Goal: Task Accomplishment & Management: Use online tool/utility

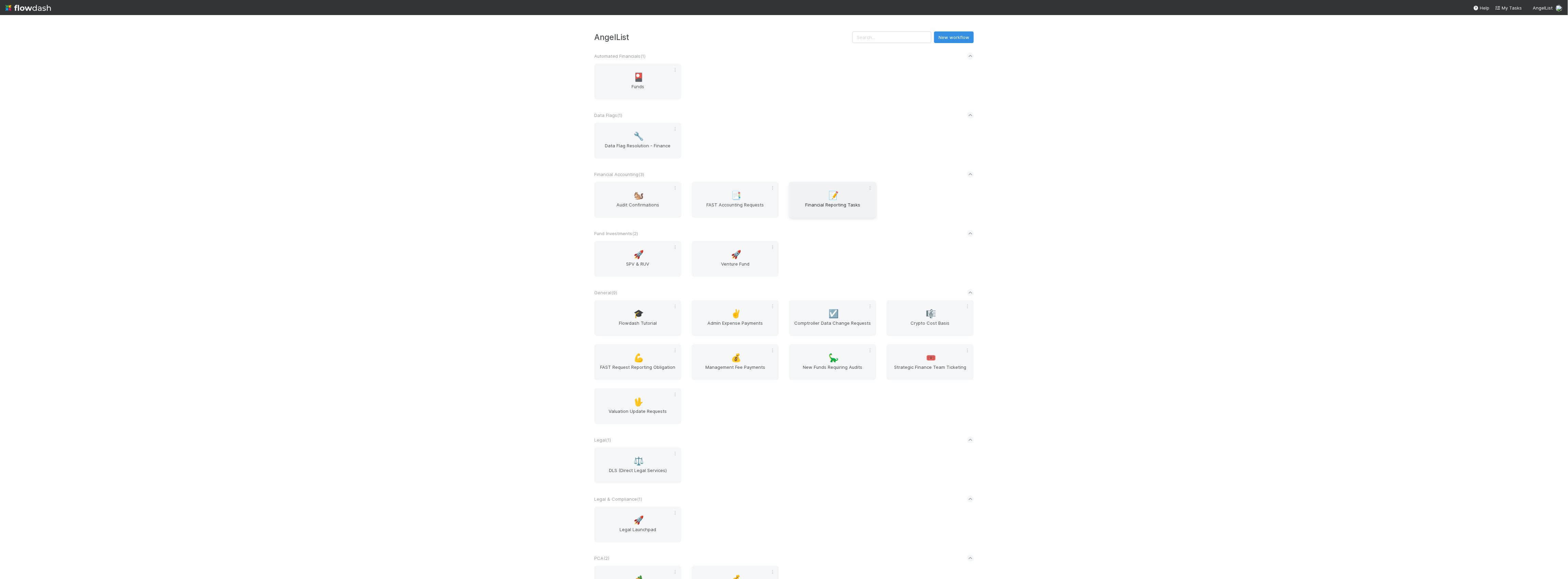
click at [829, 210] on span "Financial Reporting Tasks" at bounding box center [833, 208] width 82 height 13
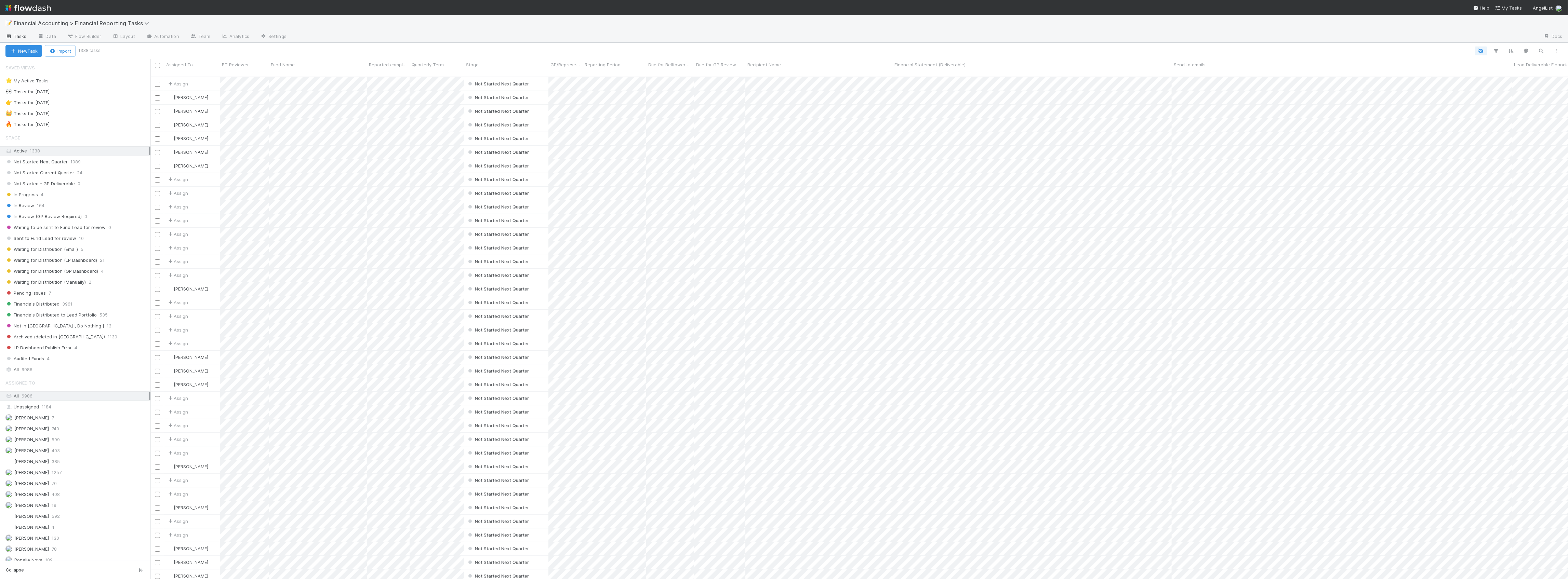
scroll to position [501, 1411]
click at [79, 264] on span "Waiting for Distribution (LP Dashboard)" at bounding box center [51, 260] width 92 height 9
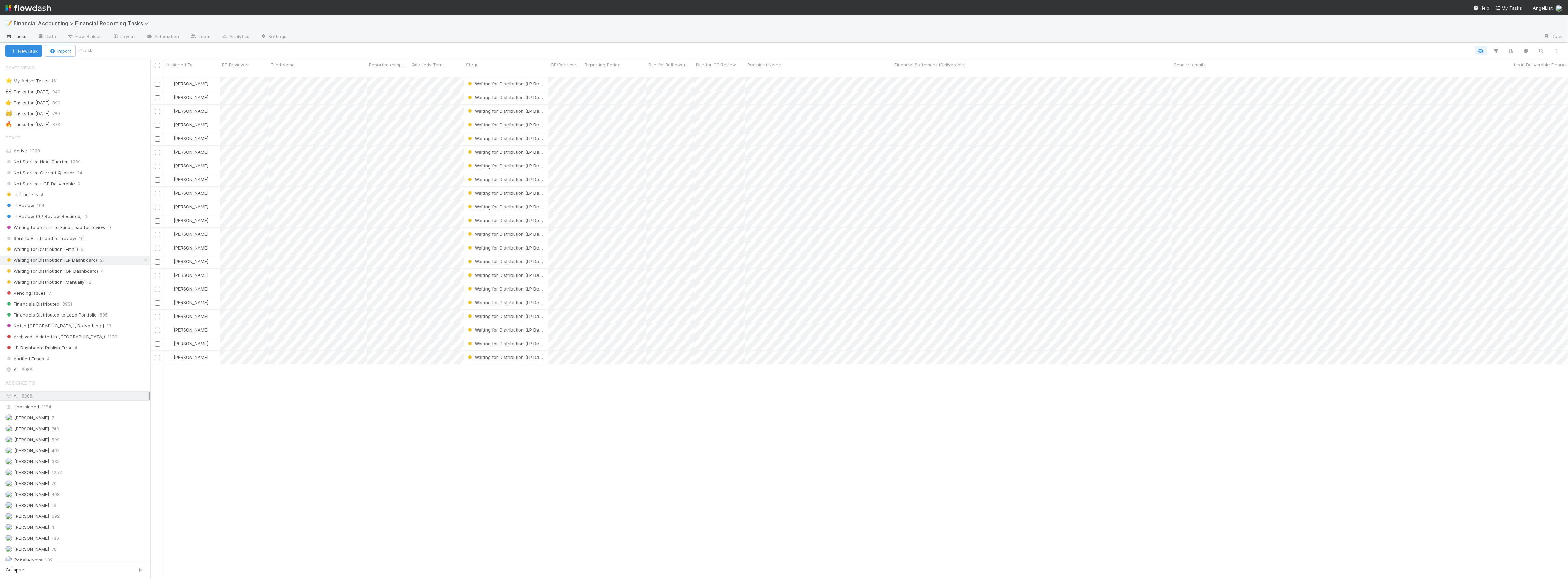
scroll to position [501, 1411]
click at [481, 93] on span "Waiting for Distribution (LP Dashboard)" at bounding box center [506, 97] width 82 height 9
click at [523, 175] on span "Waiting for Distribution (Manually)" at bounding box center [509, 175] width 80 height 5
click at [482, 121] on div "Waiting for Distribution (LP Dashboard)" at bounding box center [506, 124] width 79 height 7
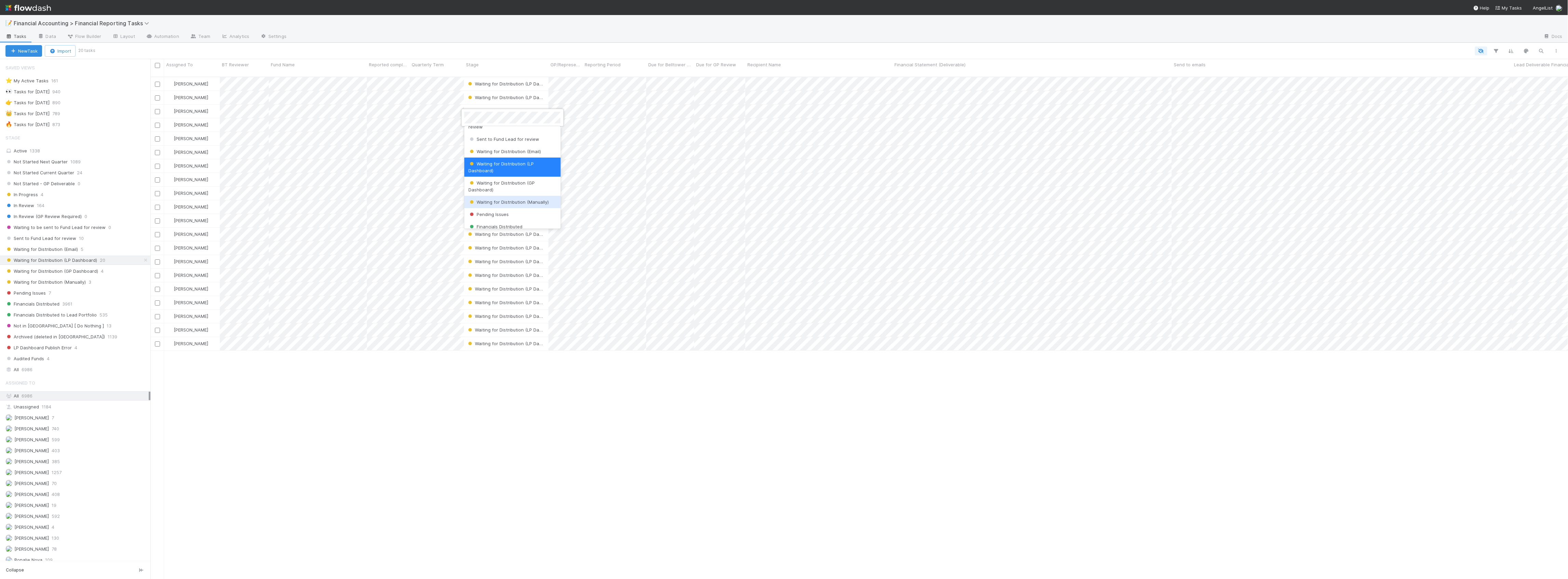
click at [511, 207] on div "Waiting for Distribution (Manually)" at bounding box center [513, 202] width 96 height 12
click at [110, 249] on div "Waiting for Distribution (Email) 5" at bounding box center [78, 249] width 145 height 9
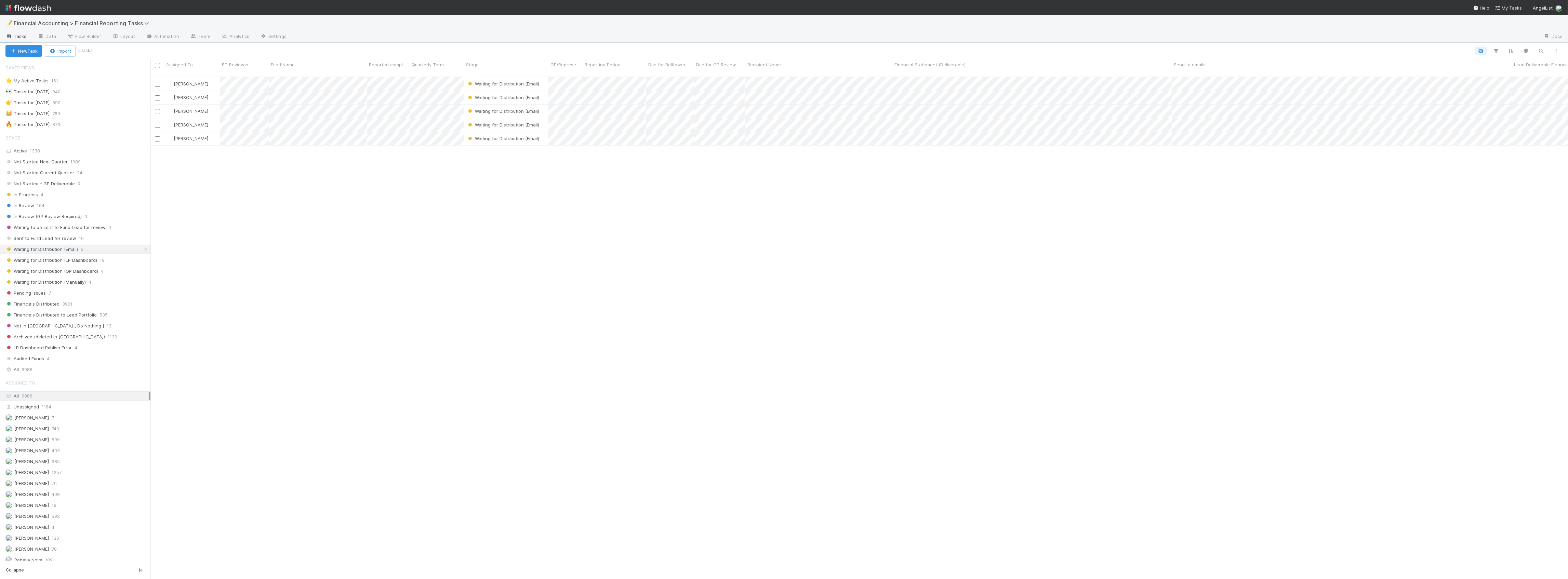
scroll to position [501, 1411]
click at [87, 263] on span "Waiting for Distribution (LP Dashboard)" at bounding box center [51, 260] width 92 height 9
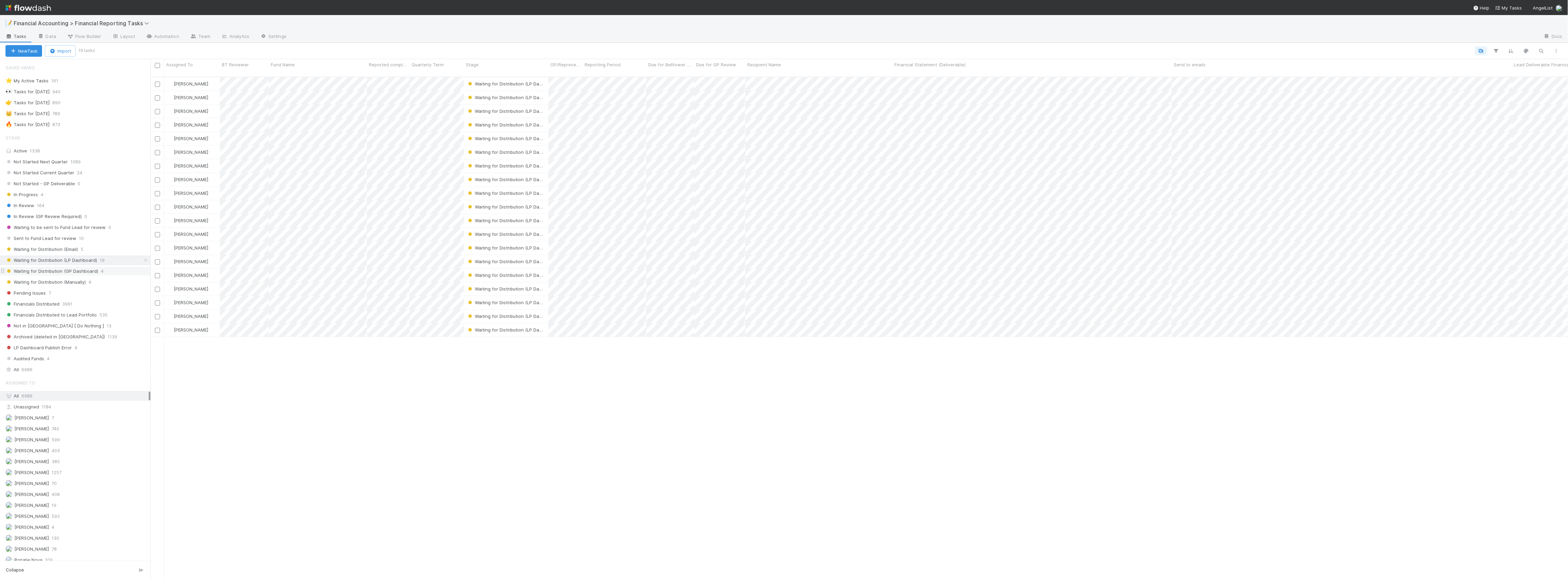
scroll to position [501, 1411]
click at [90, 272] on span "Waiting for Distribution (GP Dashboard)" at bounding box center [52, 271] width 93 height 9
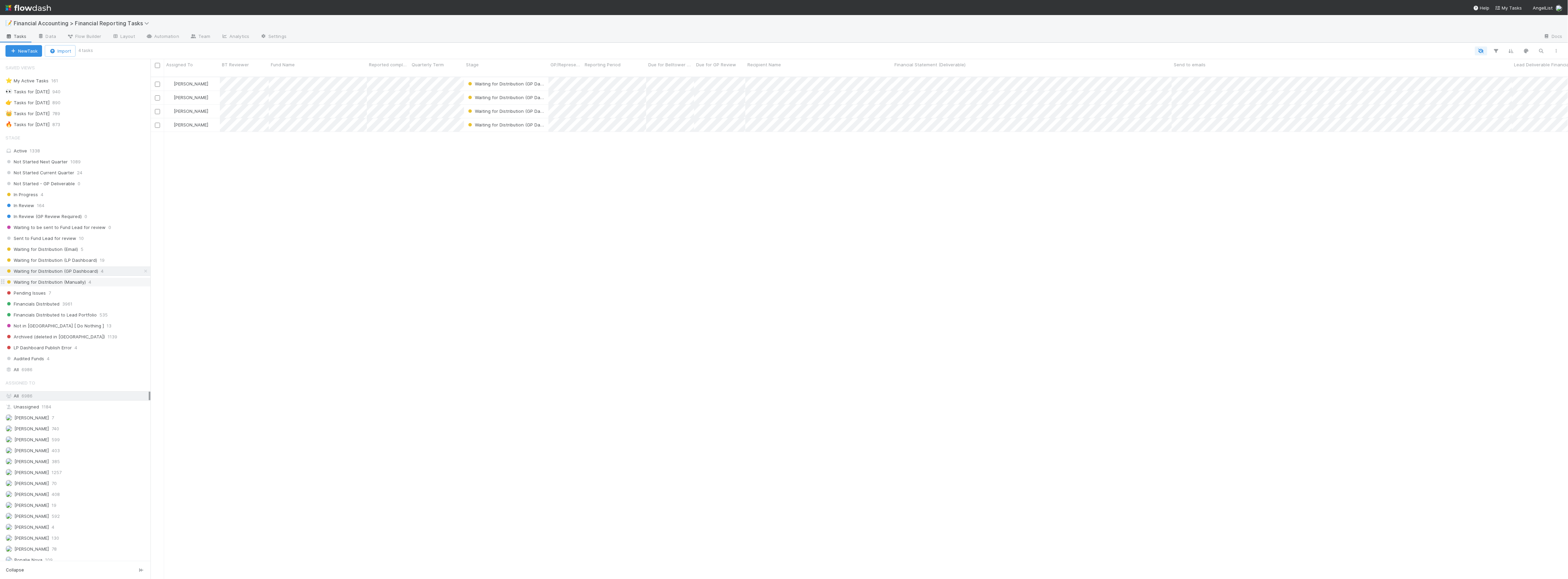
scroll to position [501, 1411]
click at [89, 284] on span "4" at bounding box center [89, 282] width 2 height 9
click at [145, 25] on icon at bounding box center [147, 23] width 7 height 5
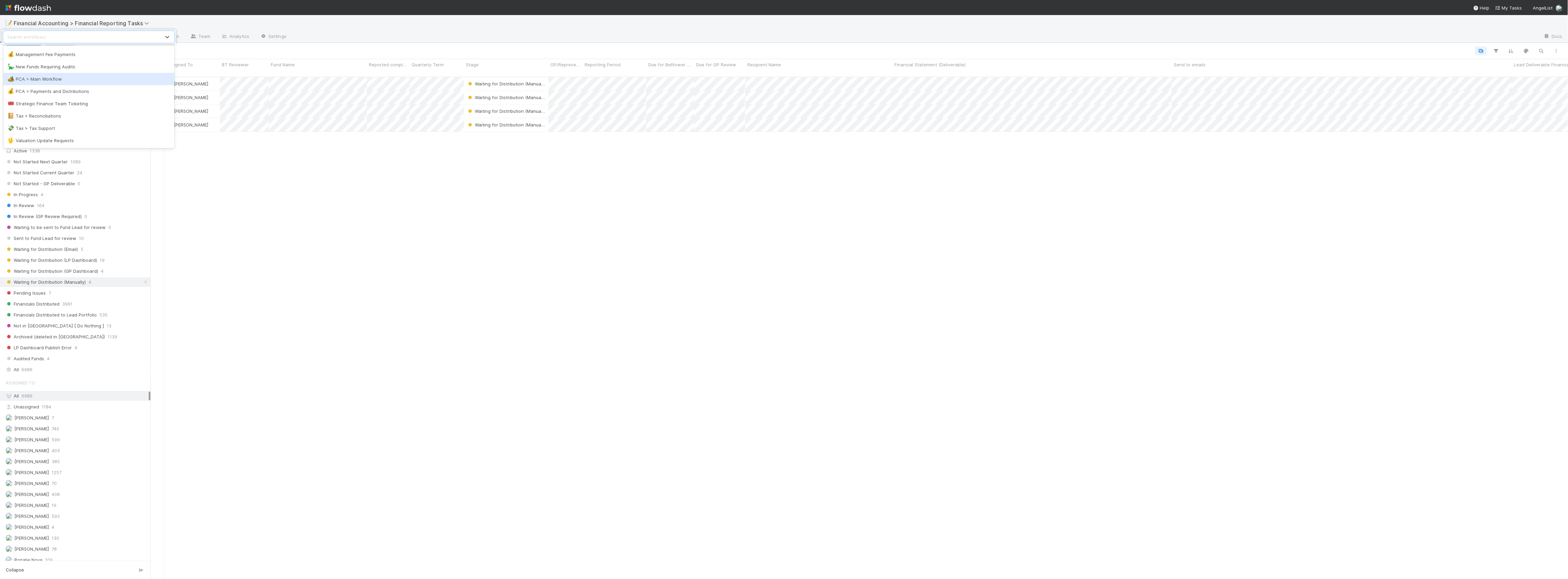
click at [59, 76] on div "🏕️ PCA > Main Workflow" at bounding box center [88, 78] width 163 height 7
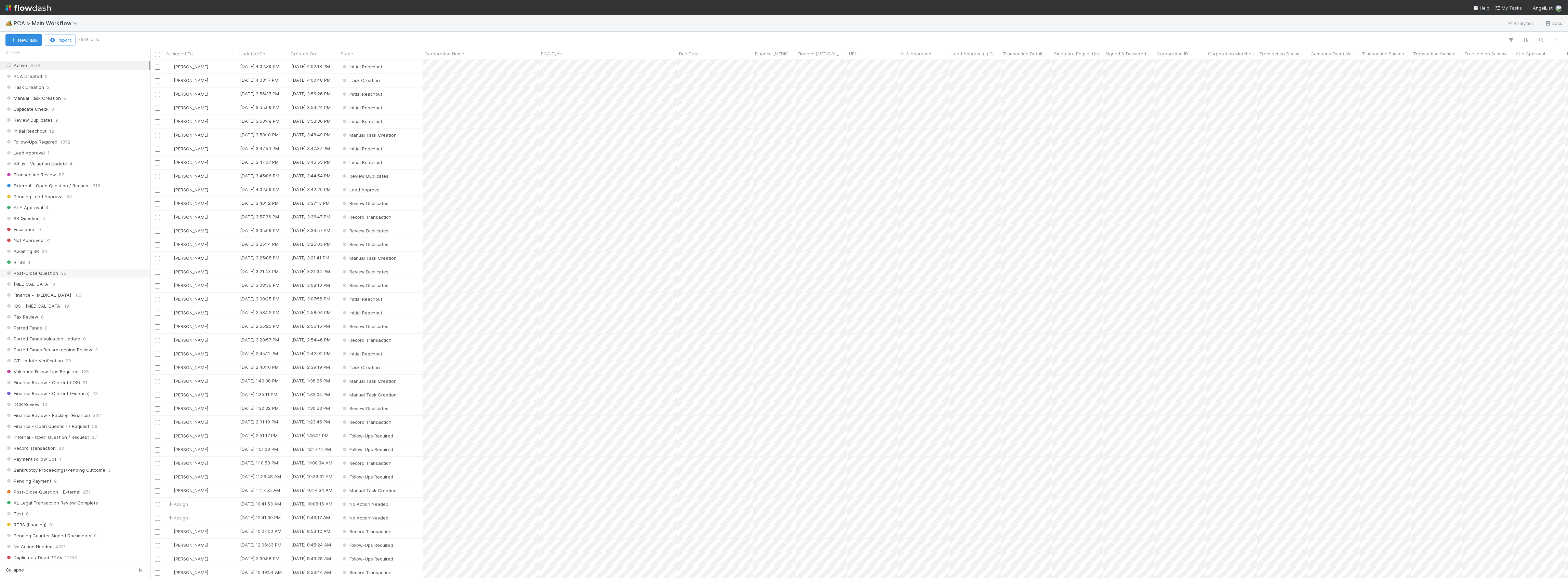
scroll to position [410, 0]
click at [93, 215] on span "23" at bounding box center [95, 211] width 5 height 9
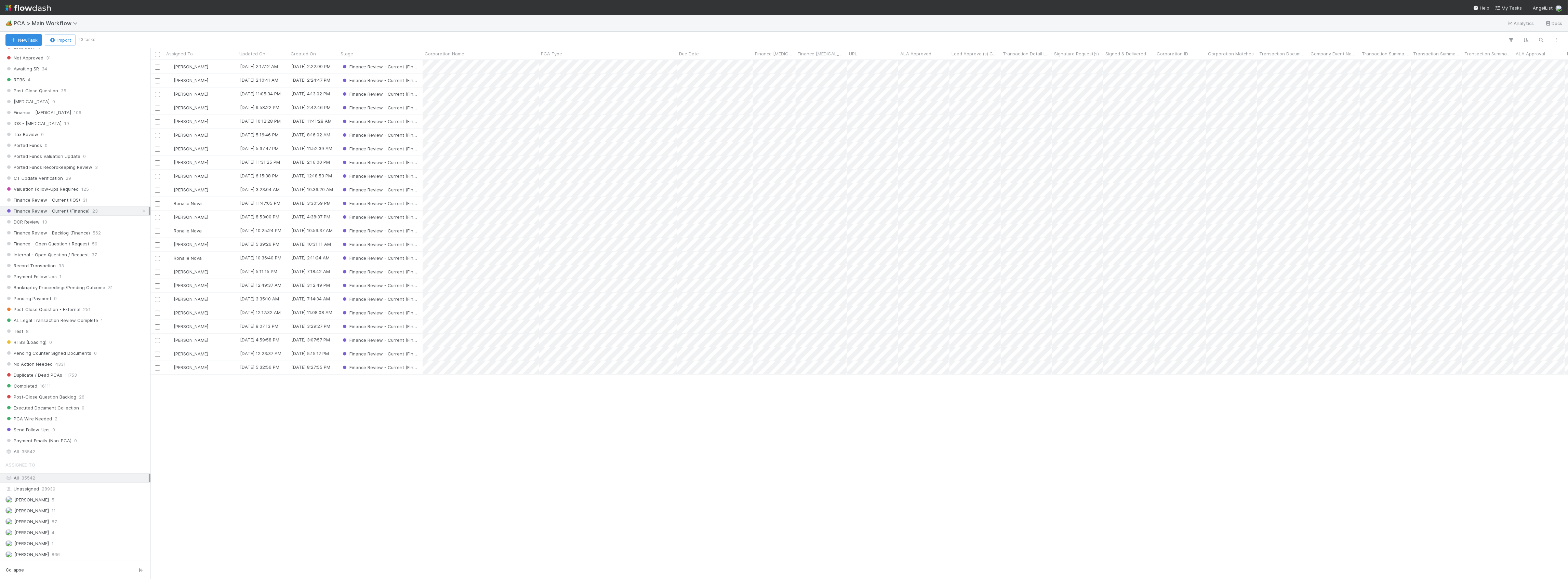
scroll to position [511, 1411]
click at [322, 503] on div "[PERSON_NAME] [DATE] 2:17:12 AM [DATE] 2:22:00 PM Finance Review - Current (Fin…" at bounding box center [859, 319] width 1418 height 518
drag, startPoint x: 438, startPoint y: 429, endPoint x: 428, endPoint y: 398, distance: 32.6
click at [438, 429] on div "[PERSON_NAME] [DATE] 2:17:12 AM [DATE] 2:22:00 PM Finance Review - Current (Fin…" at bounding box center [859, 319] width 1418 height 518
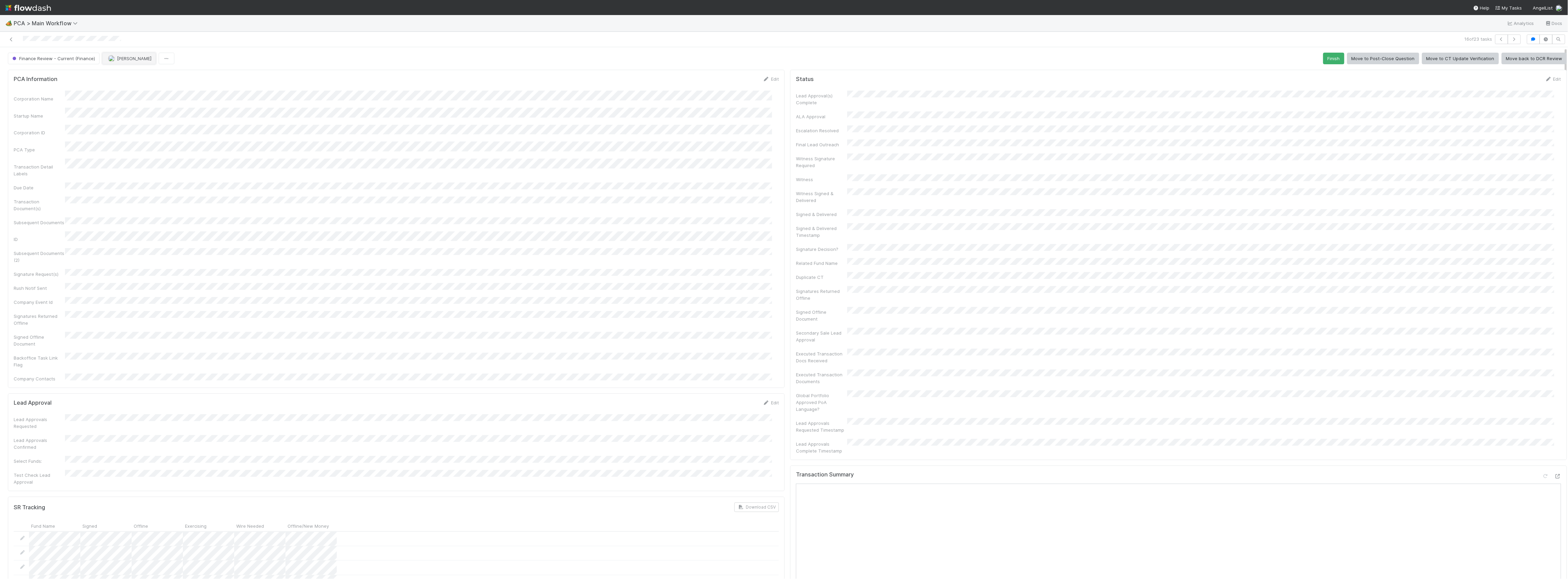
click at [118, 61] on button "[PERSON_NAME]" at bounding box center [129, 58] width 54 height 12
click at [136, 91] on div "[PERSON_NAME] you" at bounding box center [146, 88] width 96 height 12
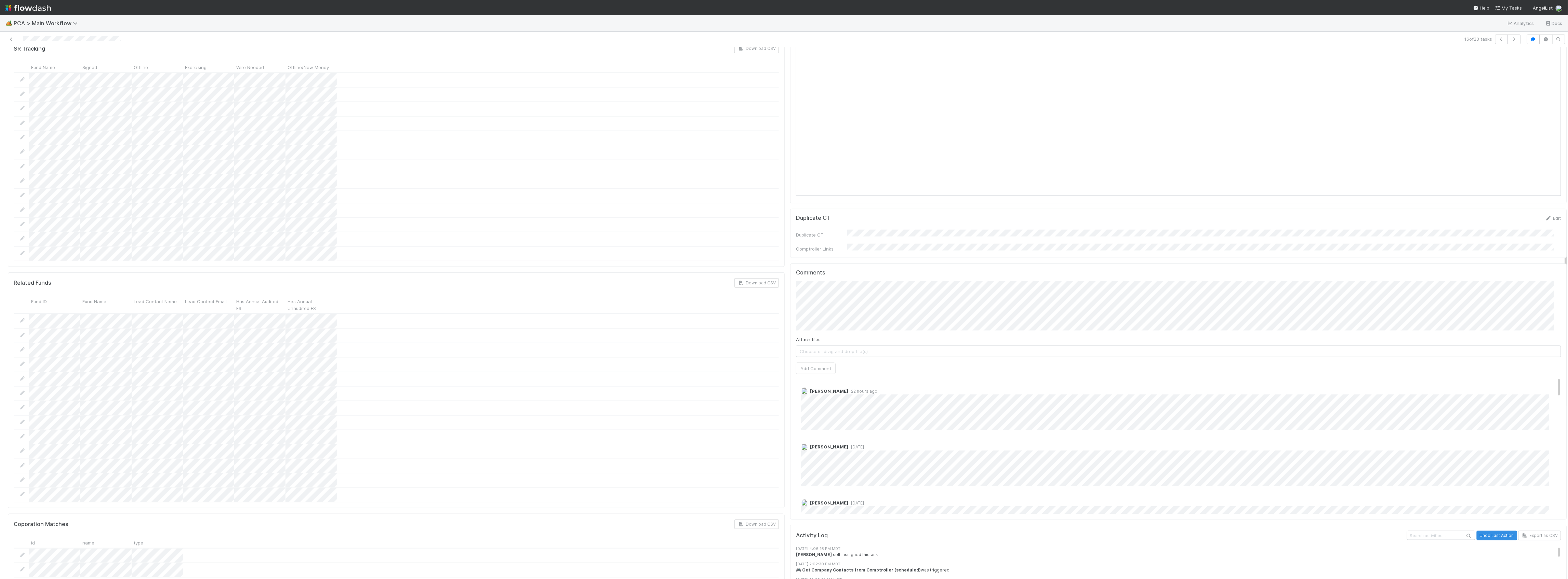
scroll to position [440, 0]
click at [810, 381] on button "Add Comment" at bounding box center [816, 386] width 40 height 12
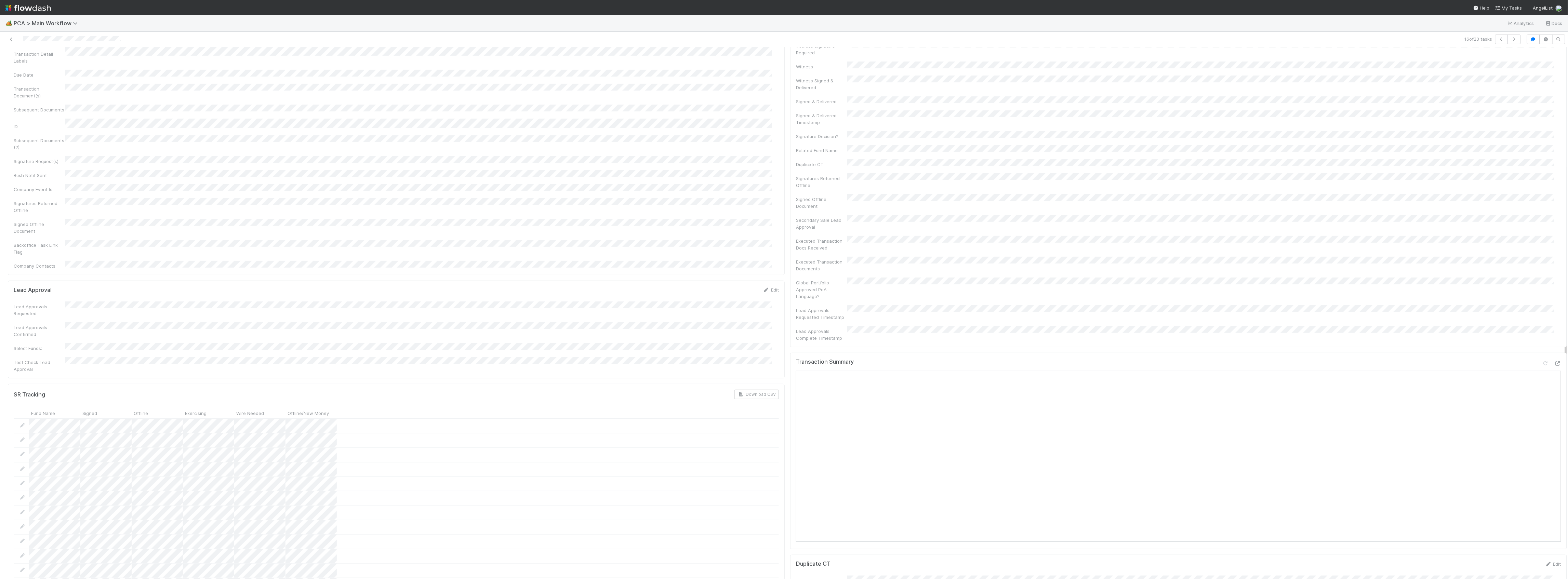
scroll to position [0, 0]
click at [61, 58] on span "Finance Review - Current (Finance)" at bounding box center [53, 58] width 84 height 5
click at [32, 103] on span "Completed" at bounding box center [26, 102] width 32 height 5
click at [12, 38] on icon at bounding box center [11, 39] width 7 height 4
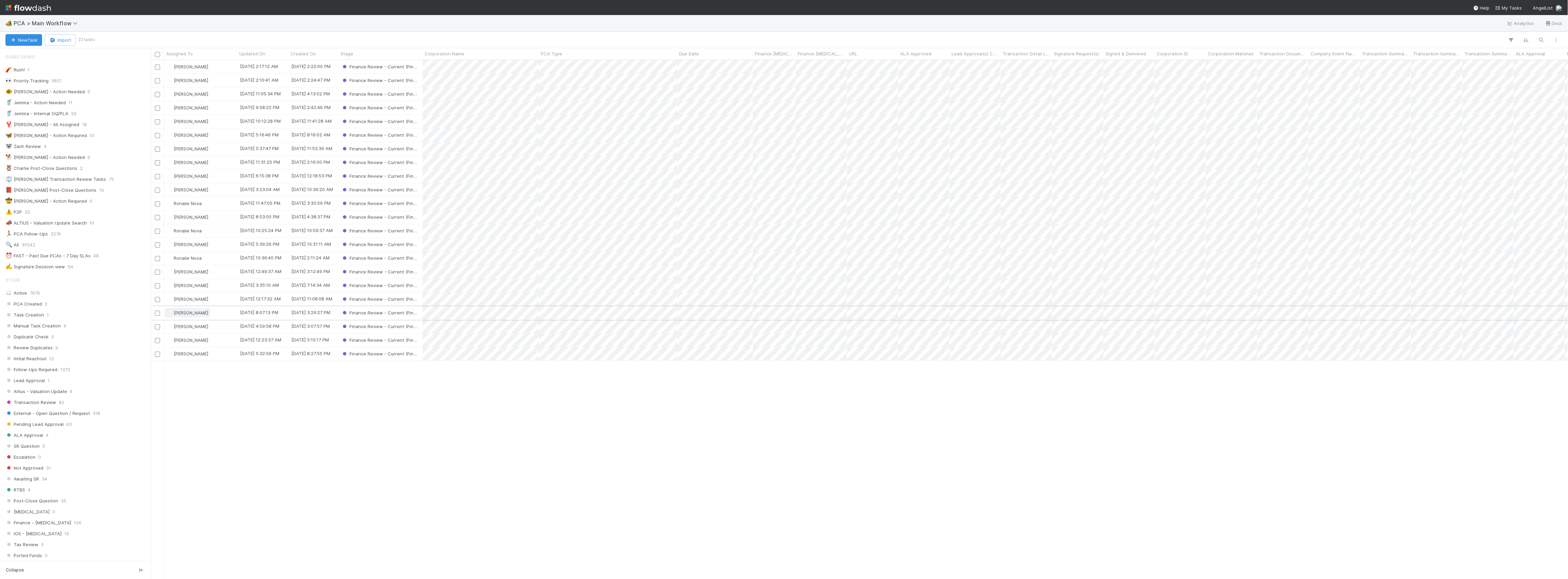
scroll to position [511, 1411]
click at [185, 325] on span "[PERSON_NAME]" at bounding box center [191, 326] width 35 height 5
click at [191, 339] on span "[PERSON_NAME] you" at bounding box center [200, 341] width 45 height 5
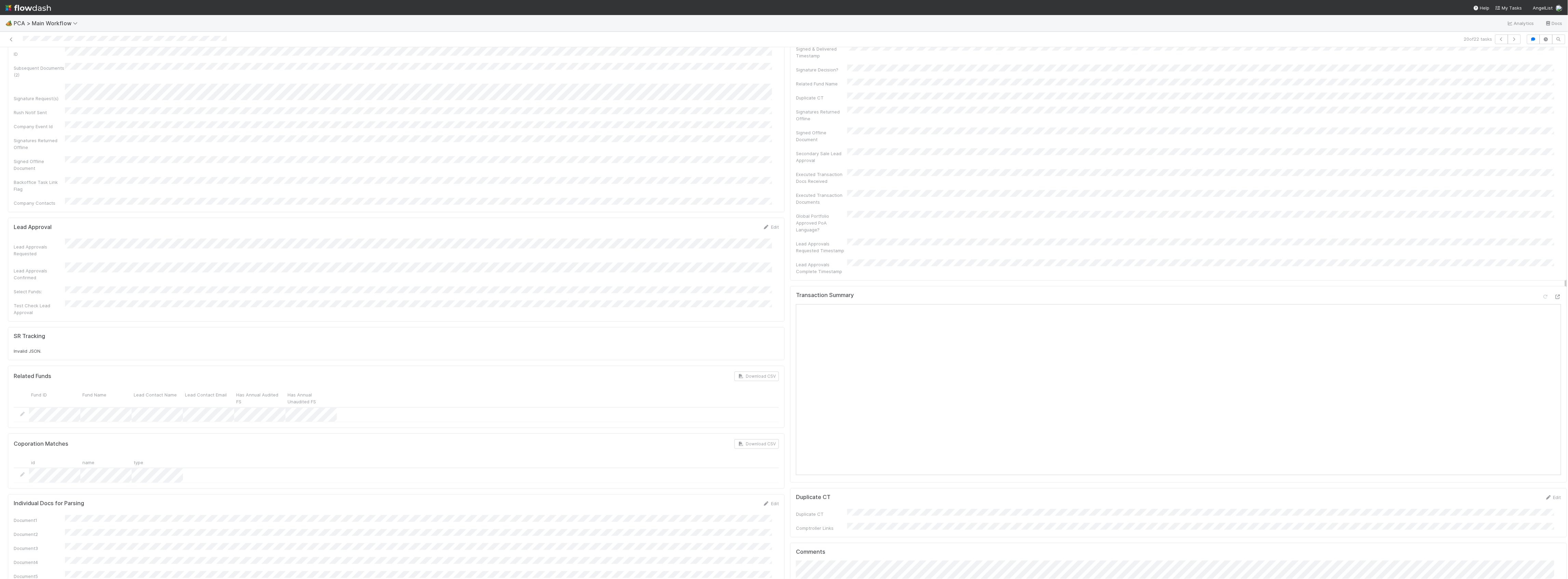
scroll to position [182, 0]
click at [1555, 295] on icon at bounding box center [1558, 297] width 7 height 4
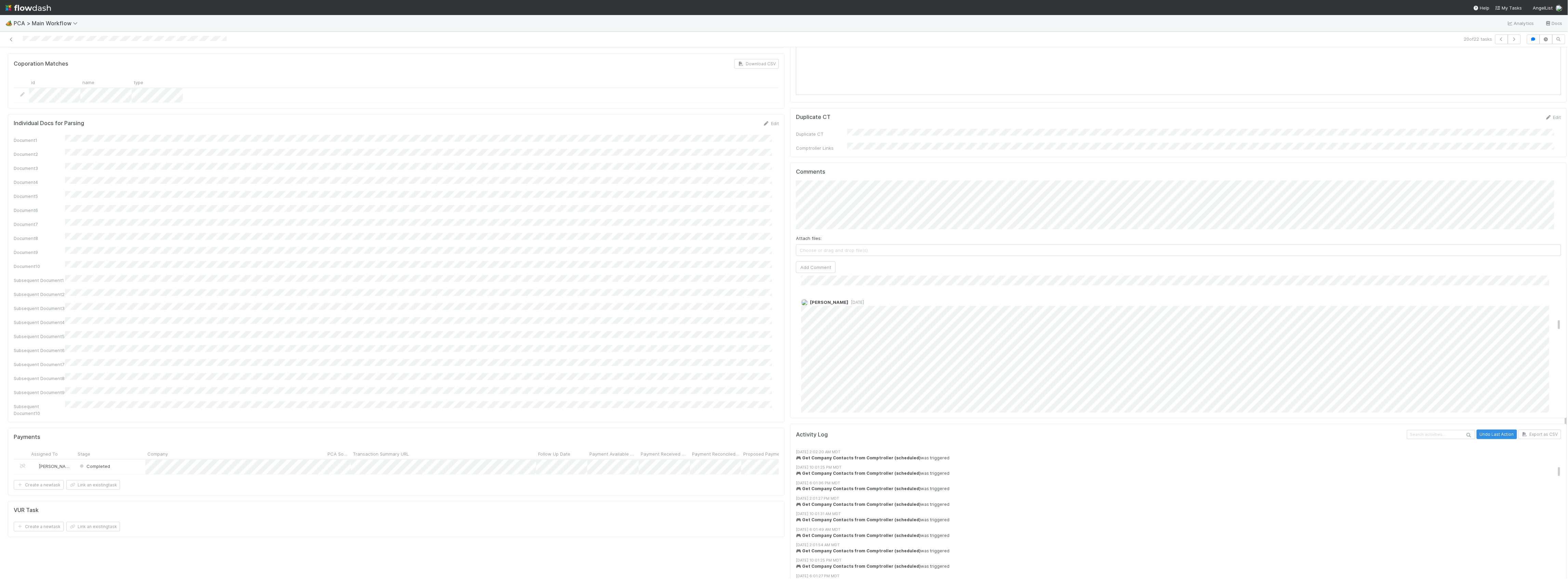
scroll to position [547, 0]
click at [810, 277] on button "Add Comment" at bounding box center [816, 283] width 40 height 12
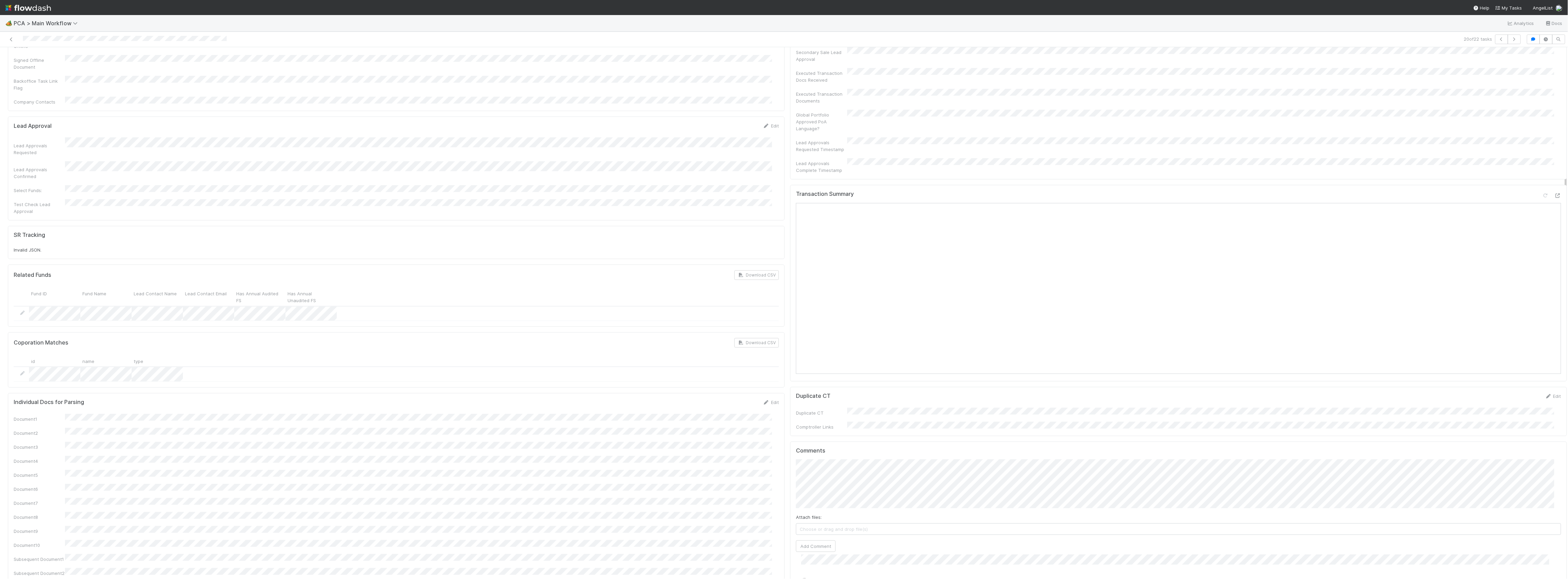
scroll to position [0, 0]
click at [118, 62] on button "[PERSON_NAME]" at bounding box center [129, 58] width 54 height 12
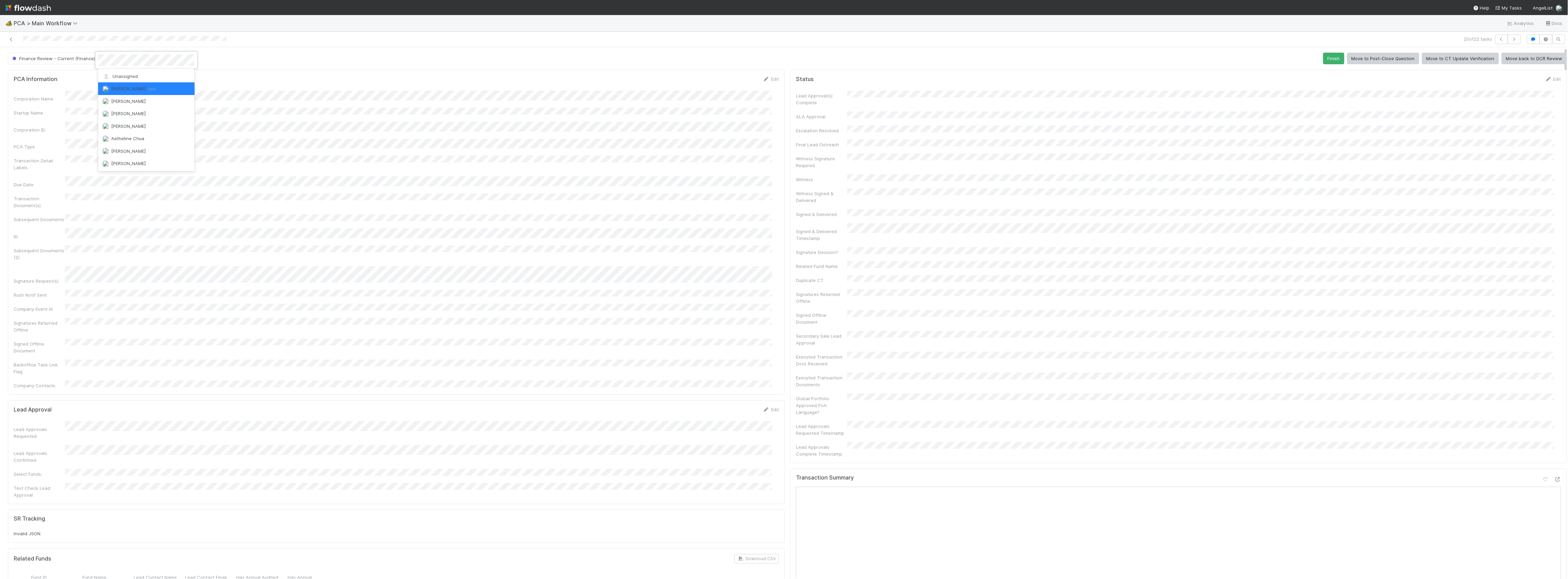
click at [85, 63] on div at bounding box center [784, 290] width 1568 height 579
click at [71, 62] on button "Finance Review - Current (Finance)" at bounding box center [54, 58] width 92 height 12
click at [31, 105] on div "Completed" at bounding box center [54, 102] width 96 height 12
click at [8, 43] on link at bounding box center [11, 39] width 7 height 7
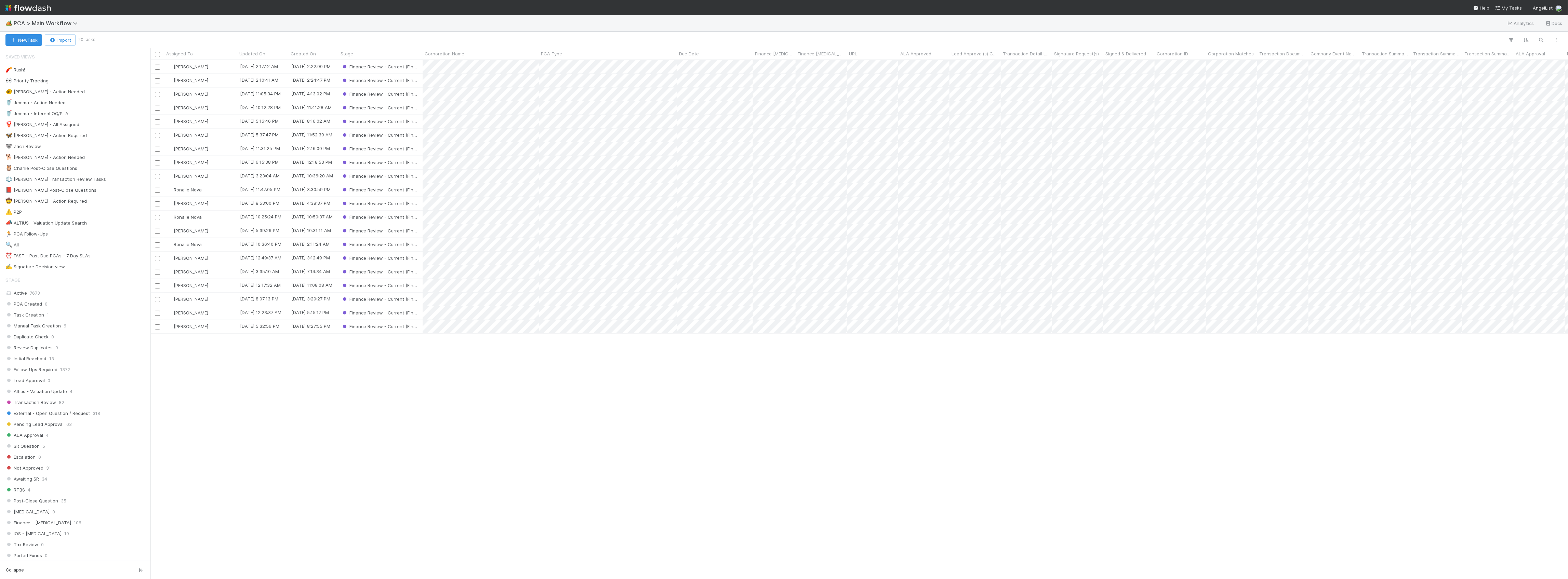
scroll to position [511, 1411]
click at [212, 137] on div "[PERSON_NAME]" at bounding box center [201, 135] width 73 height 13
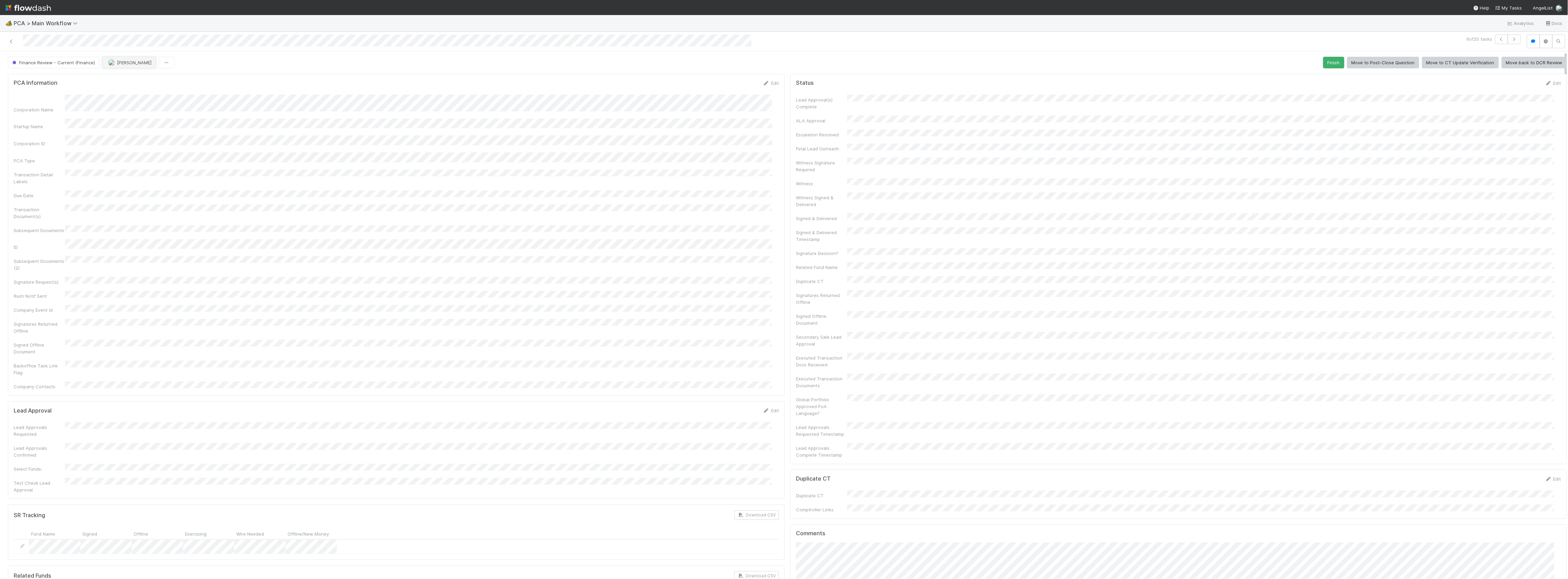
click at [115, 62] on span "[PERSON_NAME]" at bounding box center [130, 62] width 43 height 5
click at [145, 98] on div "[PERSON_NAME] you" at bounding box center [146, 92] width 96 height 12
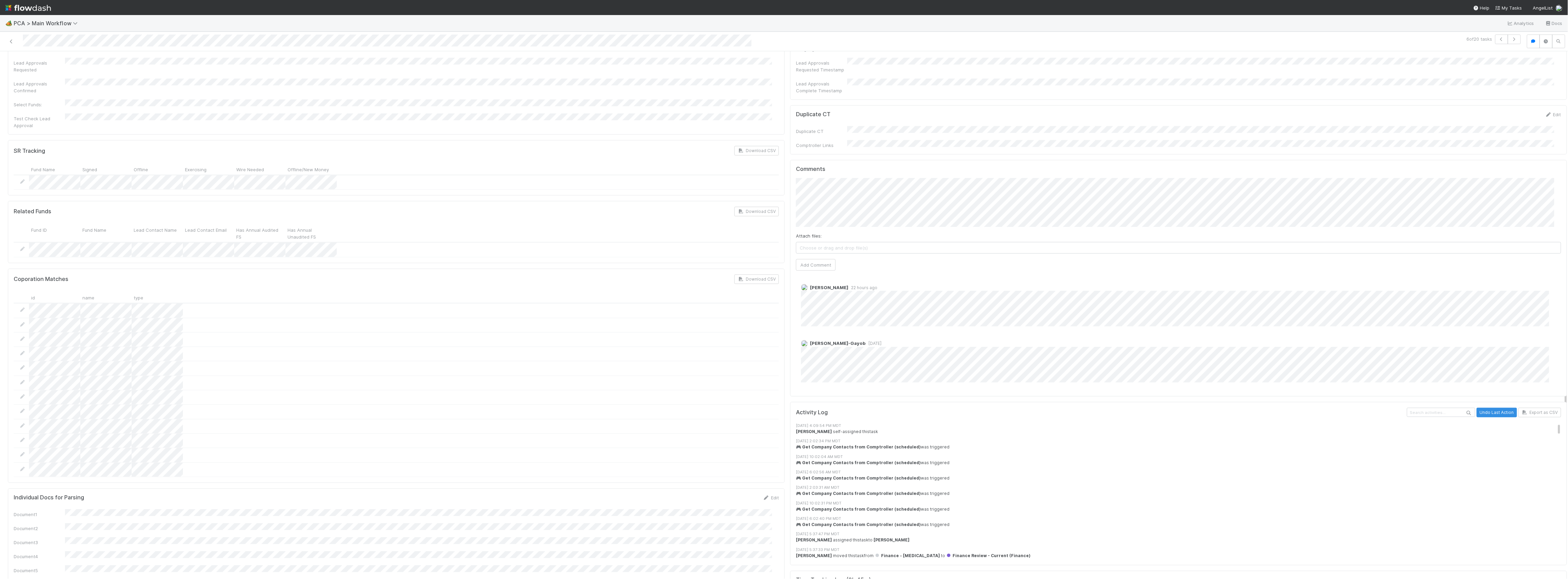
click at [890, 232] on div "Attach files: Choose or drag and drop file(s)" at bounding box center [1178, 243] width 765 height 21
click at [889, 192] on div "Attach files: Choose or drag and drop file(s) Add Comment" at bounding box center [1178, 224] width 765 height 92
click at [813, 259] on button "Add Comment" at bounding box center [816, 265] width 40 height 12
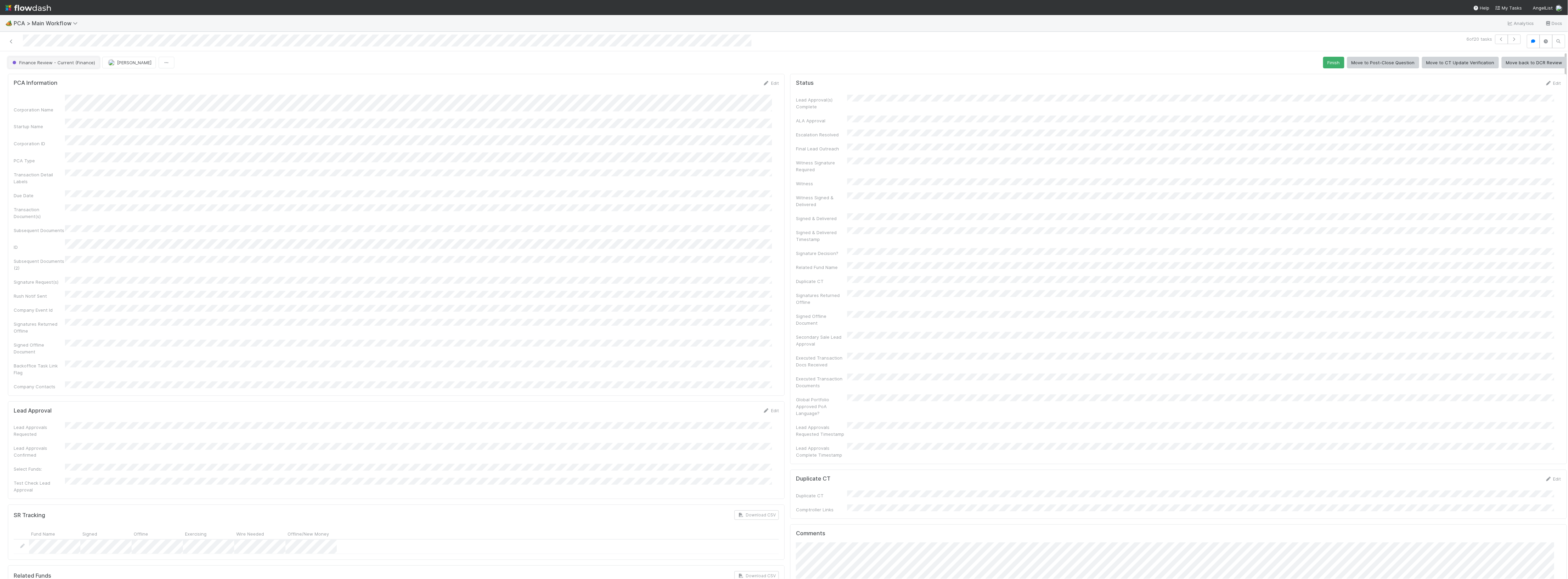
click at [70, 64] on span "Finance Review - Current (Finance)" at bounding box center [53, 62] width 84 height 5
click at [35, 103] on div "Completed" at bounding box center [54, 106] width 96 height 12
click at [13, 37] on div at bounding box center [383, 41] width 761 height 13
click at [14, 42] on icon at bounding box center [11, 41] width 7 height 4
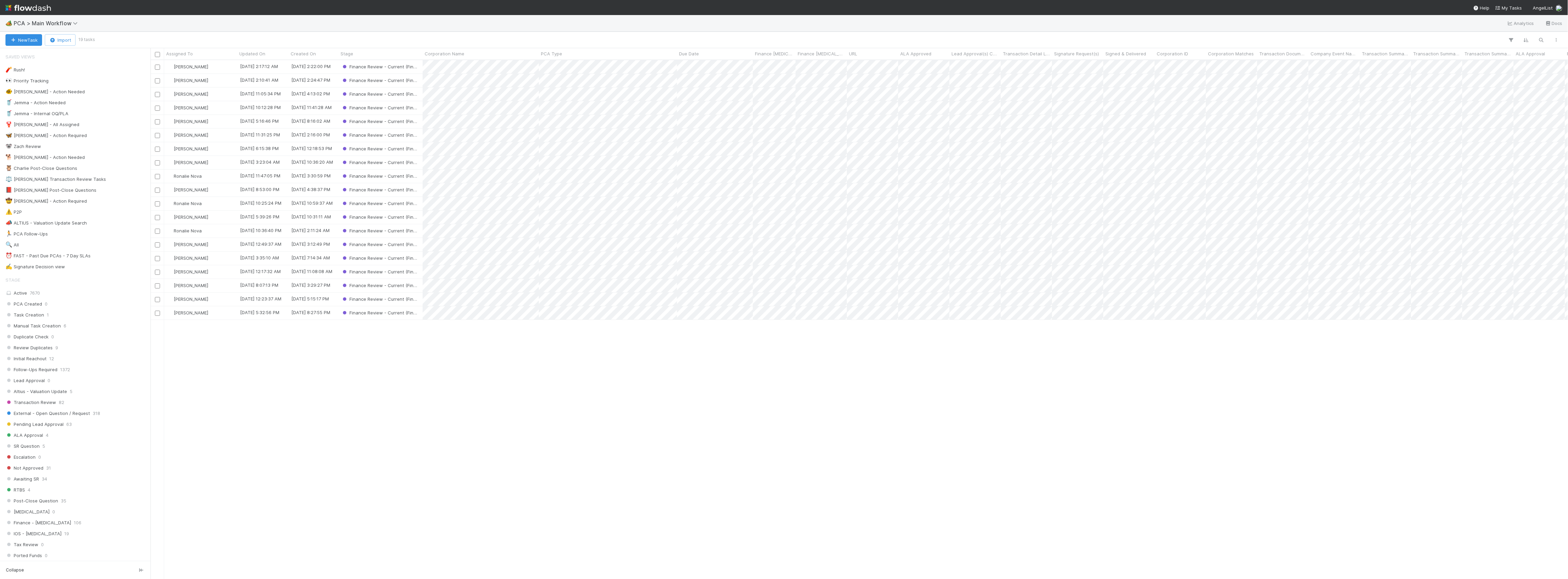
scroll to position [511, 1411]
drag, startPoint x: 220, startPoint y: 311, endPoint x: 191, endPoint y: 332, distance: 35.8
click at [191, 332] on div "[PERSON_NAME] [DATE] 2:17:12 AM [DATE] 2:22:00 PM Finance Review - Current (Fin…" at bounding box center [859, 319] width 1418 height 518
click at [216, 316] on div "[PERSON_NAME]" at bounding box center [201, 313] width 73 height 13
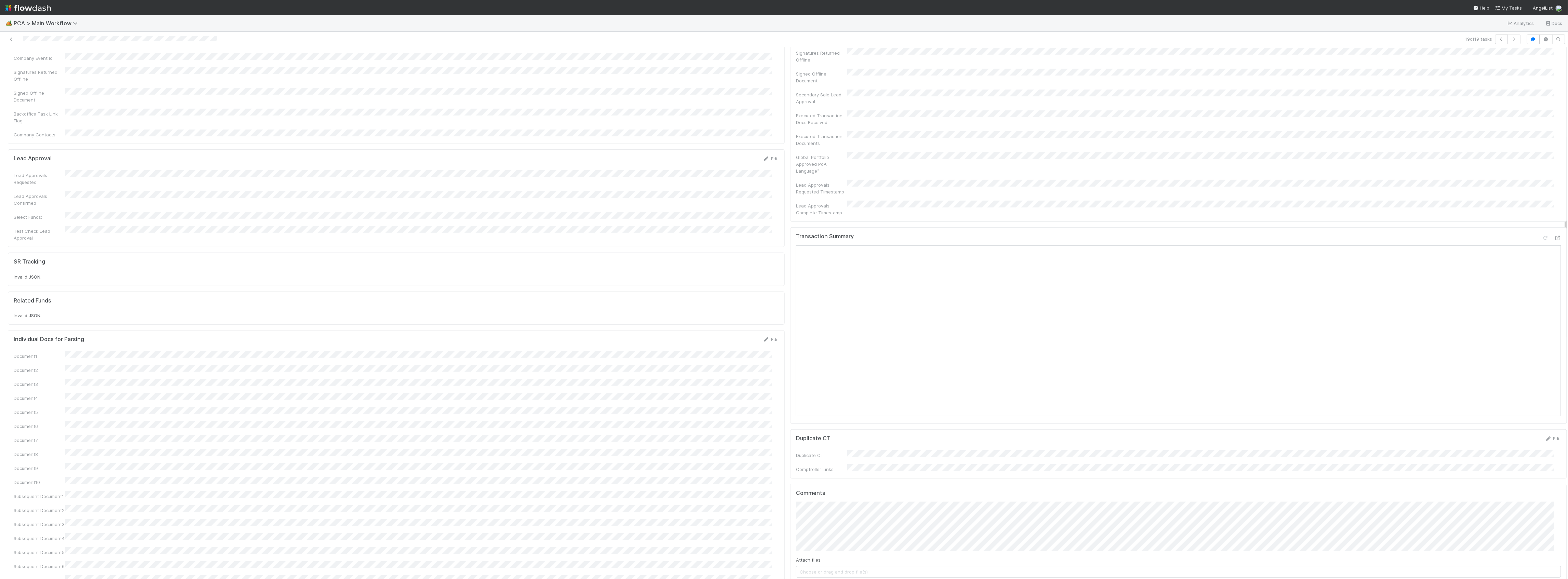
scroll to position [227, 0]
click at [1555, 246] on icon at bounding box center [1558, 248] width 7 height 4
click at [838, 345] on div "Attach files: Choose or drag and drop file(s) Add Comment" at bounding box center [1178, 376] width 765 height 92
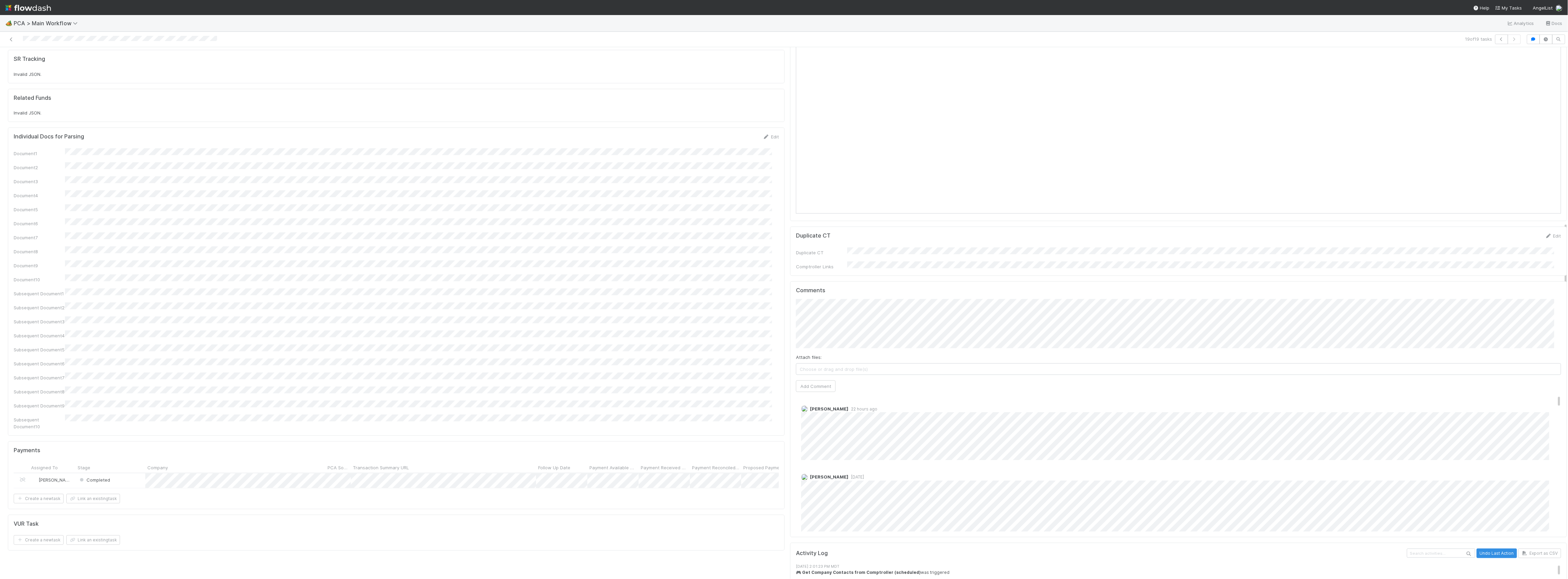
scroll to position [456, 0]
click at [980, 326] on div "Attach files: Choose or drag and drop file(s) Add Comment" at bounding box center [1178, 330] width 765 height 92
click at [805, 366] on button "Add Comment" at bounding box center [816, 371] width 40 height 12
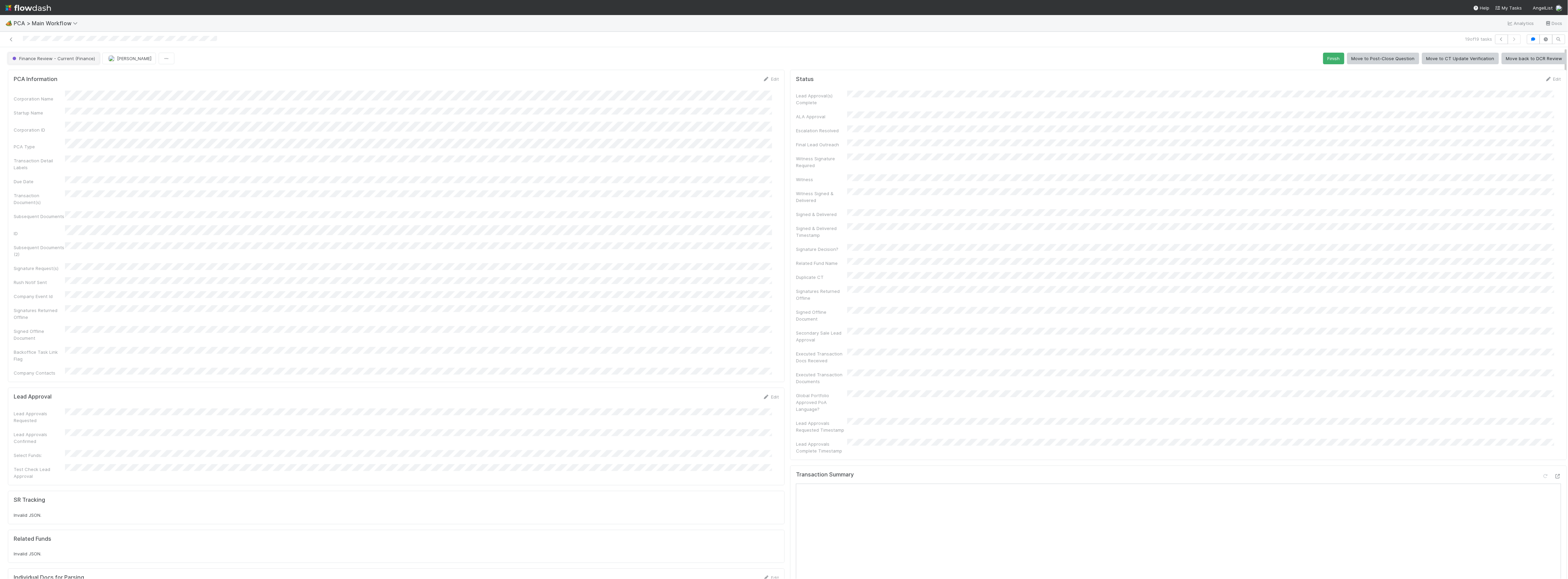
click at [54, 55] on button "Finance Review - Current (Finance)" at bounding box center [54, 58] width 92 height 12
click at [35, 106] on div "Completed" at bounding box center [54, 102] width 96 height 12
click at [72, 60] on span "[PERSON_NAME]" at bounding box center [82, 58] width 35 height 5
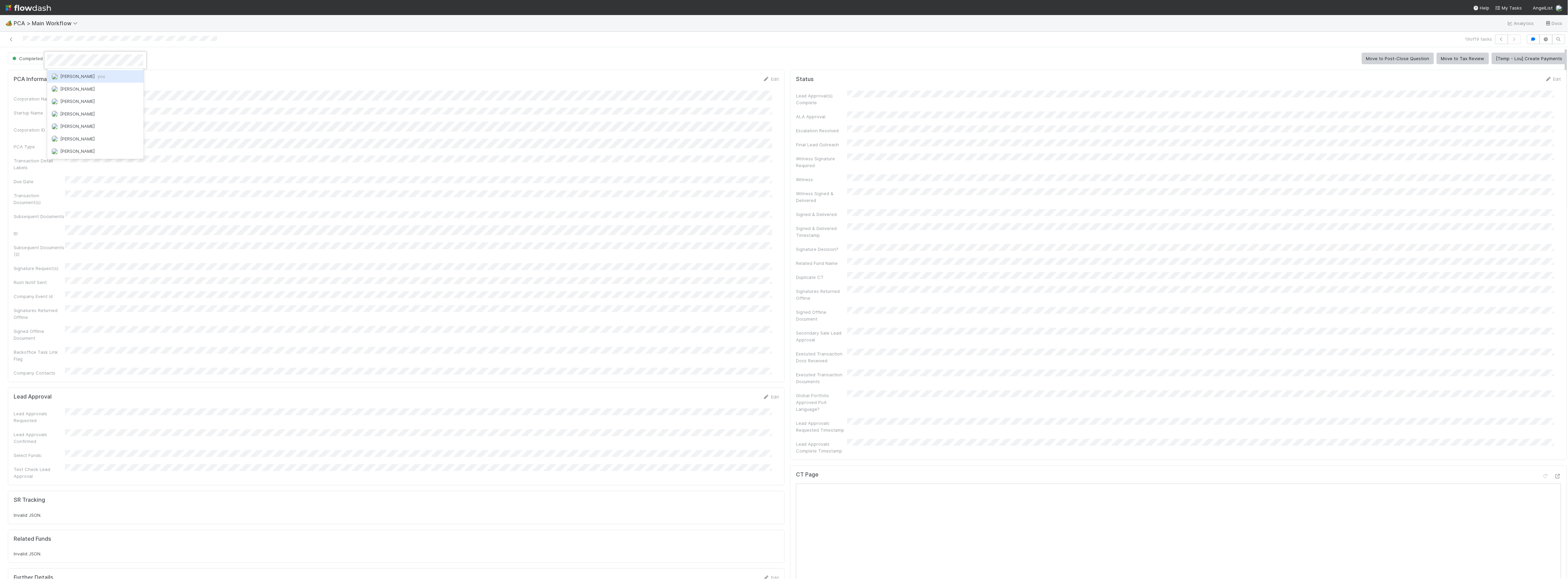
click at [87, 75] on span "[PERSON_NAME] you" at bounding box center [83, 76] width 45 height 5
click at [10, 40] on icon at bounding box center [11, 39] width 7 height 4
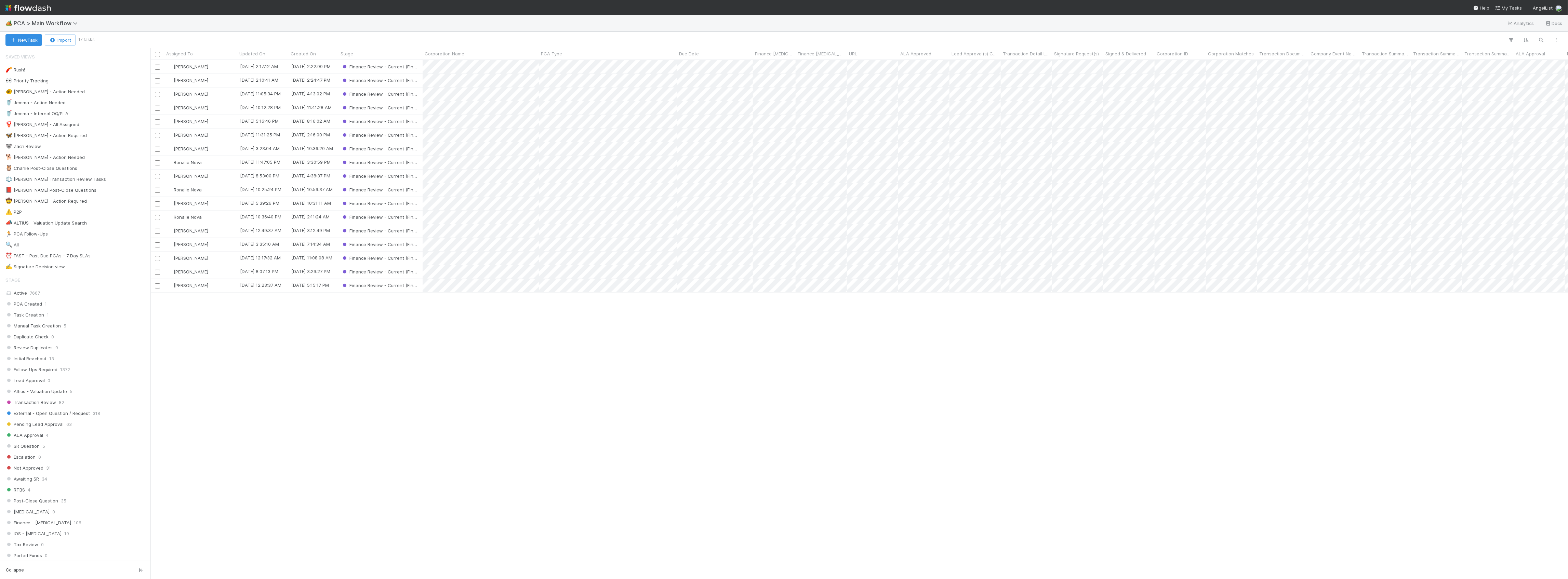
scroll to position [511, 1411]
click at [218, 122] on div "[PERSON_NAME]" at bounding box center [201, 122] width 73 height 13
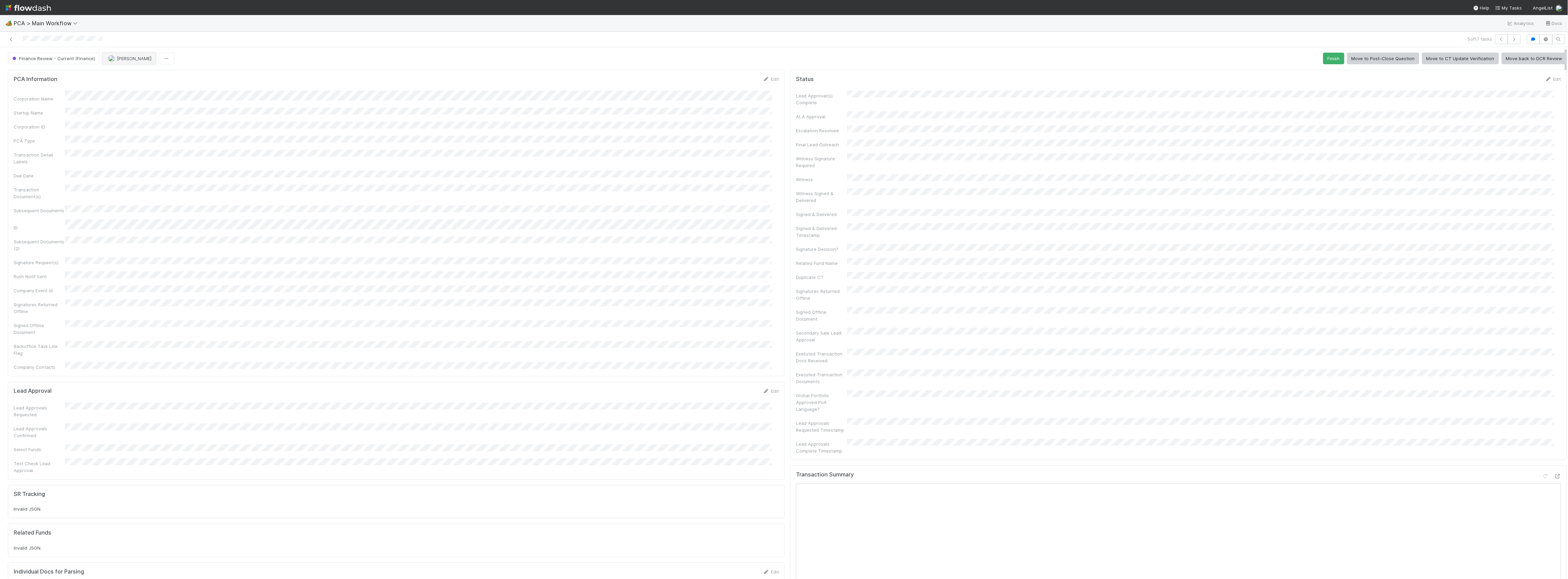
click at [138, 57] on span "[PERSON_NAME]" at bounding box center [134, 58] width 35 height 5
click at [149, 89] on span "you" at bounding box center [152, 88] width 7 height 5
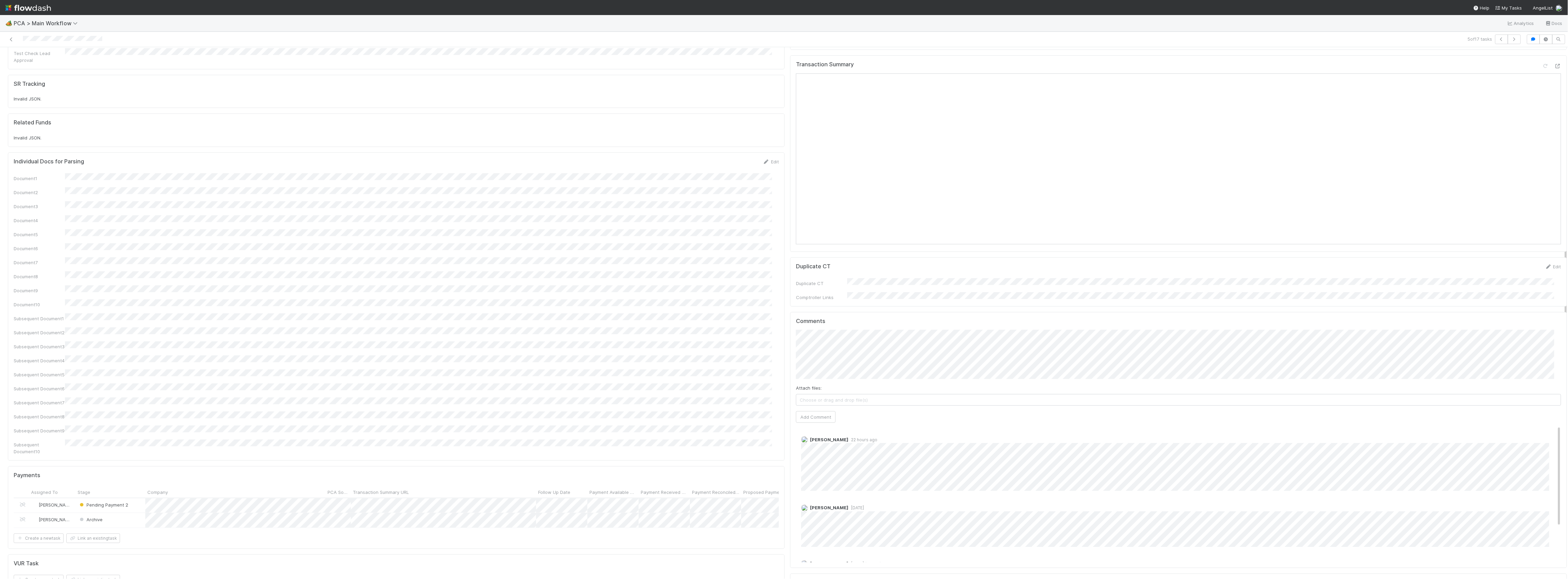
scroll to position [273, 0]
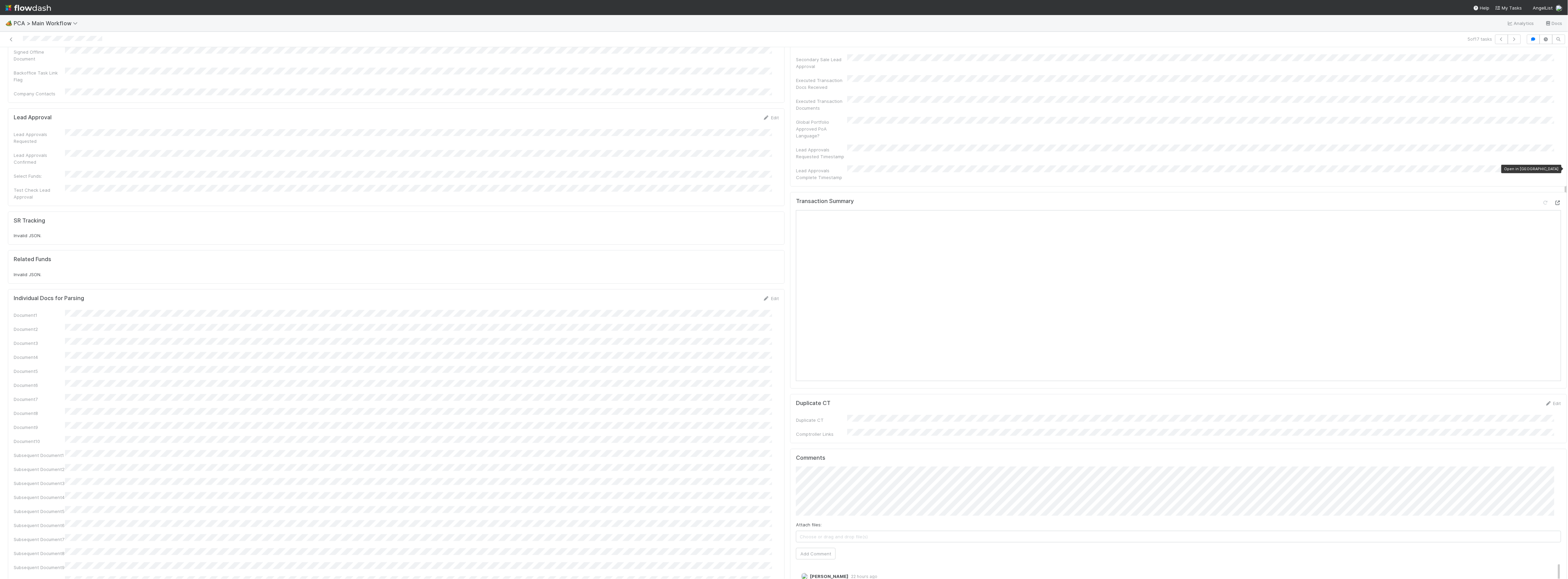
click at [1555, 201] on icon at bounding box center [1558, 203] width 7 height 4
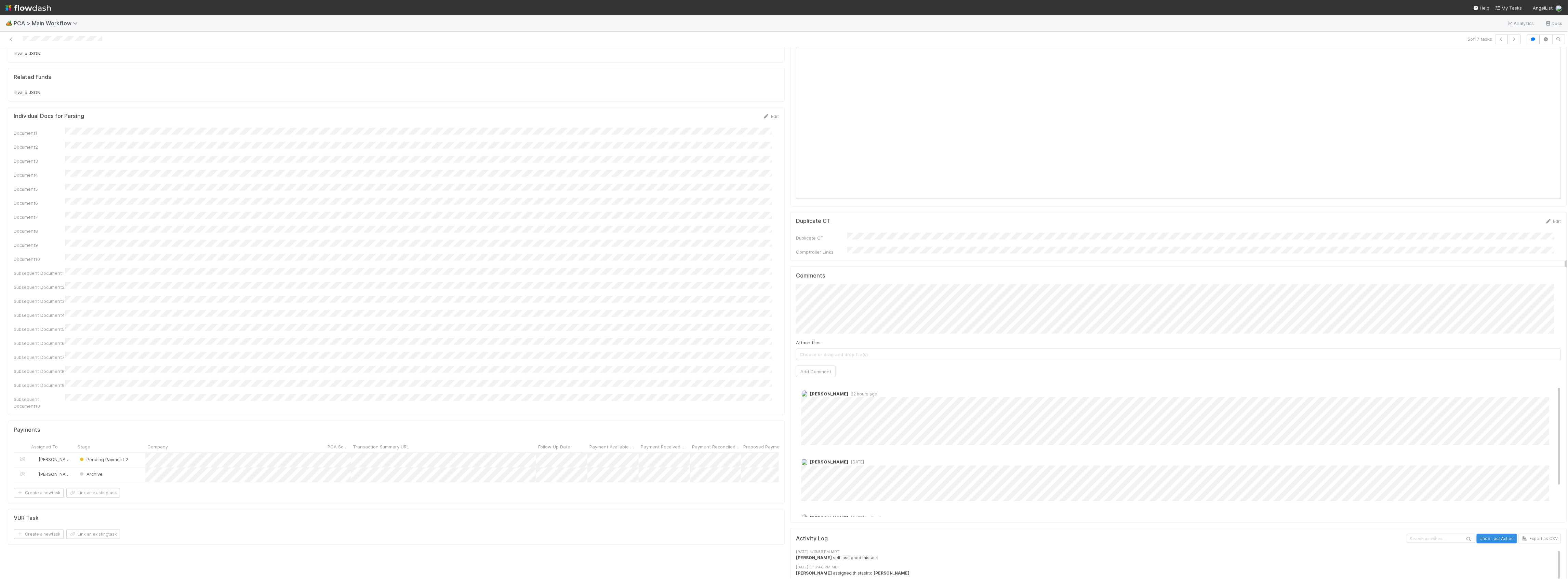
scroll to position [0, 0]
click at [811, 366] on button "Add Comment" at bounding box center [816, 371] width 40 height 12
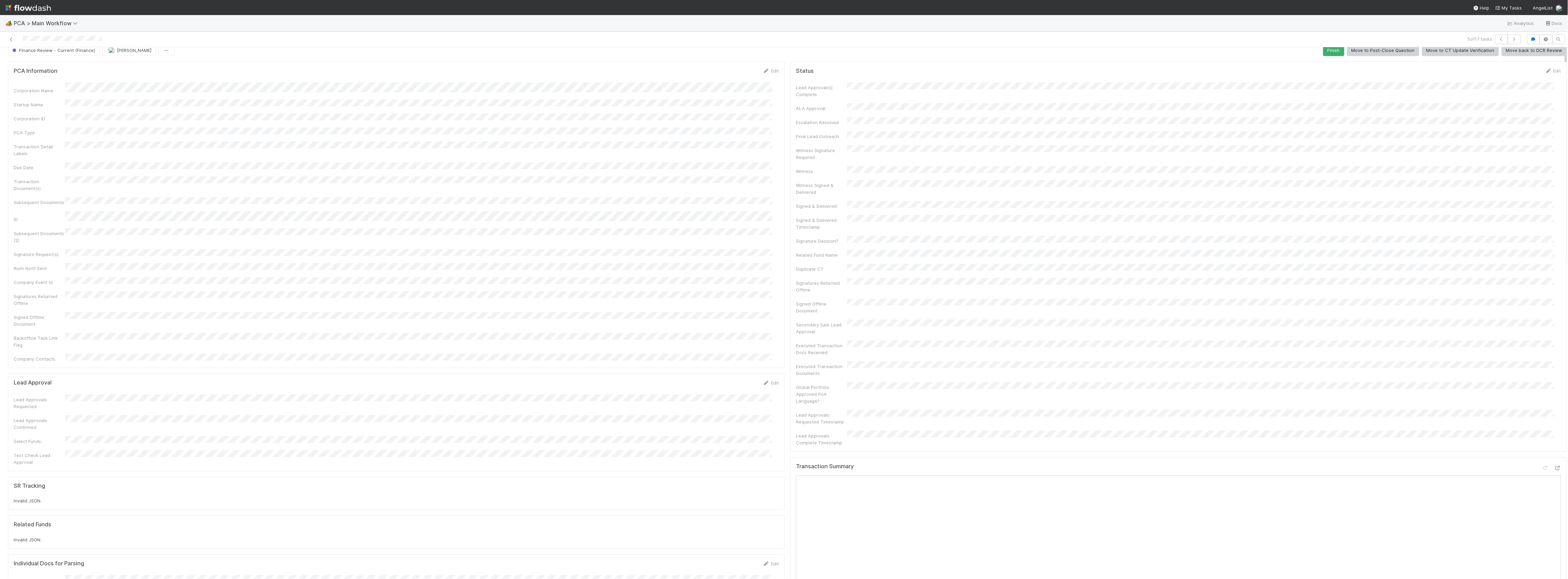
scroll to position [0, 0]
click at [52, 63] on button "Finance Review - Current (Finance)" at bounding box center [54, 58] width 92 height 12
click at [35, 103] on span "Completed" at bounding box center [26, 102] width 32 height 5
click at [74, 27] on div "🏕️ PCA > Main Workflow Analytics Docs" at bounding box center [784, 23] width 1568 height 16
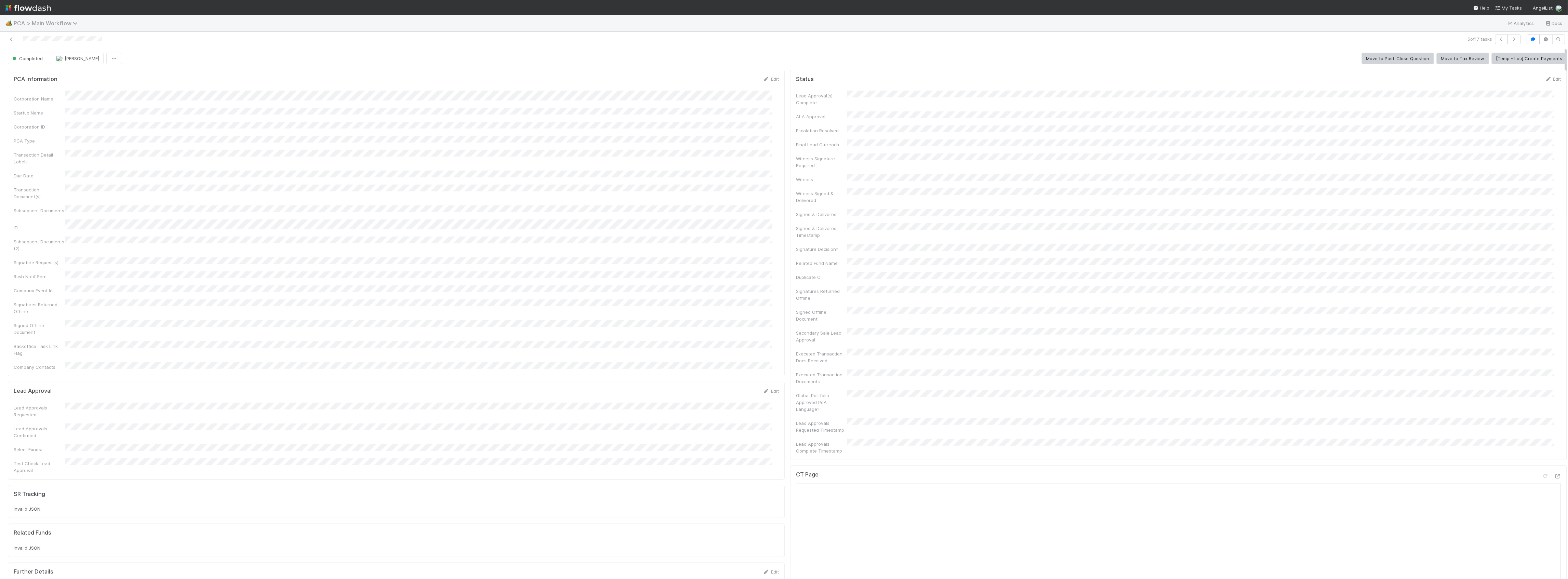
click at [71, 24] on span "PCA > Main Workflow" at bounding box center [47, 23] width 68 height 7
click at [66, 95] on div "📑 Financial Accounting > FAST Accounting Requests" at bounding box center [89, 93] width 163 height 7
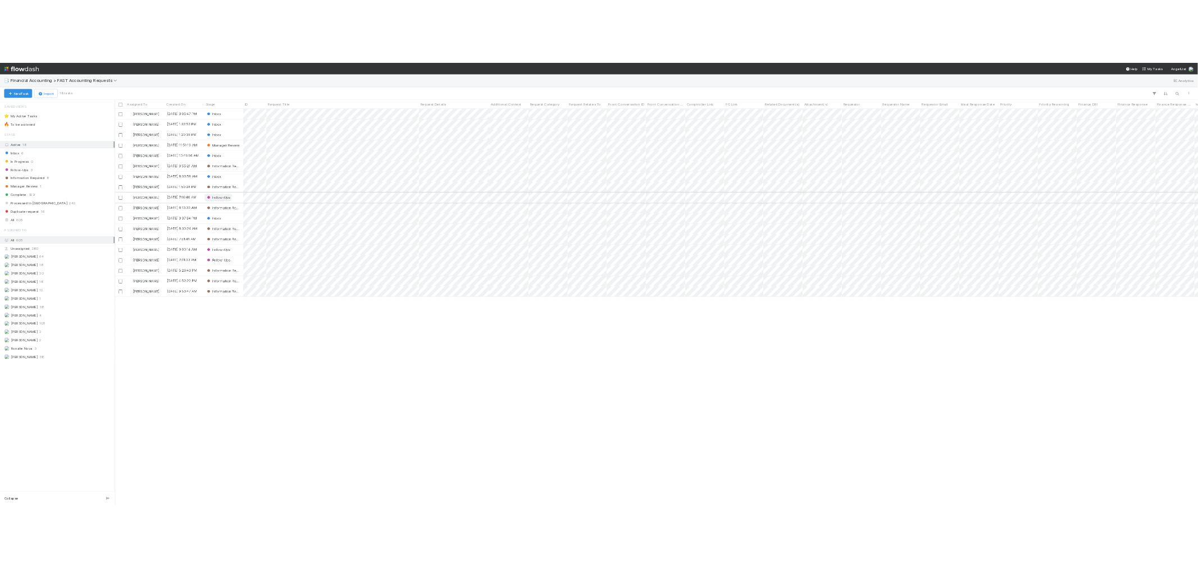
scroll to position [841, 2318]
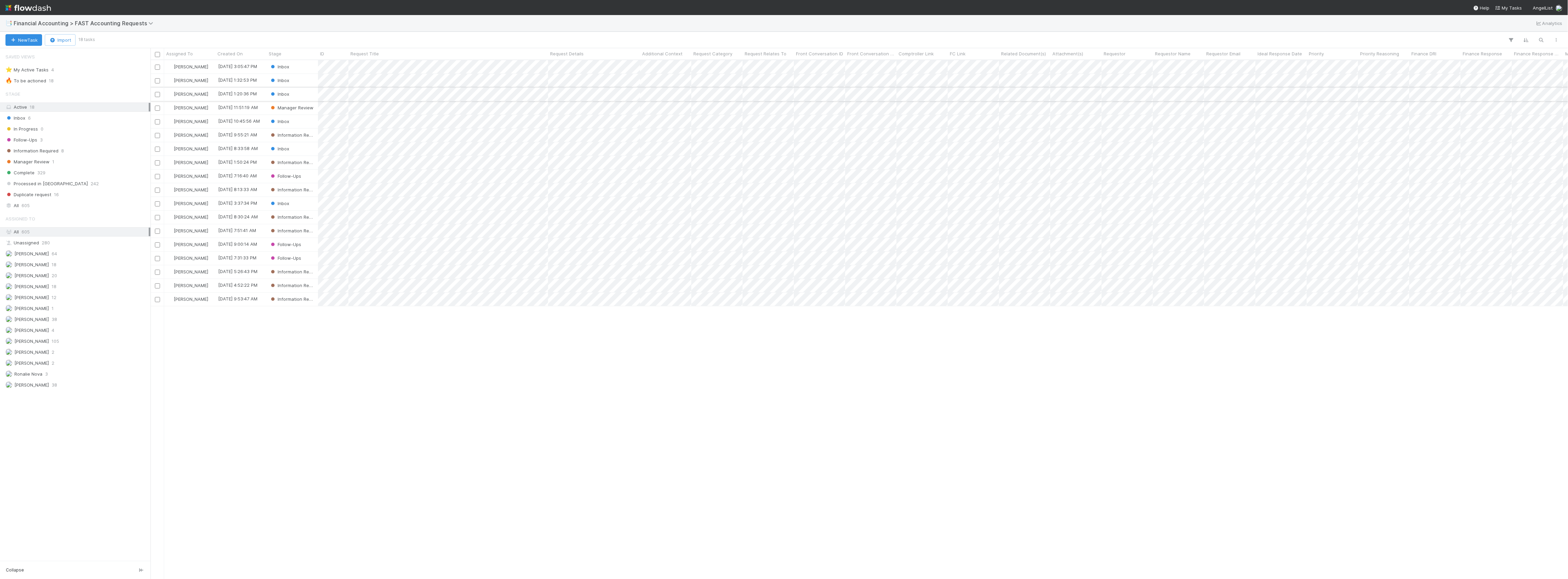
click at [315, 92] on div "Inbox" at bounding box center [292, 94] width 51 height 13
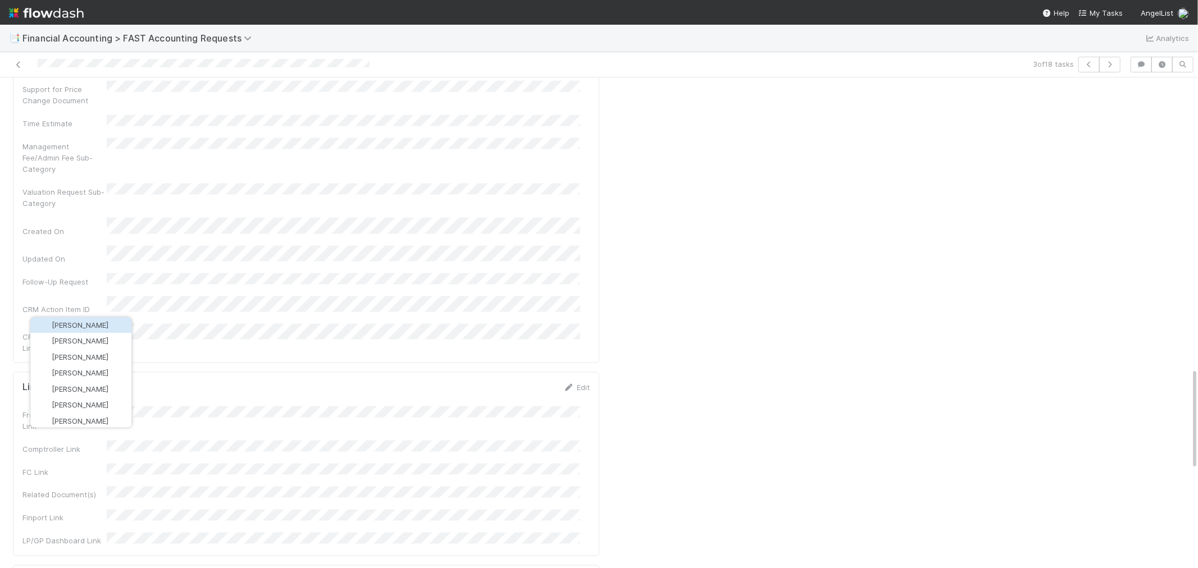
scroll to position [1364, 0]
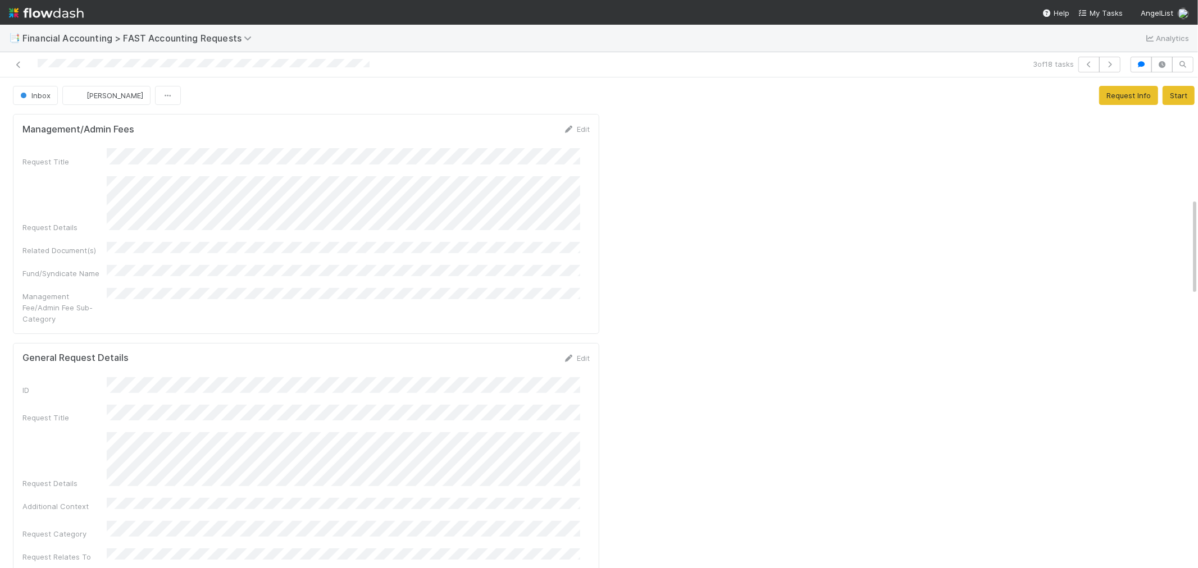
scroll to position [0, 0]
click at [34, 102] on button "Inbox" at bounding box center [35, 96] width 45 height 19
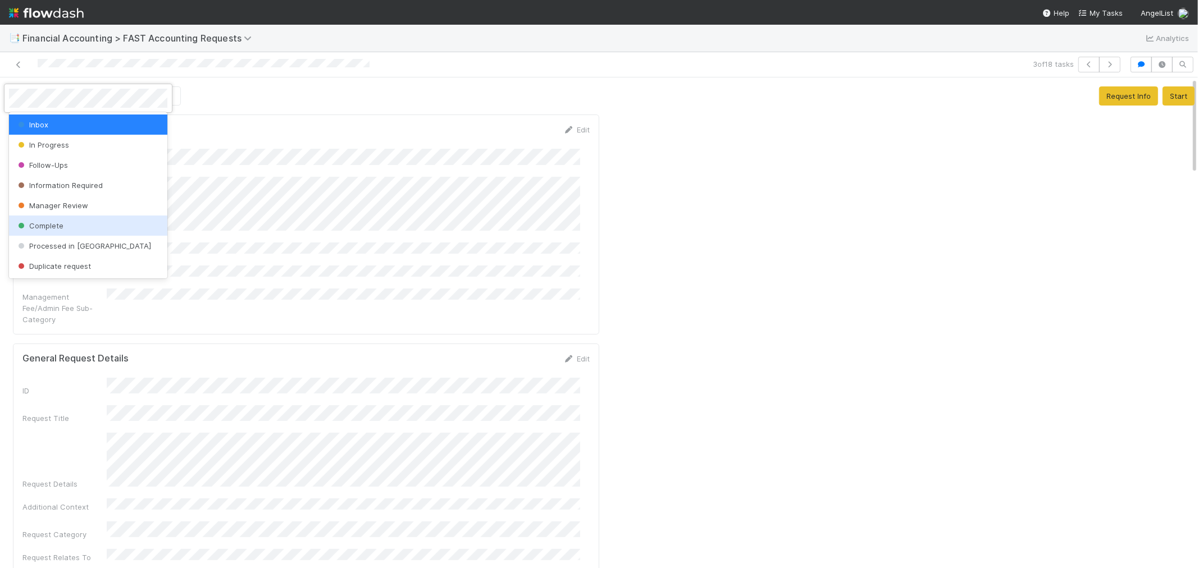
click at [45, 222] on span "Complete" at bounding box center [40, 225] width 48 height 9
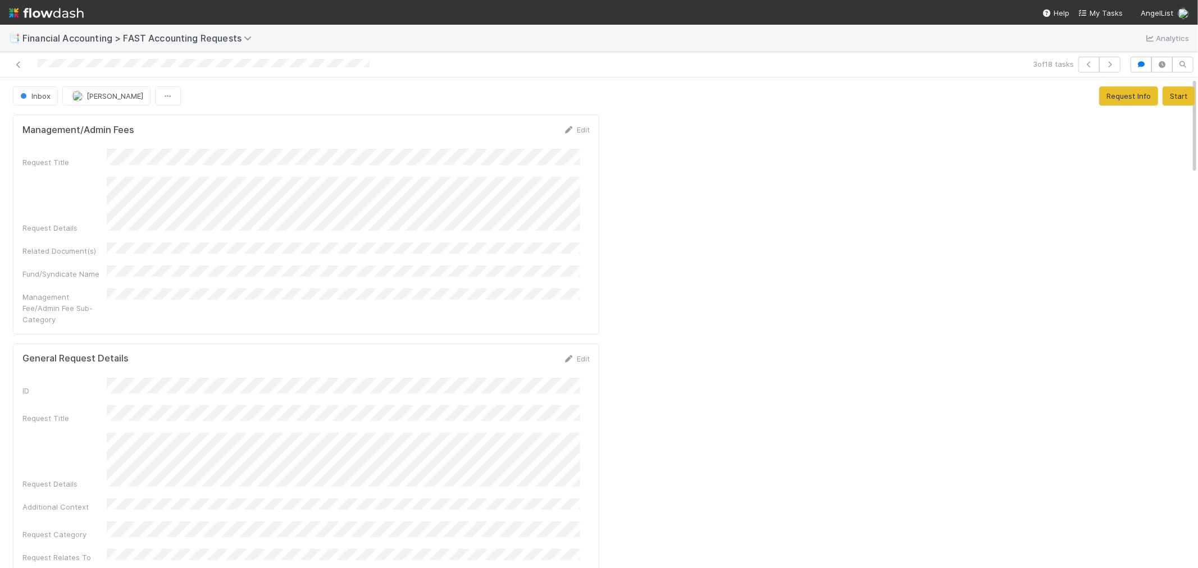
drag, startPoint x: 871, startPoint y: 256, endPoint x: 860, endPoint y: 254, distance: 10.8
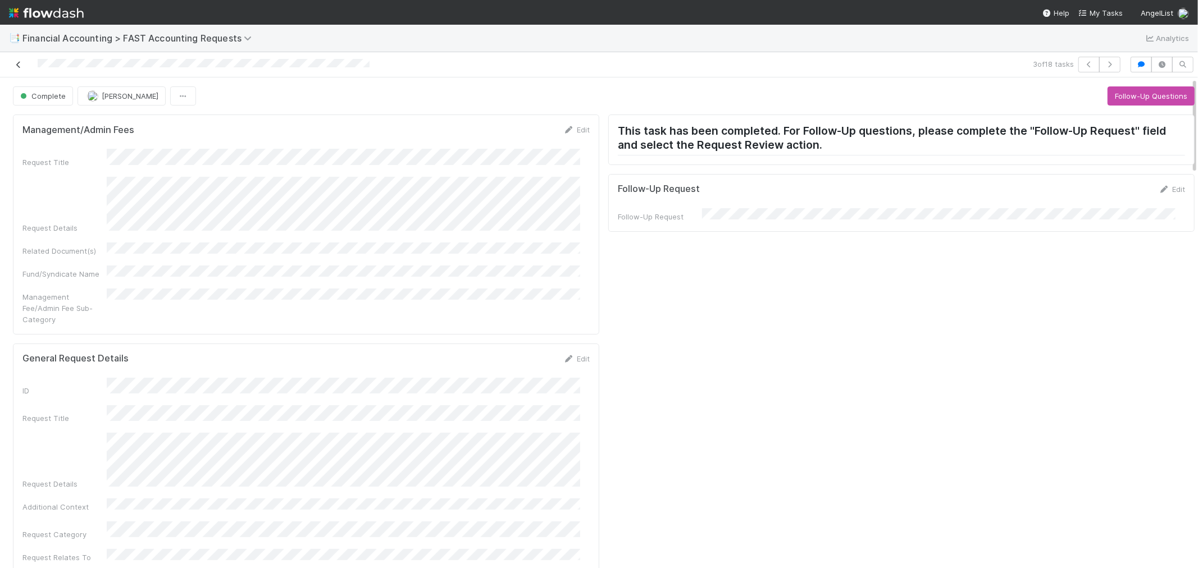
click at [17, 63] on icon at bounding box center [18, 64] width 11 height 7
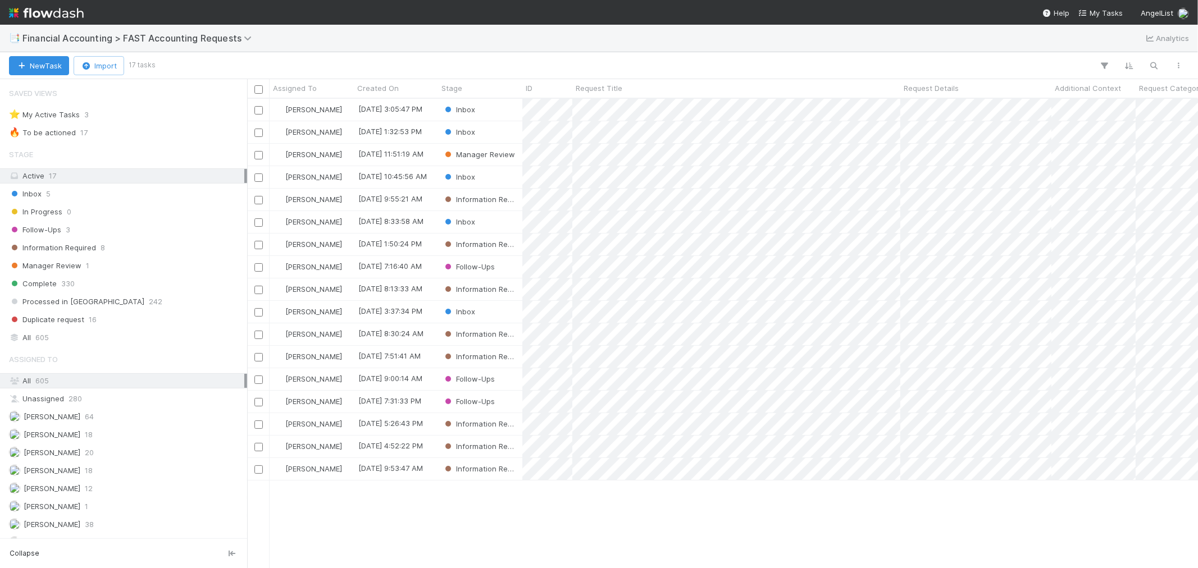
scroll to position [459, 941]
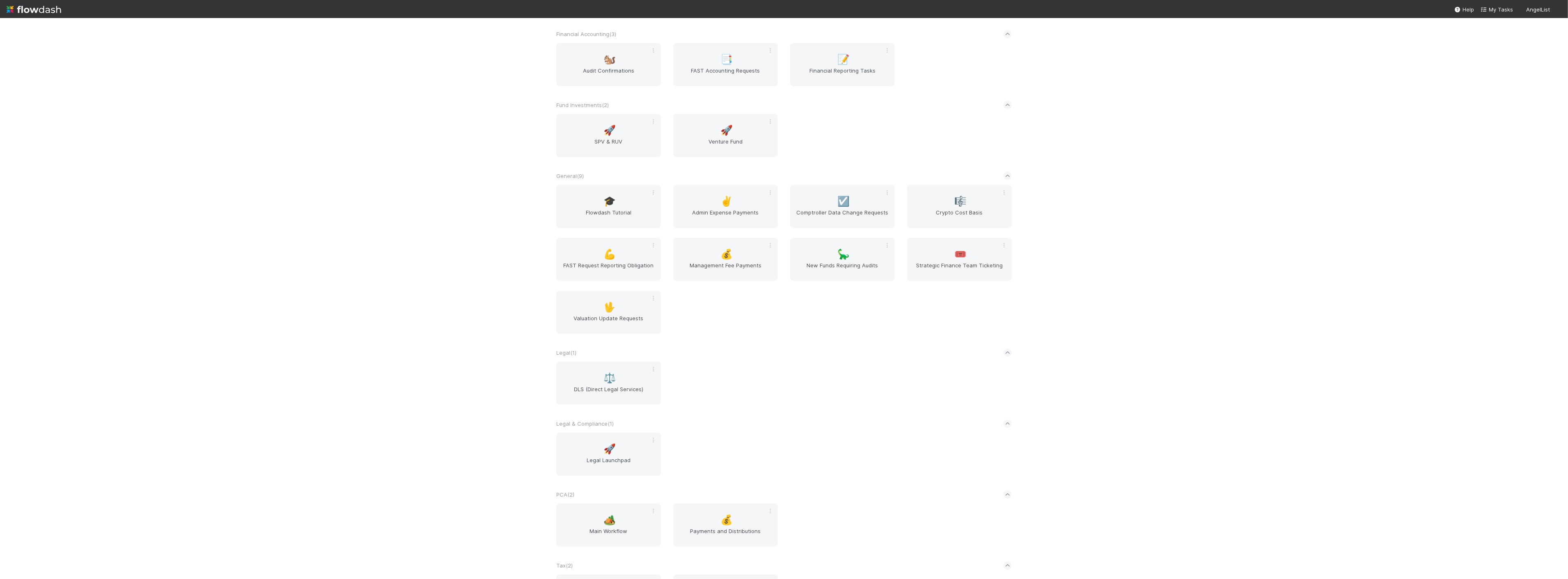
scroll to position [239, 0]
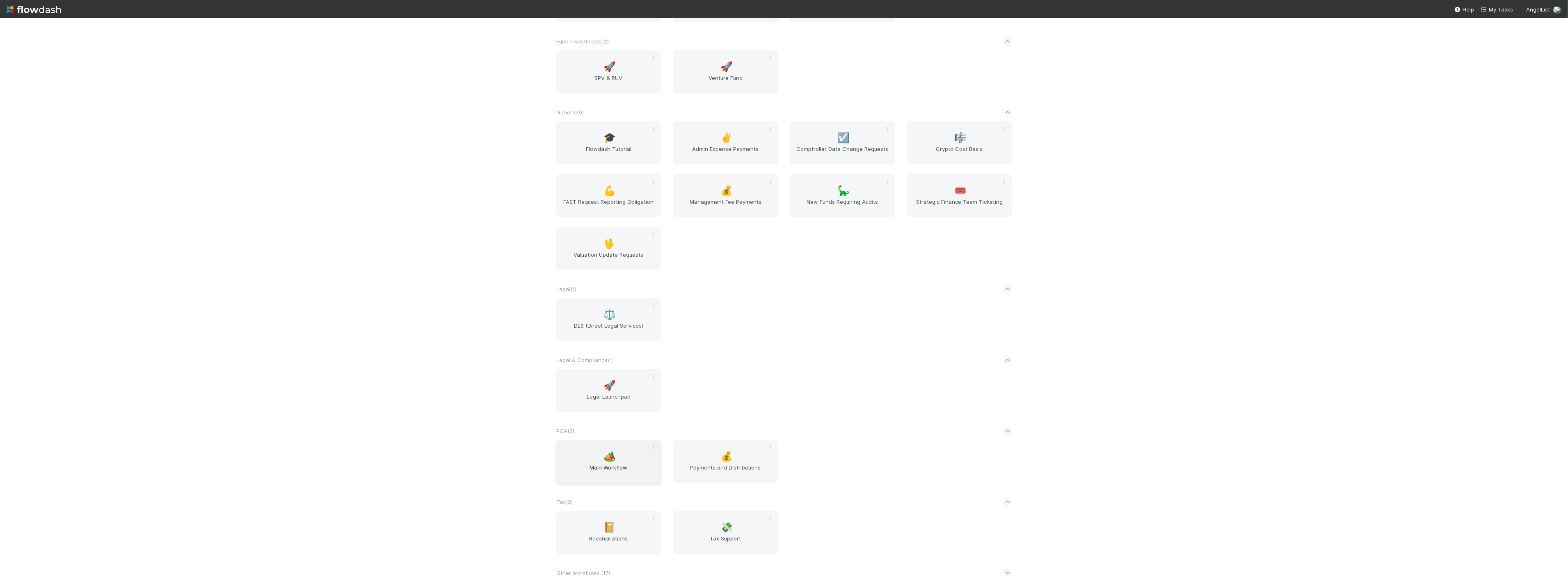
click at [606, 458] on span "🏕️" at bounding box center [610, 456] width 12 height 11
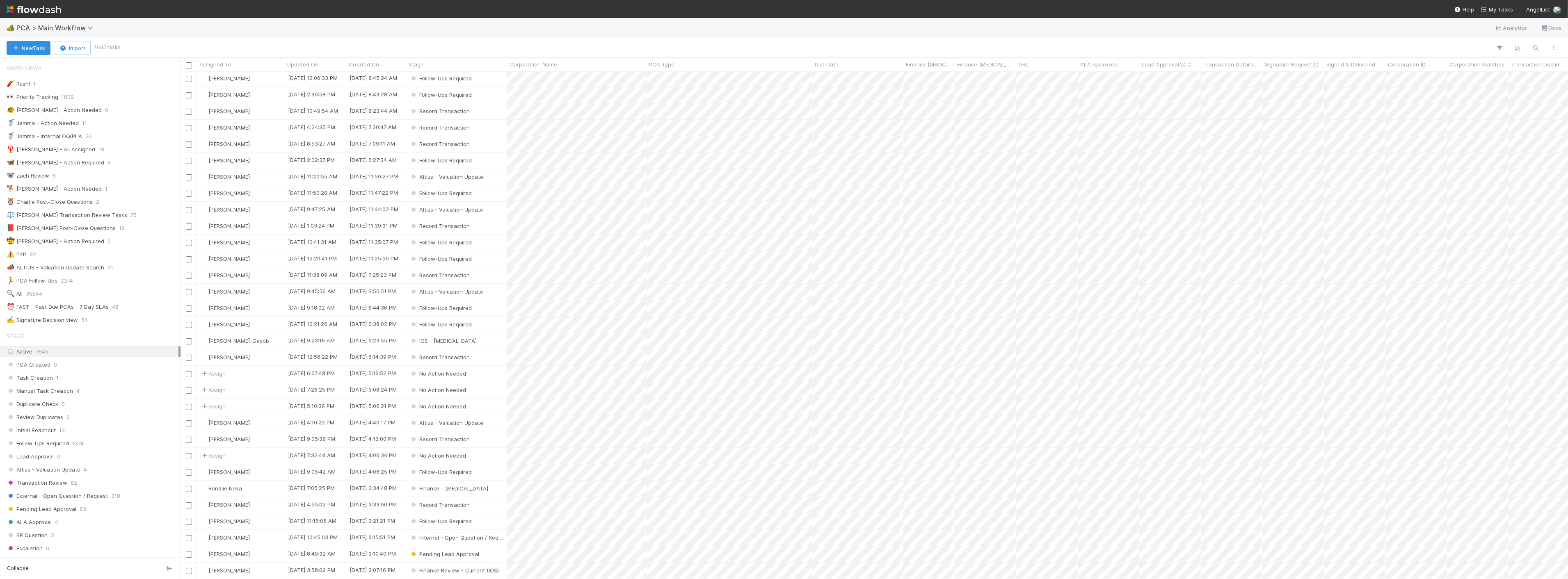
scroll to position [456, 0]
click at [81, 294] on span "Finance Review - Current (Finance)" at bounding box center [57, 290] width 101 height 10
click at [81, 295] on span "Finance Review - Current (Finance)" at bounding box center [57, 290] width 101 height 10
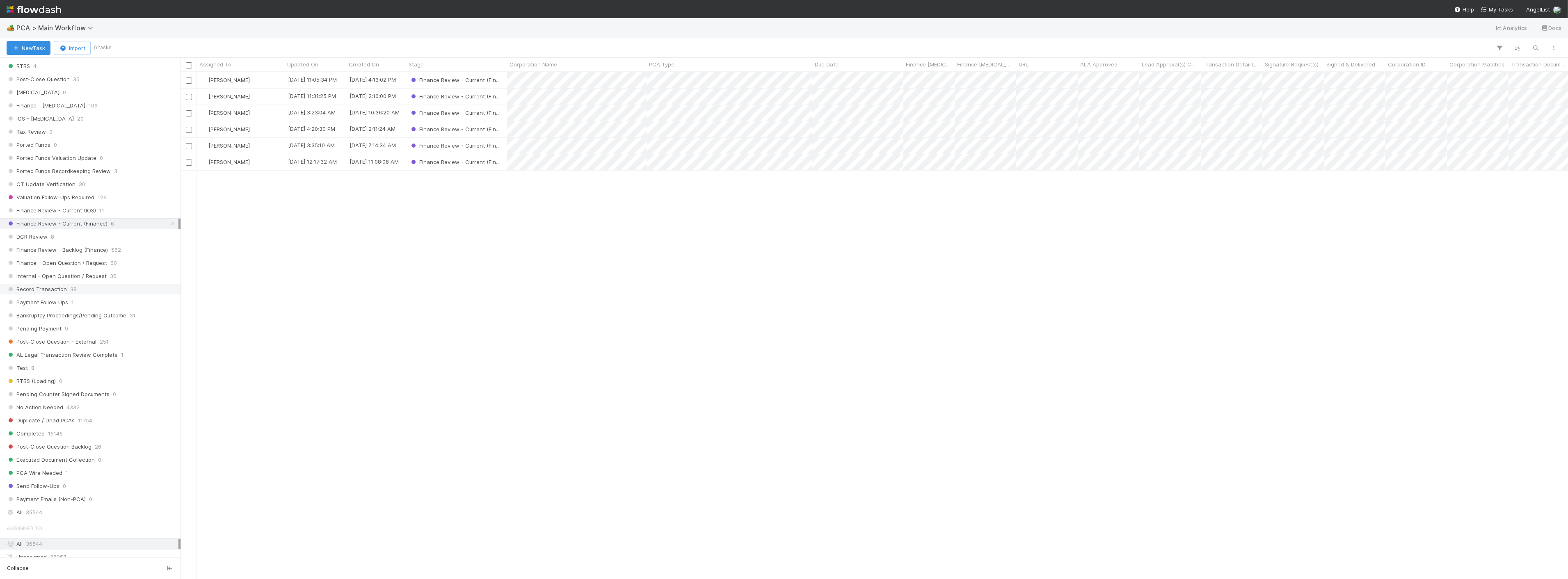
scroll to position [501, 0]
click at [70, 274] on span "Finance Review - Backlog (Finance)" at bounding box center [57, 270] width 102 height 10
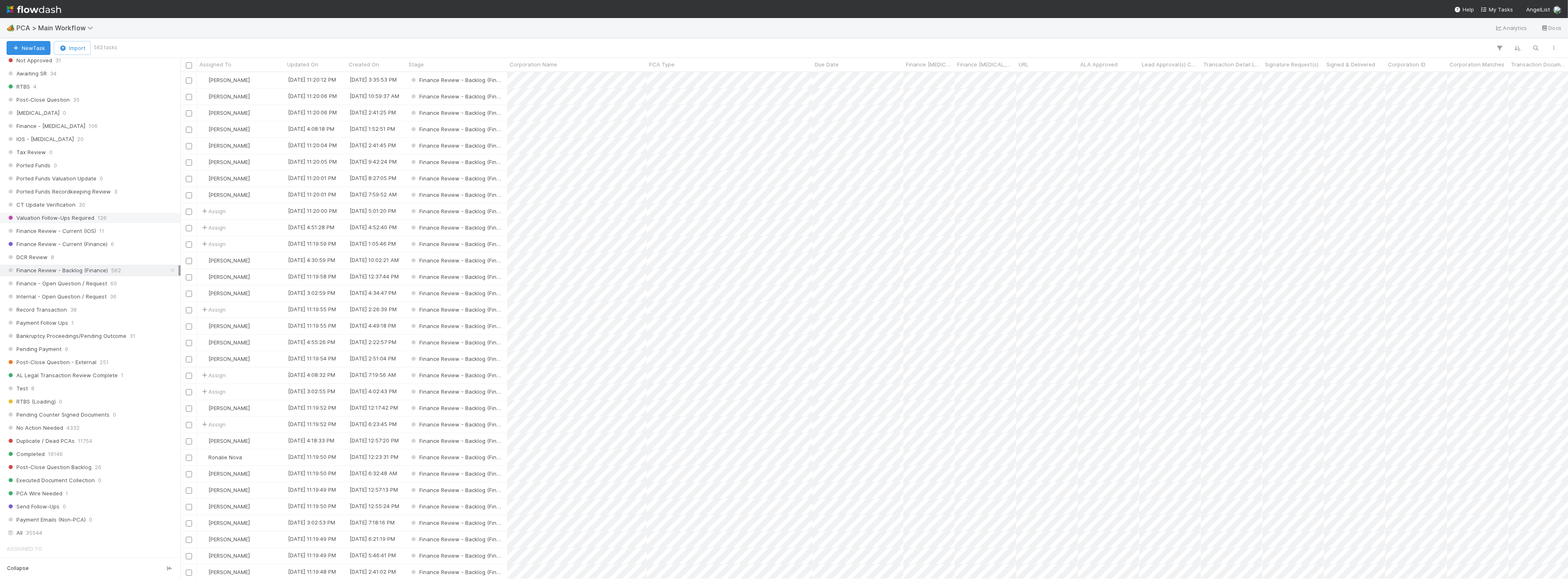
scroll to position [499, 1380]
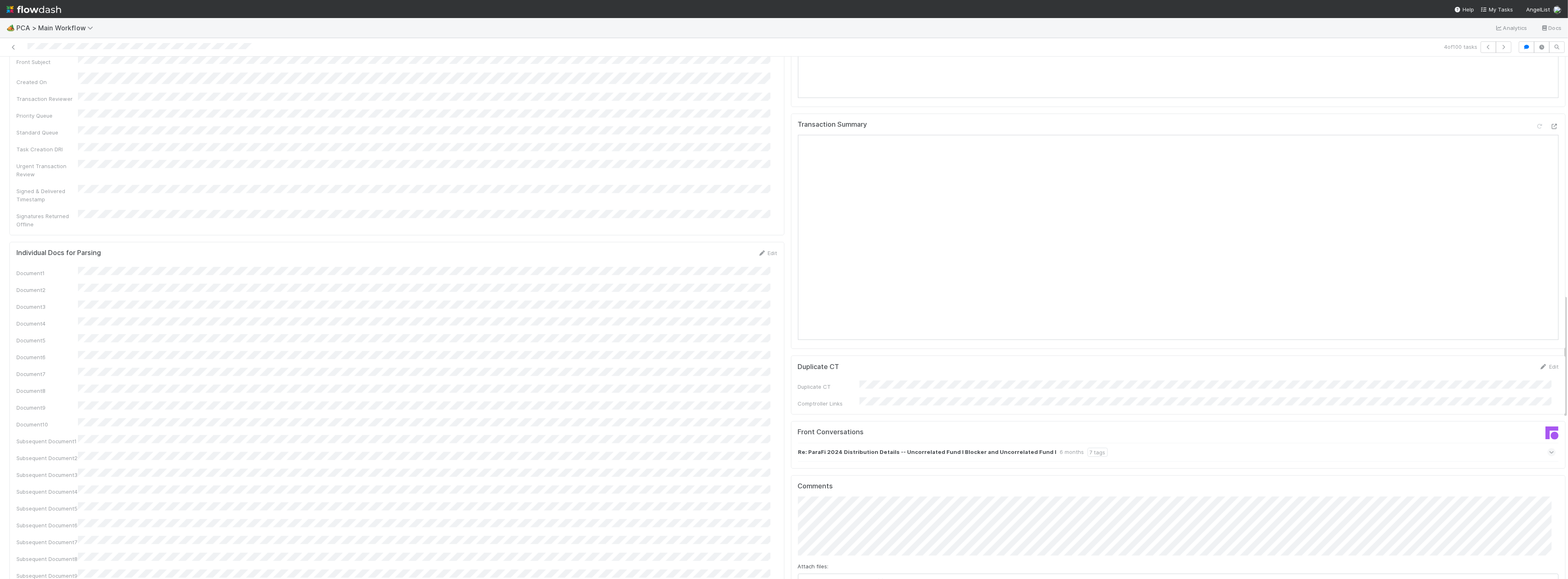
scroll to position [1002, 0]
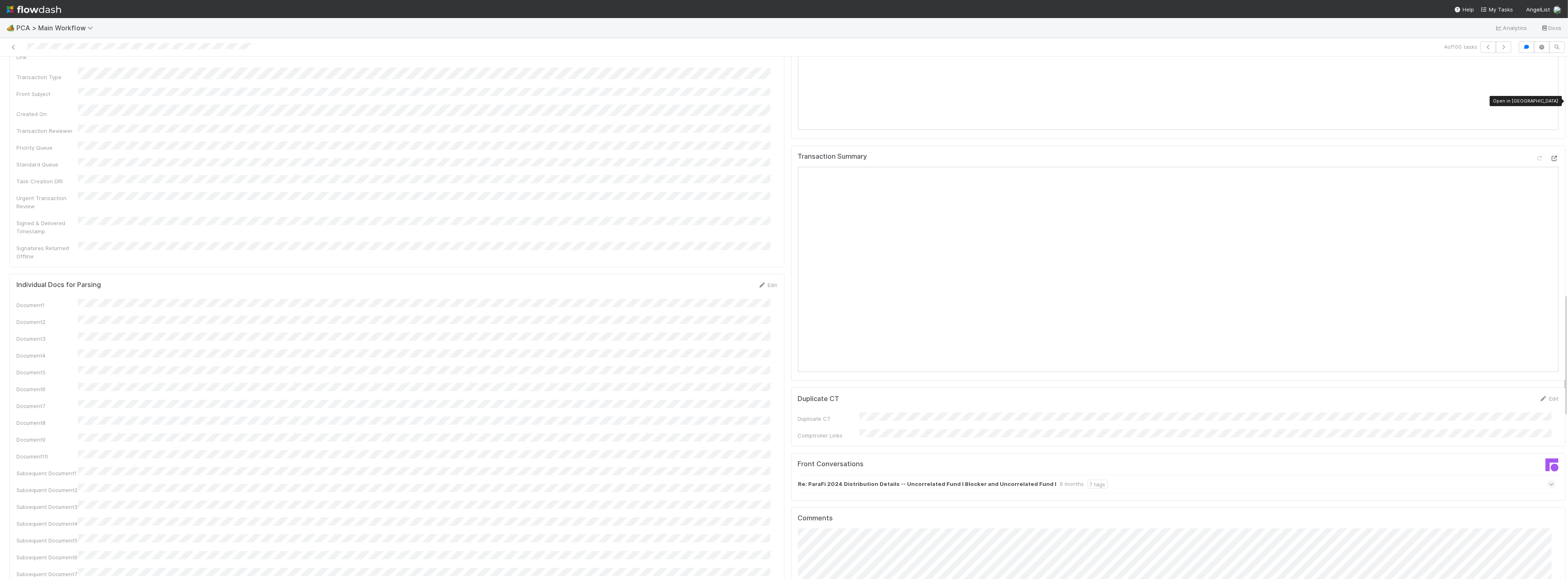
click at [1550, 156] on icon at bounding box center [1554, 158] width 8 height 5
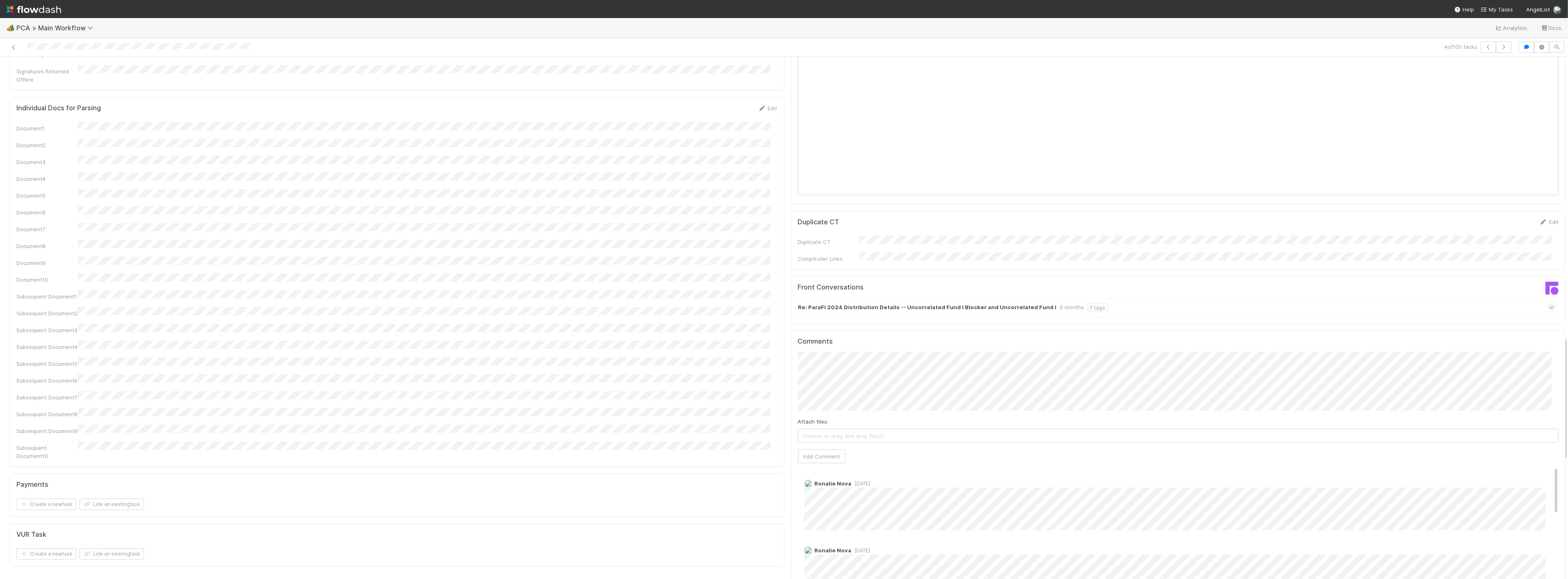
scroll to position [1184, 0]
drag, startPoint x: 813, startPoint y: 389, endPoint x: 847, endPoint y: 410, distance: 40.0
click at [813, 444] on button "Add Comment" at bounding box center [822, 450] width 47 height 14
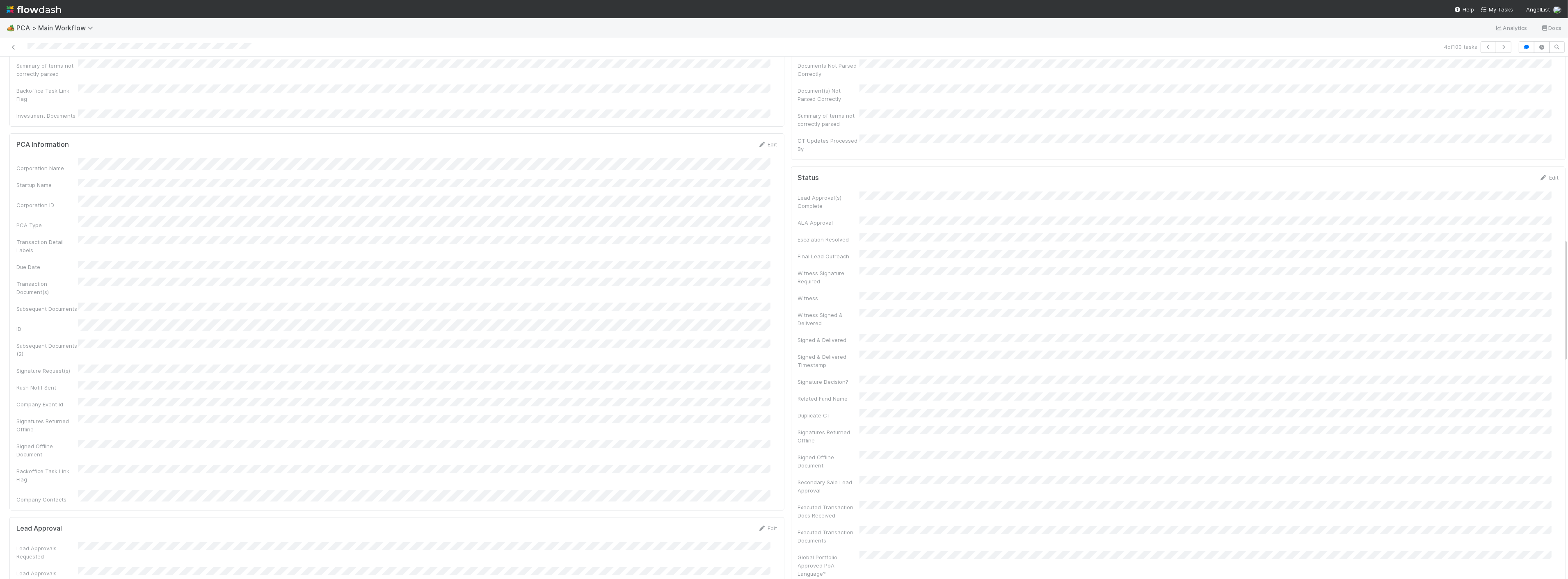
scroll to position [0, 0]
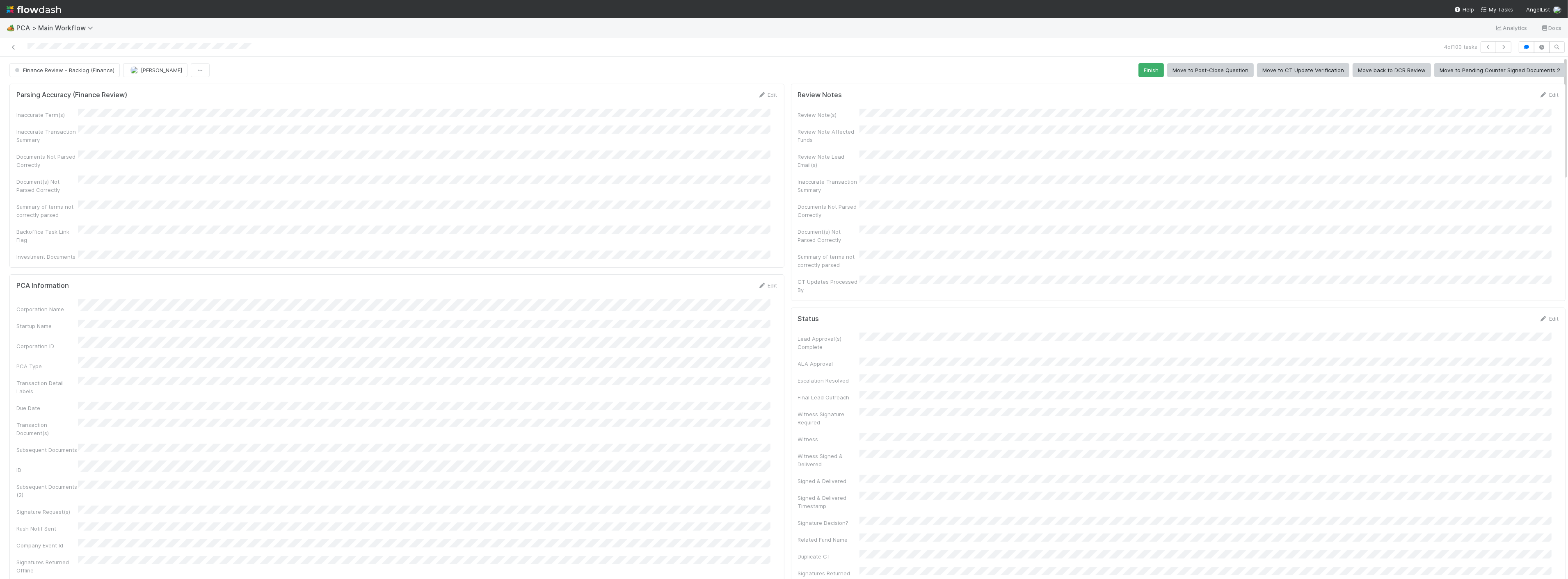
click at [50, 68] on span "Finance Review - Backlog (Finance)" at bounding box center [64, 70] width 102 height 7
click at [34, 120] on span "Completed" at bounding box center [31, 122] width 38 height 7
click at [15, 45] on icon at bounding box center [13, 47] width 8 height 5
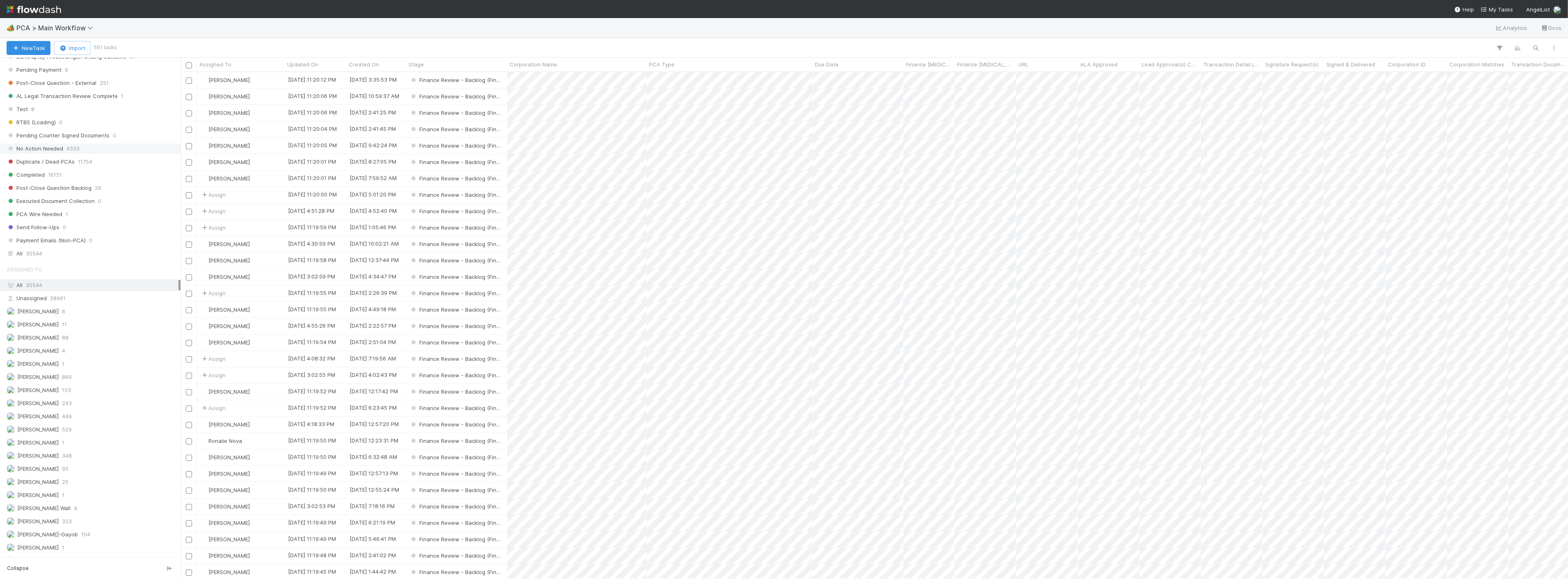
scroll to position [985, 0]
click at [62, 539] on span "490" at bounding box center [66, 537] width 9 height 10
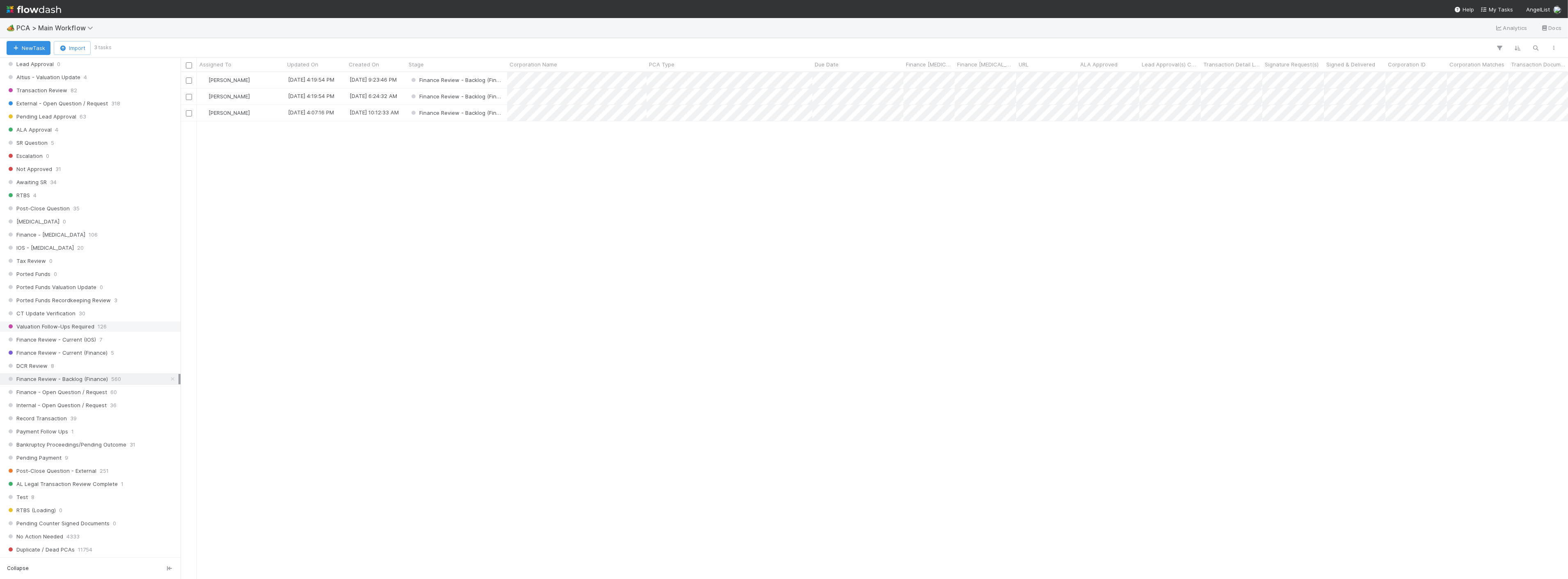
scroll to position [499, 1380]
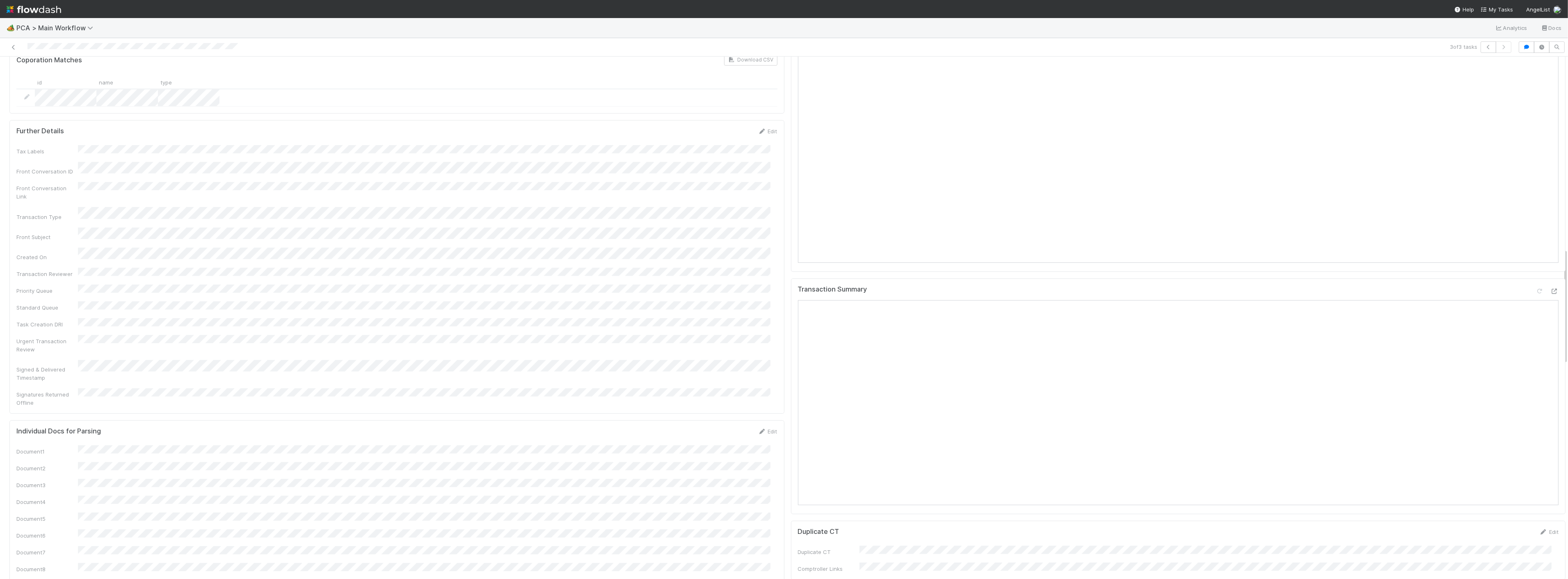
scroll to position [866, 0]
click at [1550, 296] on icon at bounding box center [1554, 298] width 8 height 5
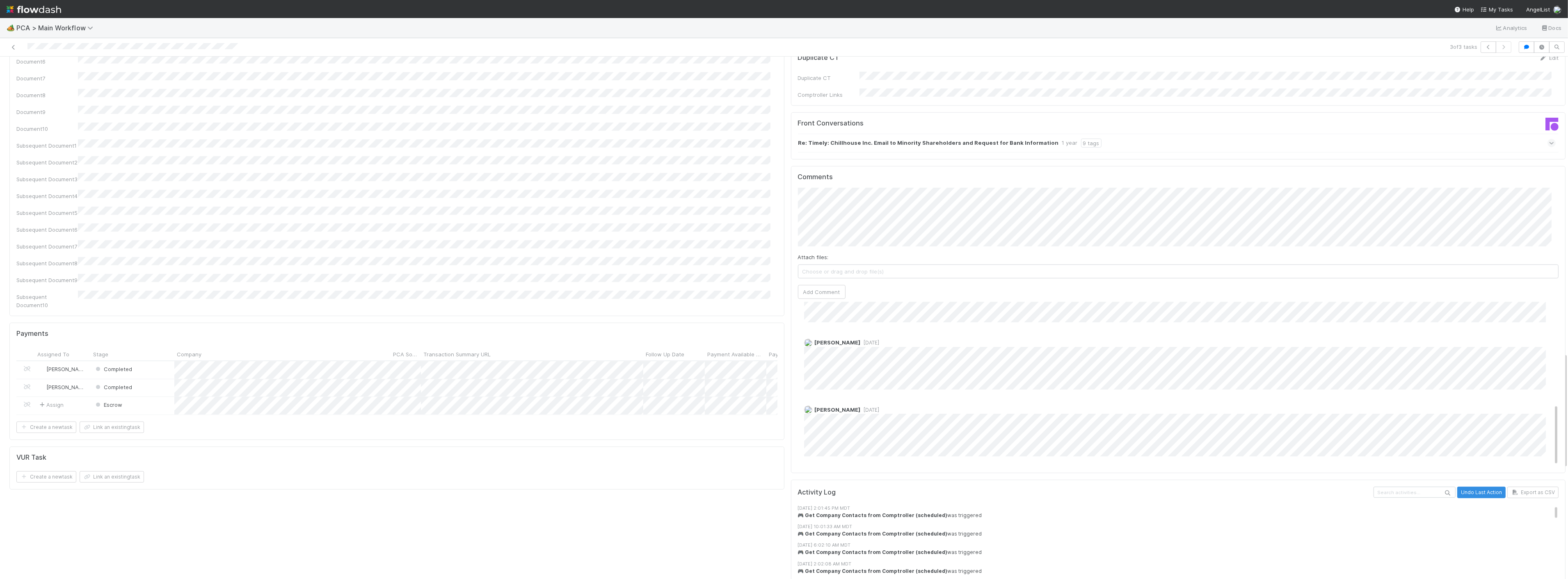
scroll to position [1322, 0]
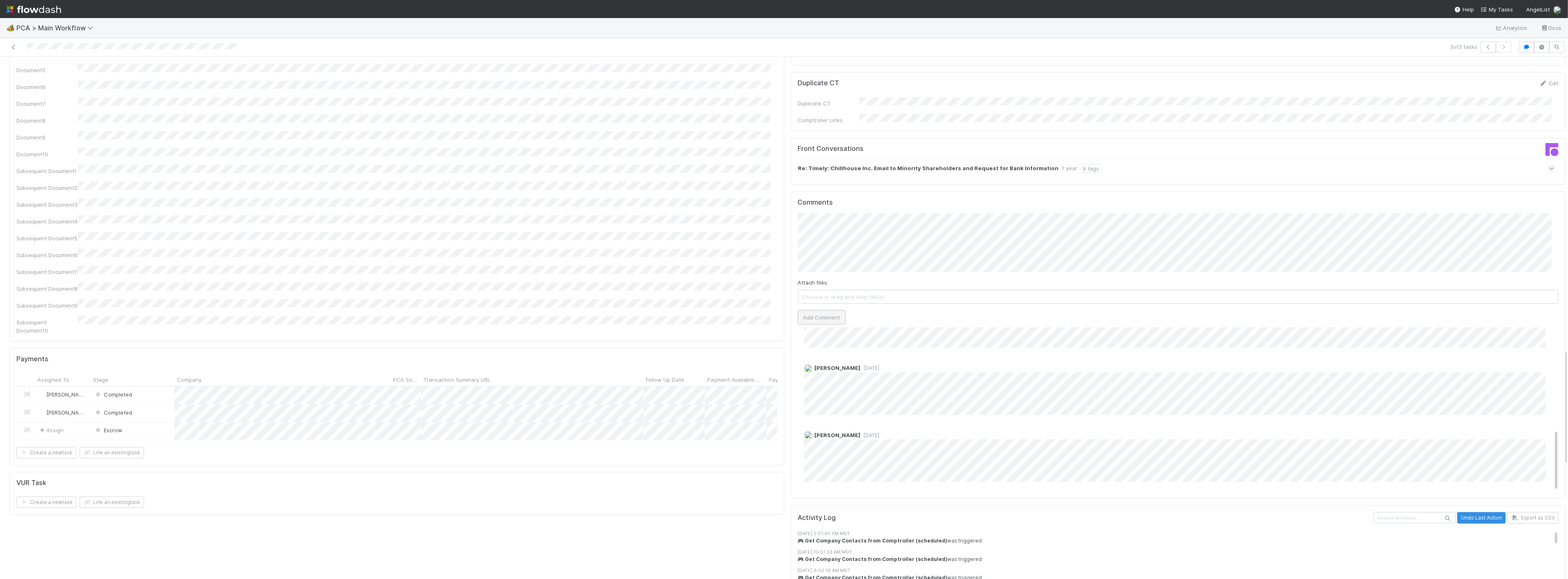
click at [815, 310] on button "Add Comment" at bounding box center [822, 317] width 47 height 14
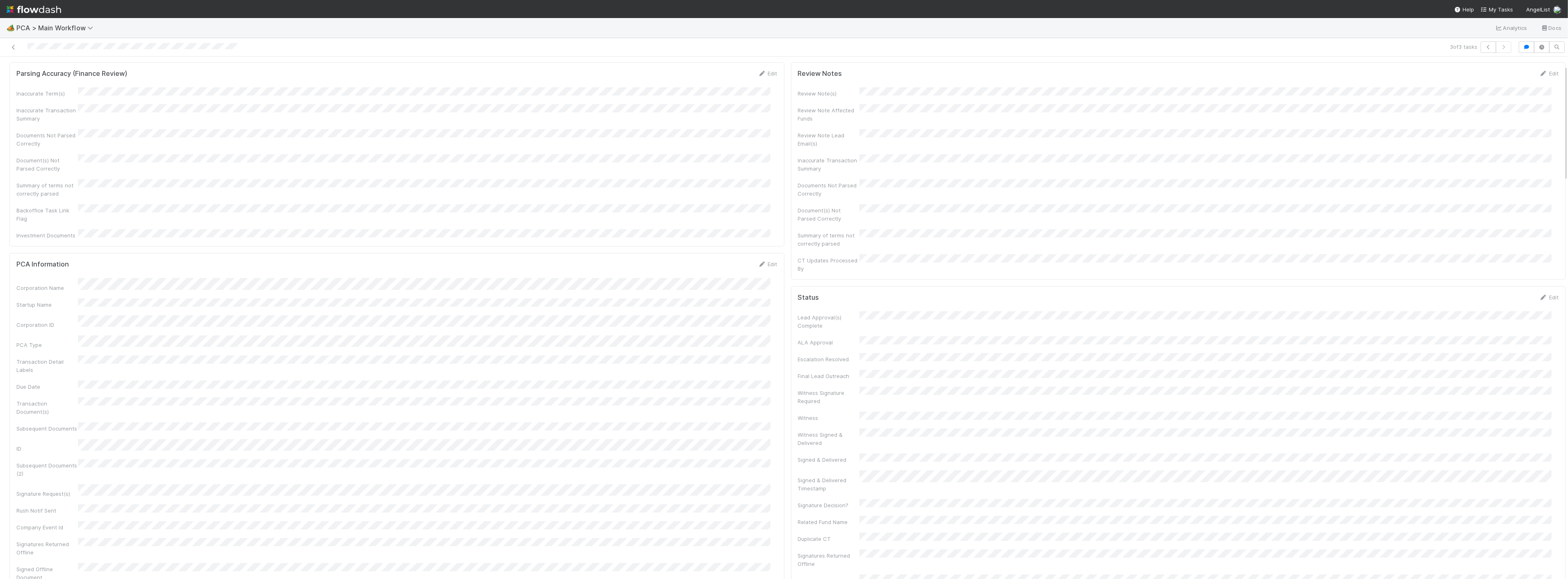
scroll to position [0, 0]
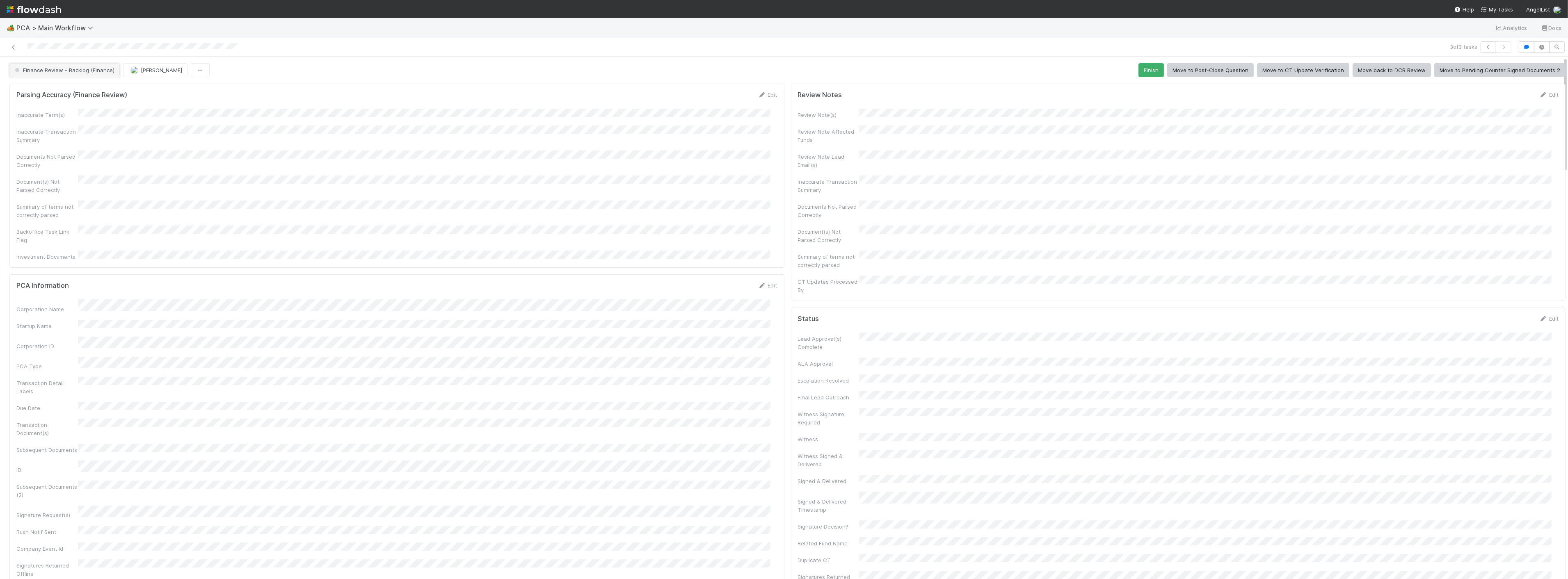
click at [80, 74] on button "Finance Review - Backlog (Finance)" at bounding box center [64, 70] width 110 height 14
click at [52, 126] on div "Completed" at bounding box center [64, 122] width 115 height 15
click at [13, 45] on icon at bounding box center [13, 47] width 8 height 5
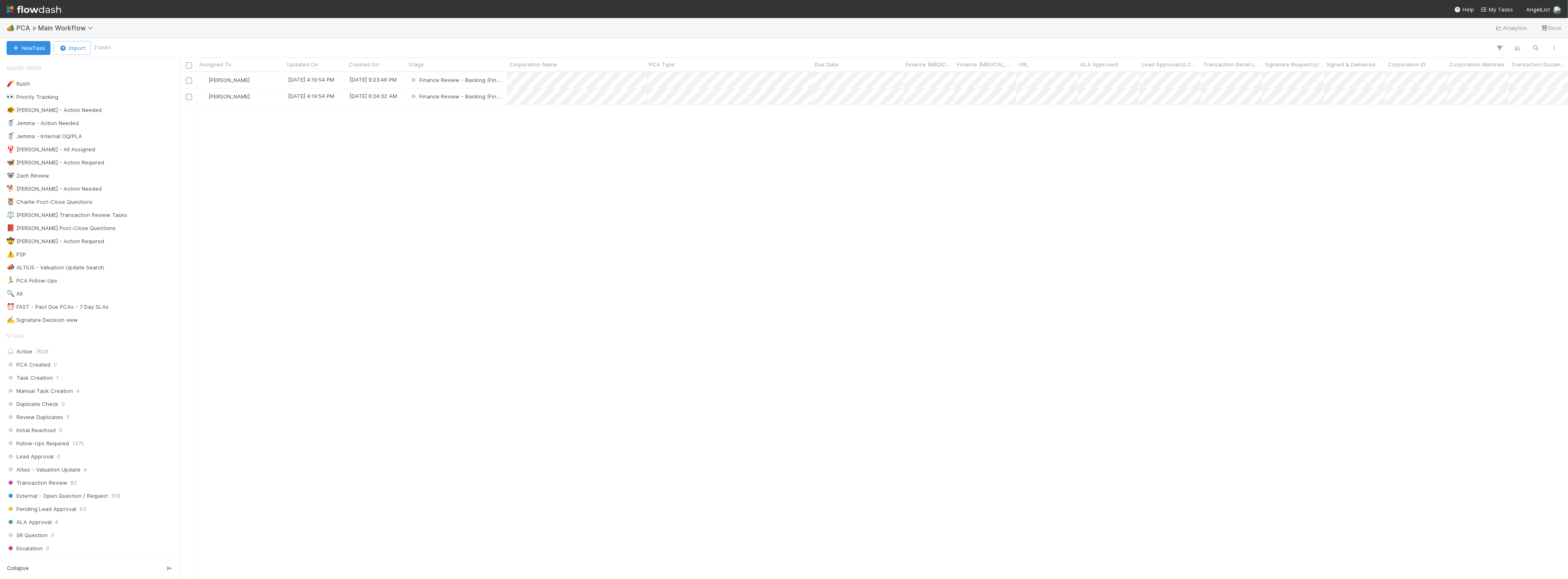
scroll to position [499, 1380]
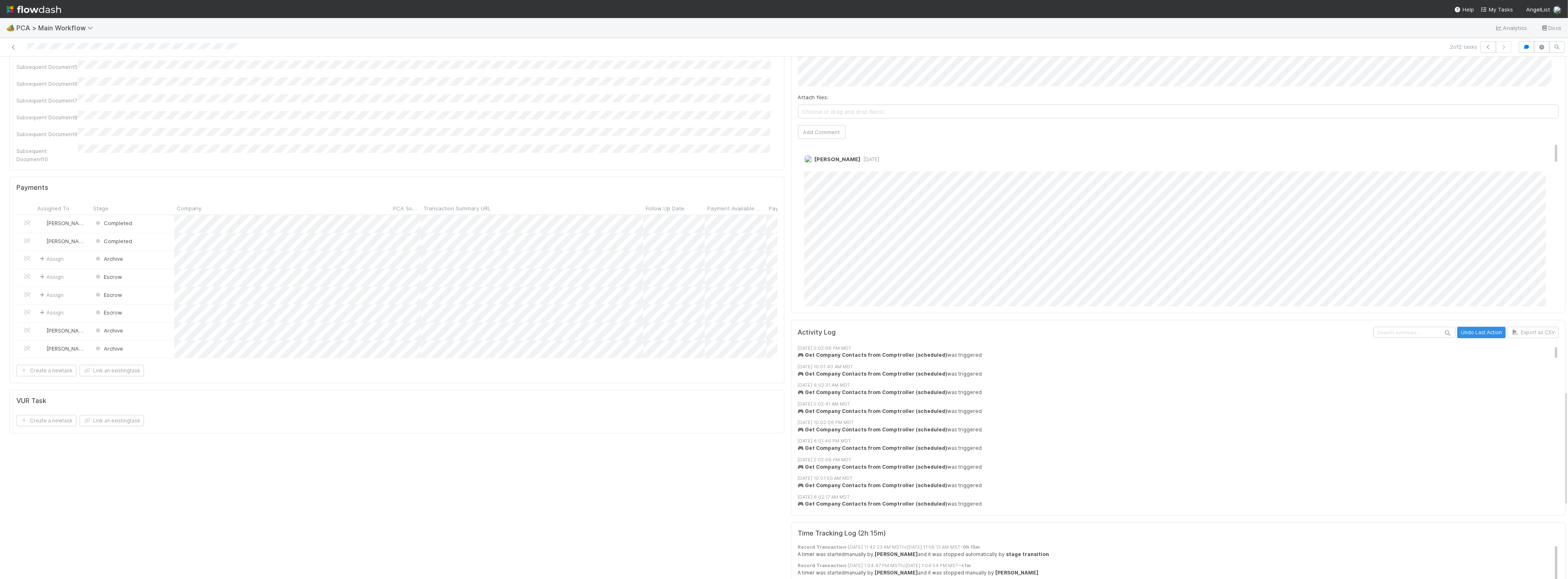
scroll to position [1322, 0]
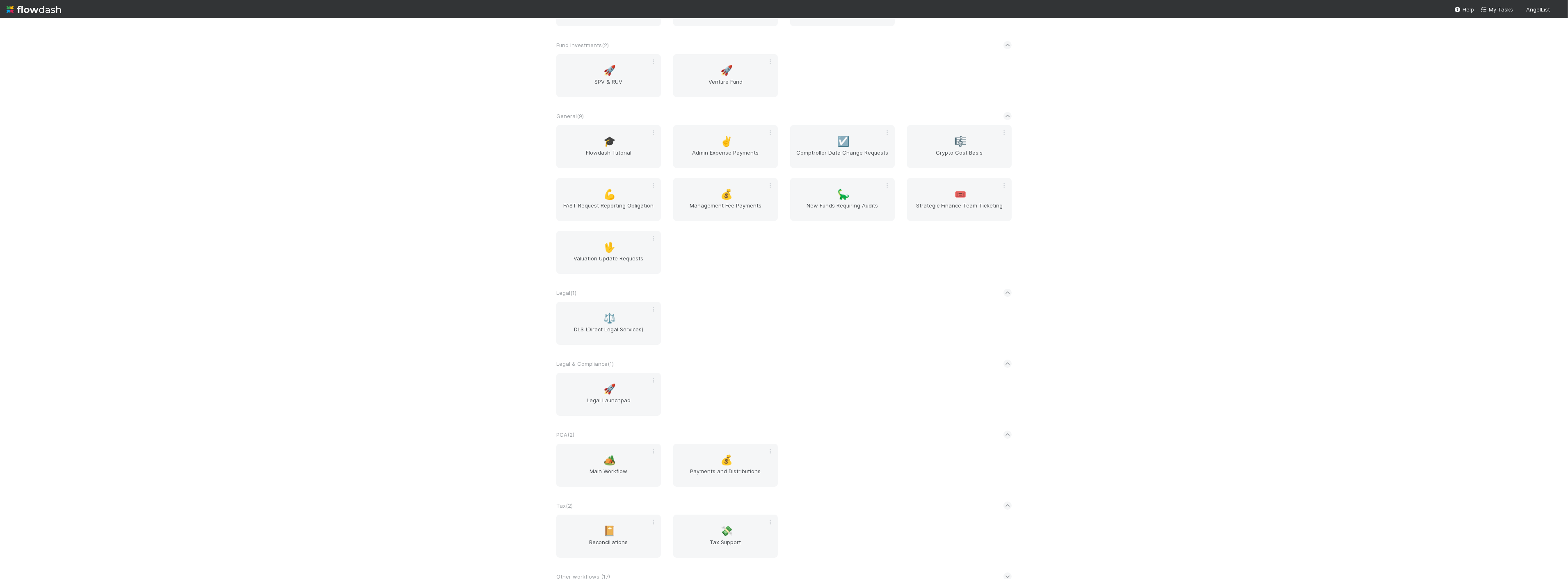
scroll to position [239, 0]
click at [609, 464] on span "Main Workflow" at bounding box center [608, 472] width 98 height 16
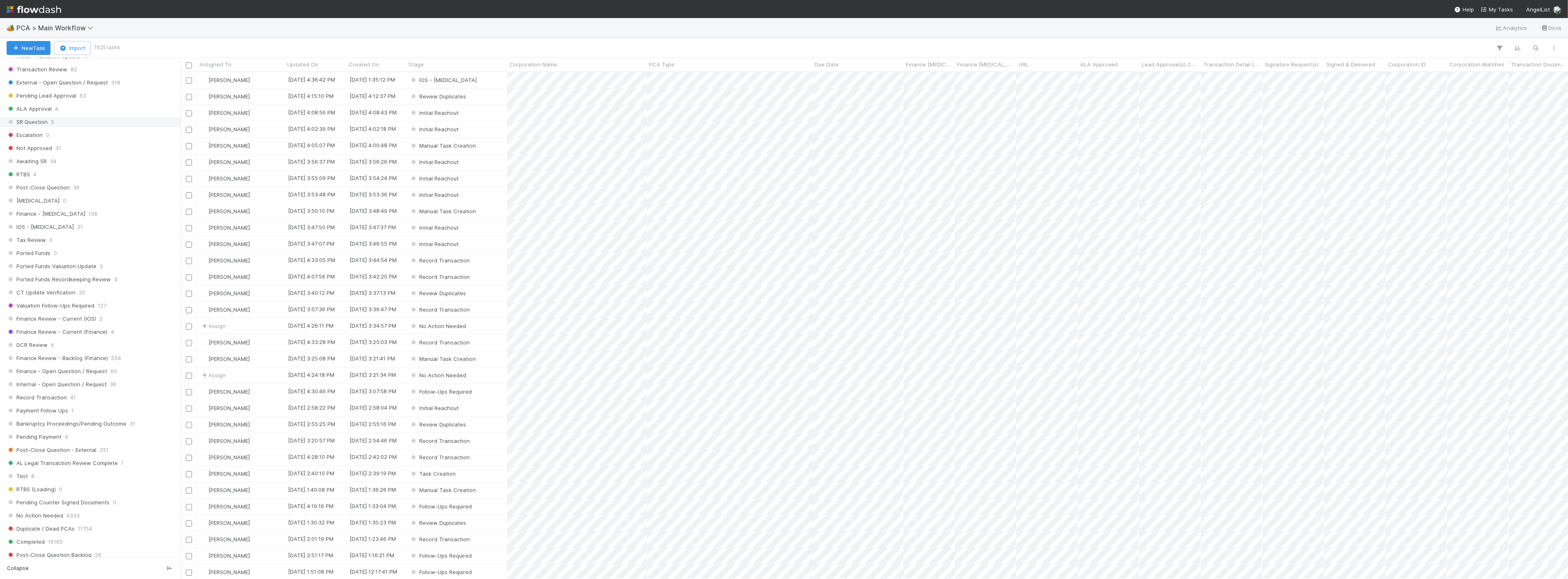
scroll to position [410, 0]
click at [115, 365] on span "554" at bounding box center [115, 361] width 9 height 10
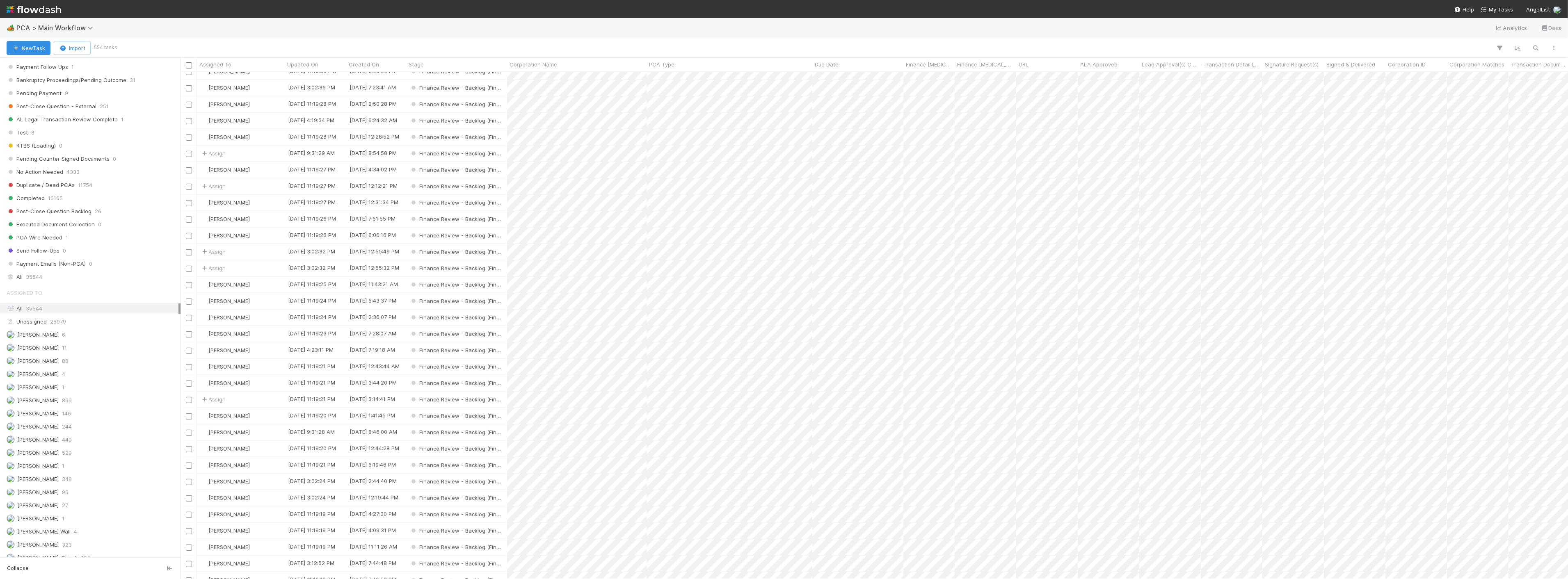
scroll to position [499, 1380]
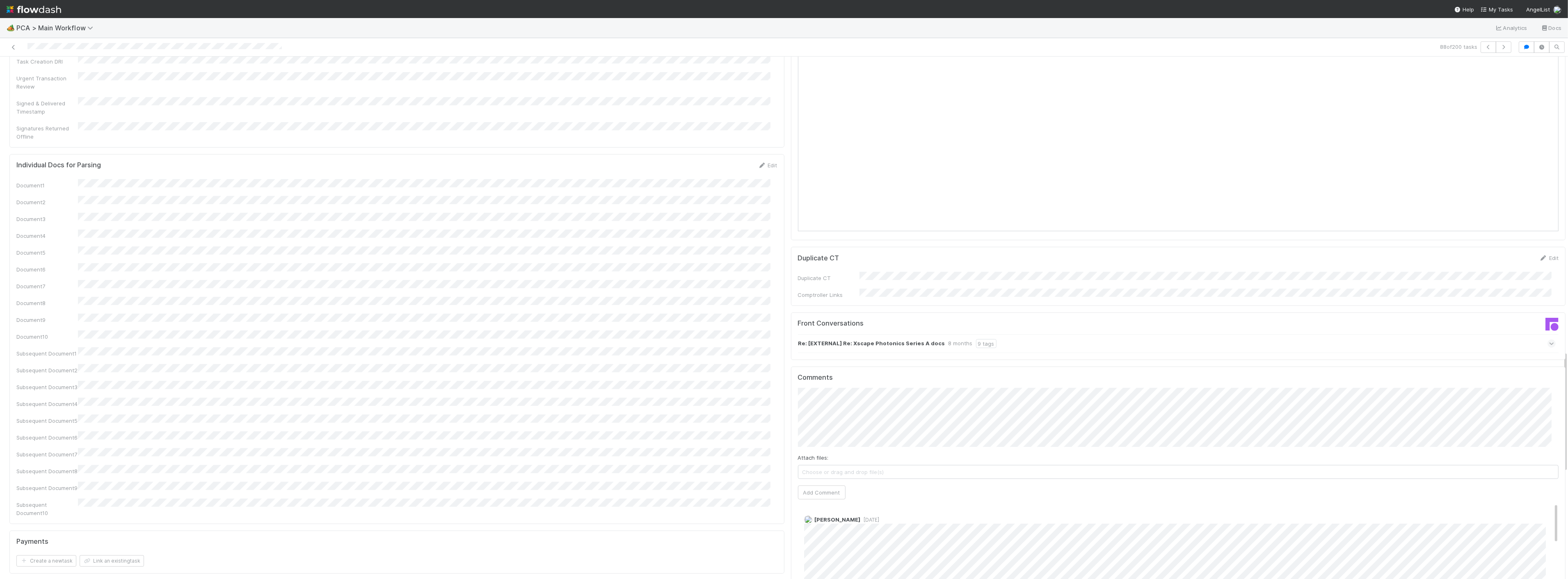
scroll to position [1139, 0]
click at [755, 534] on div "Parsing Accuracy (Finance Review) Edit Inaccurate Term(s) Inaccurate Transactio…" at bounding box center [397, 95] width 781 height 2307
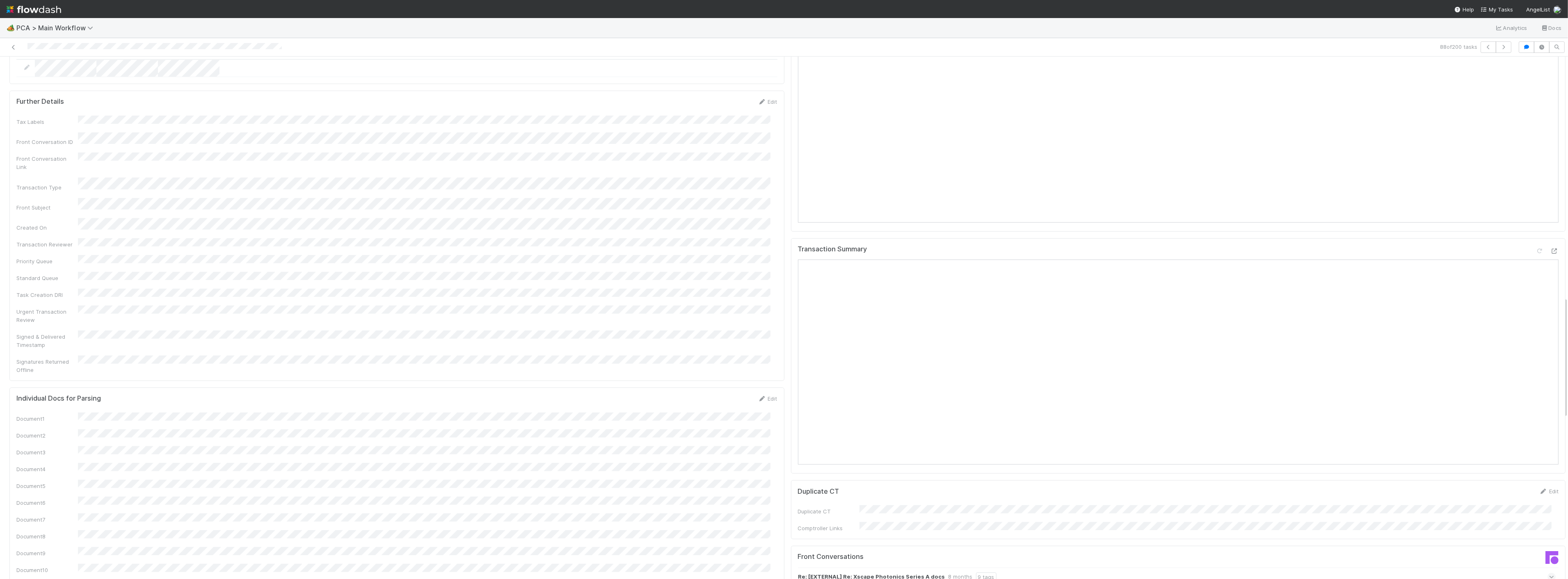
scroll to position [1048, 0]
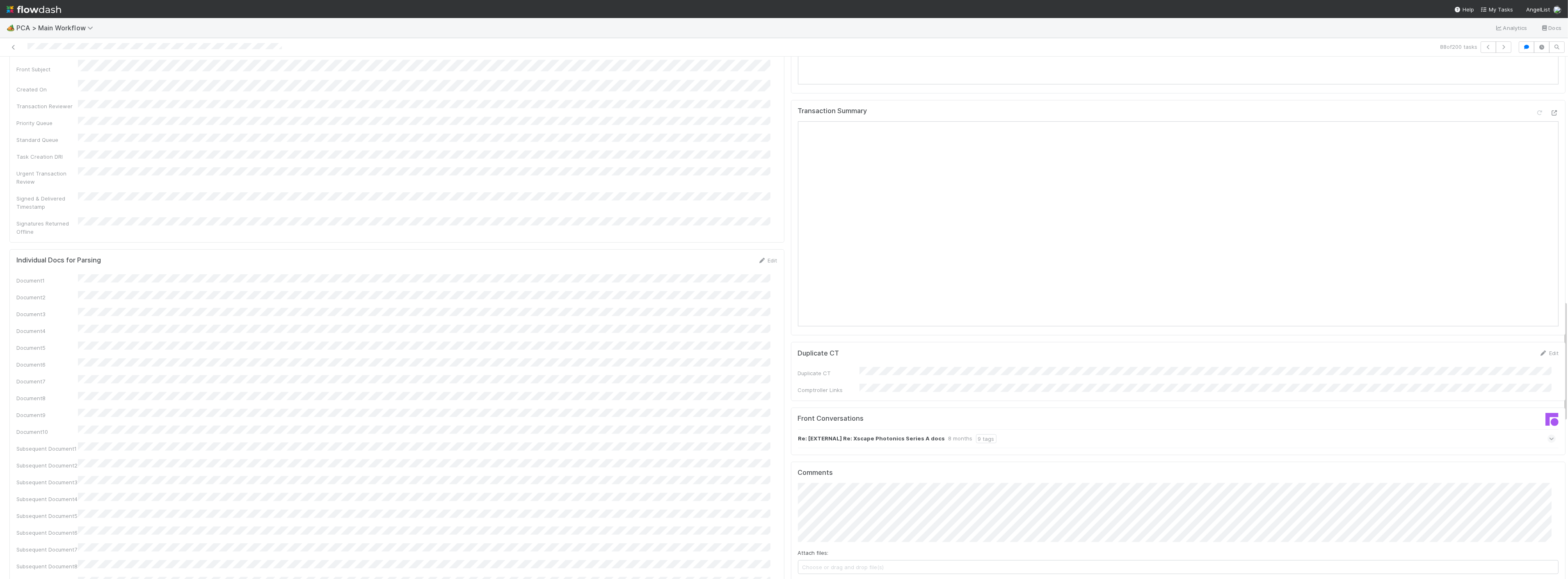
click at [827, 579] on button "Add Comment" at bounding box center [822, 587] width 47 height 14
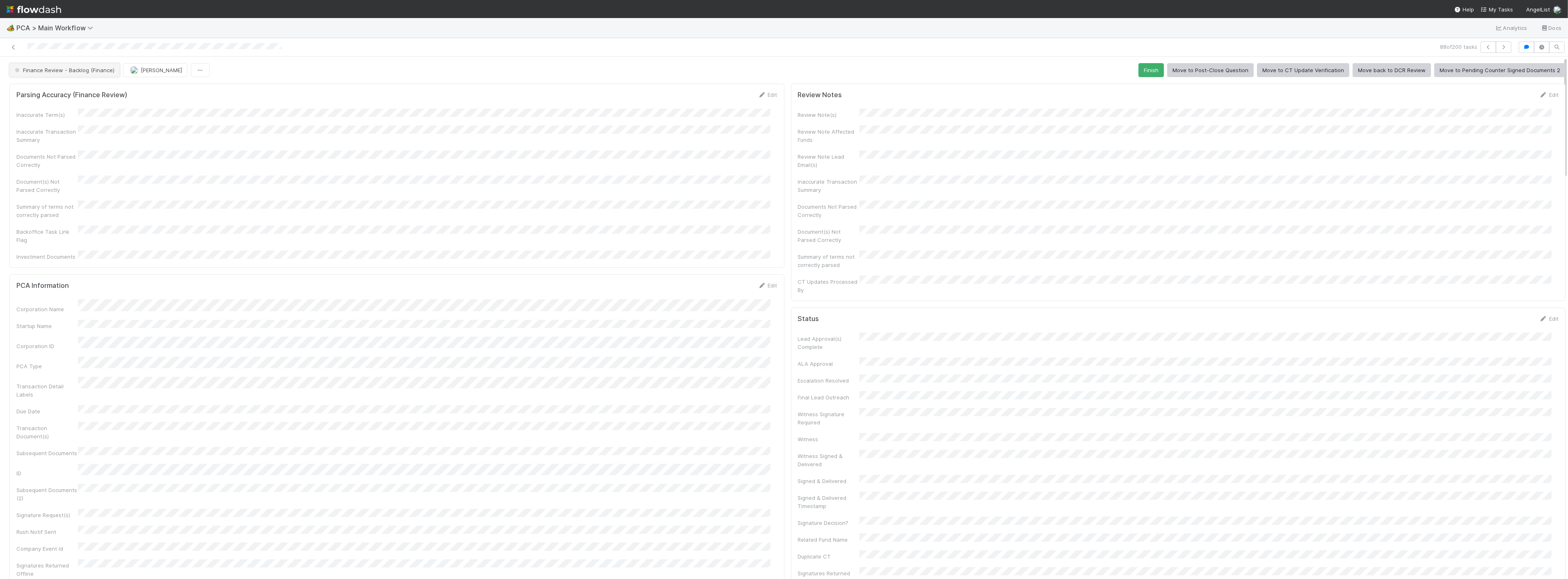
click at [93, 74] on button "Finance Review - Backlog (Finance)" at bounding box center [64, 70] width 110 height 14
click at [42, 126] on div "Completed" at bounding box center [64, 122] width 115 height 15
click at [163, 71] on div "Finance Review - Backlog (Finance) Jacob Luna Finish Move to Post-Close Questio…" at bounding box center [787, 70] width 1556 height 14
click at [93, 73] on button "[PERSON_NAME]" at bounding box center [92, 70] width 64 height 14
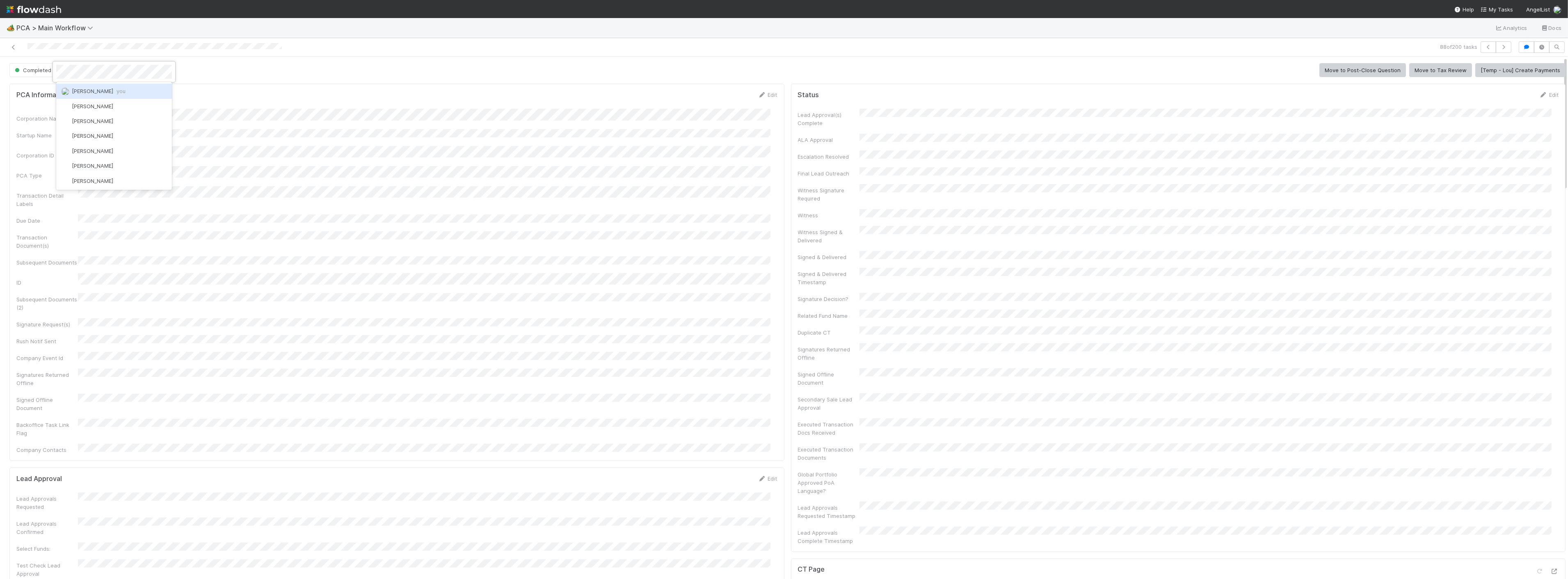
scroll to position [0, 0]
click at [99, 89] on span "[PERSON_NAME] you" at bounding box center [99, 91] width 54 height 7
click at [1498, 43] on button "button" at bounding box center [1503, 47] width 15 height 12
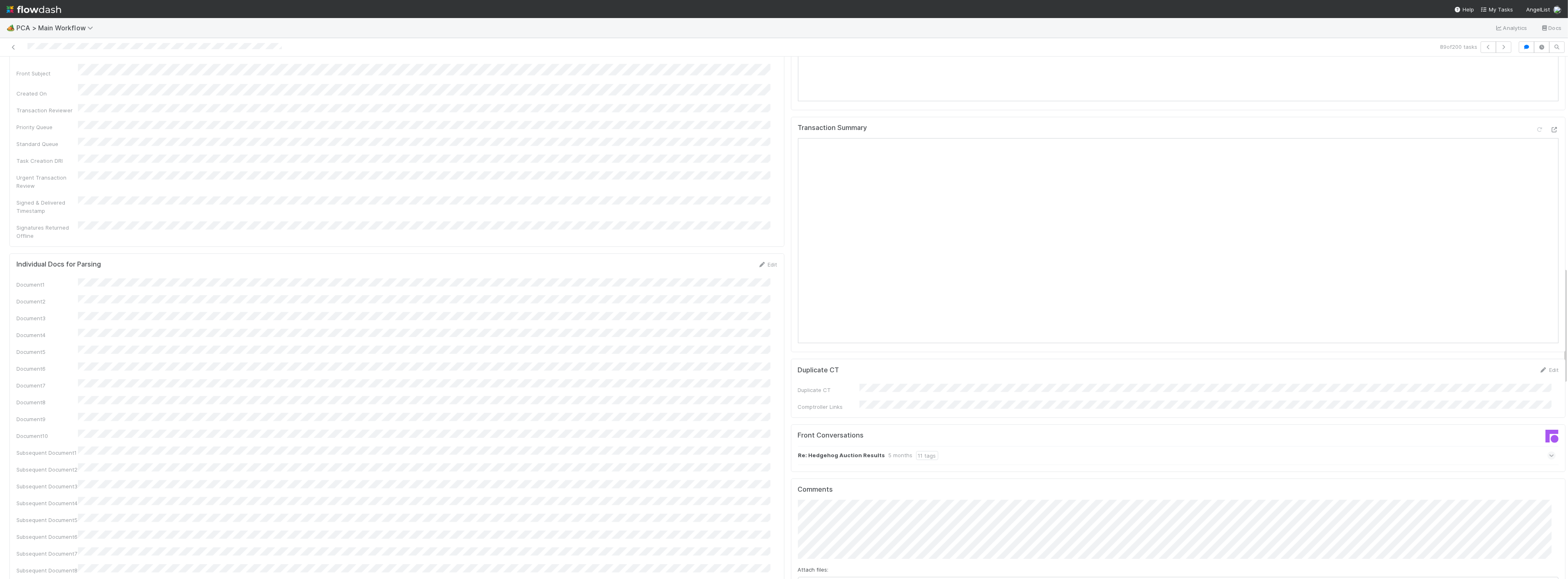
scroll to position [866, 0]
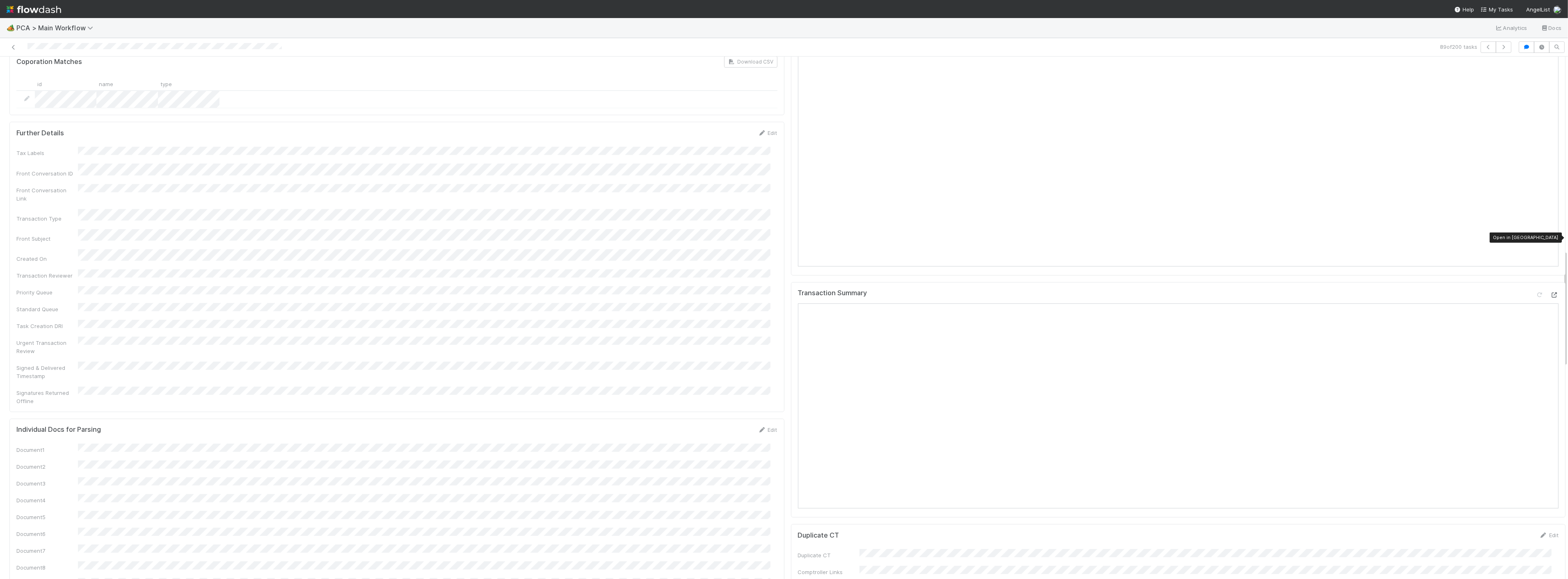
click at [1550, 292] on icon at bounding box center [1554, 294] width 8 height 5
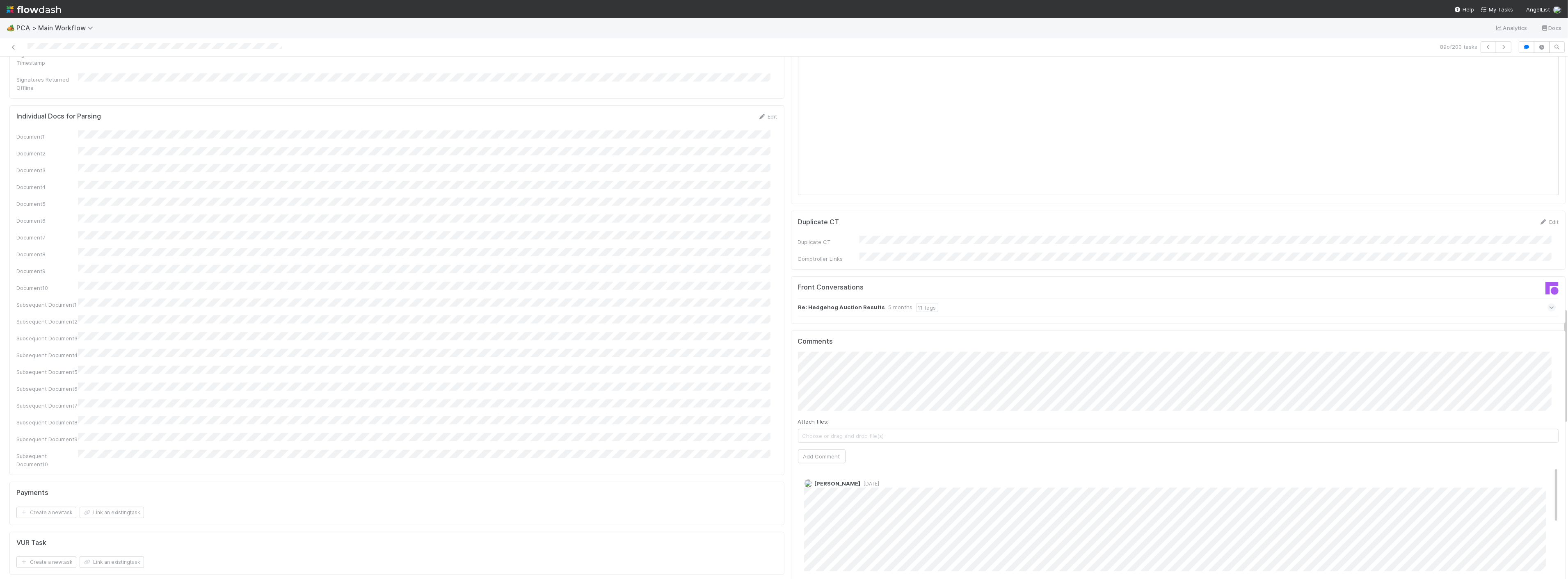
scroll to position [1184, 0]
click at [819, 444] on button "Add Comment" at bounding box center [822, 450] width 47 height 14
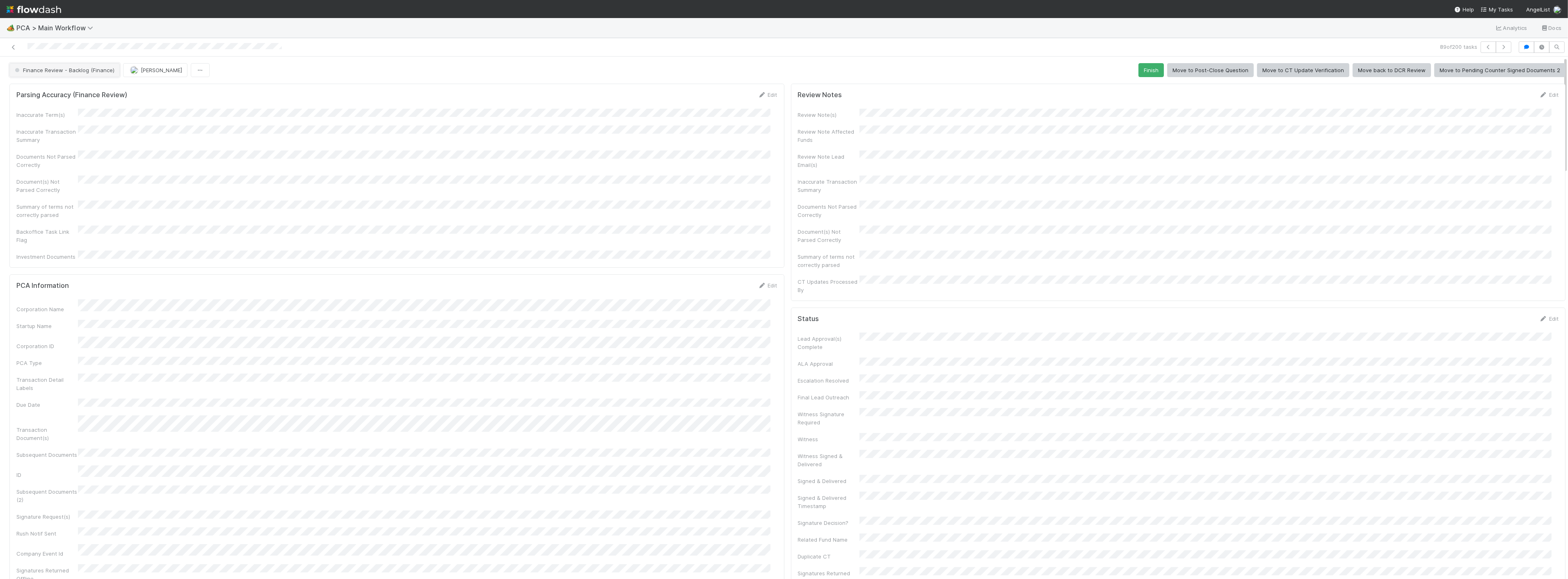
click at [81, 75] on button "Finance Review - Backlog (Finance)" at bounding box center [64, 70] width 110 height 14
click at [44, 129] on div "Completed" at bounding box center [64, 122] width 115 height 15
click at [1496, 44] on button "button" at bounding box center [1503, 47] width 15 height 12
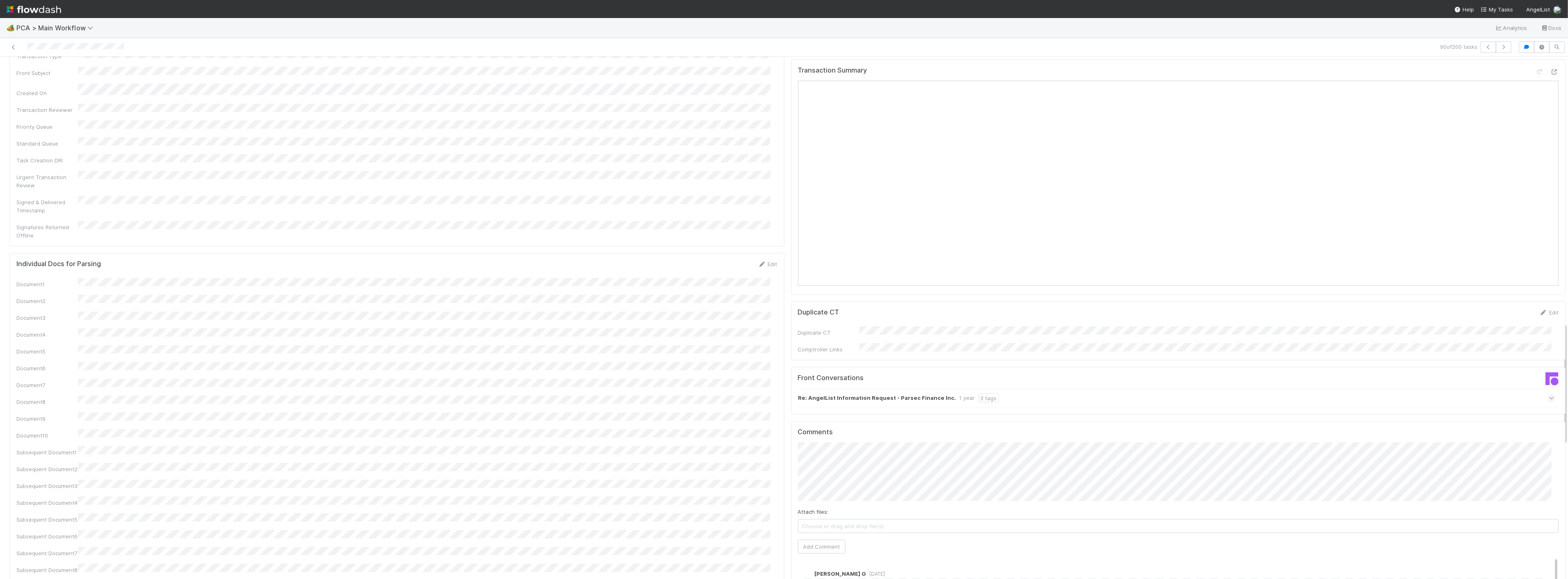
scroll to position [1139, 0]
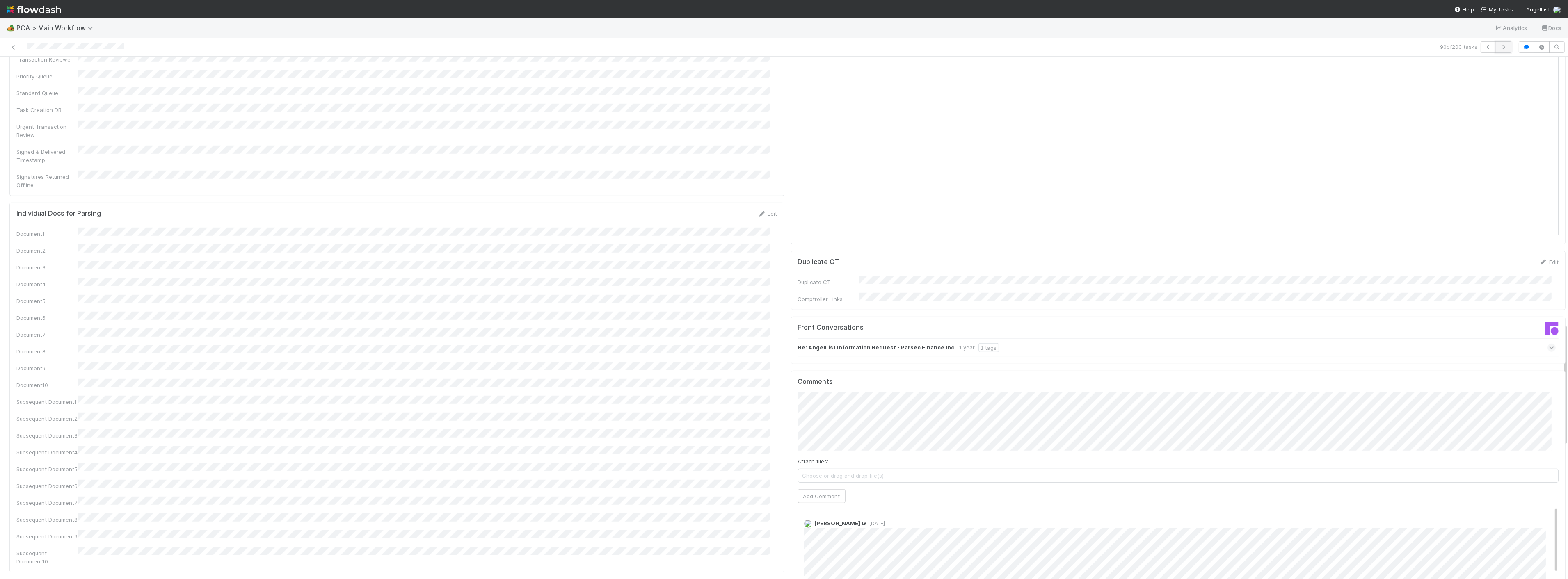
click at [1499, 48] on icon "button" at bounding box center [1503, 47] width 8 height 5
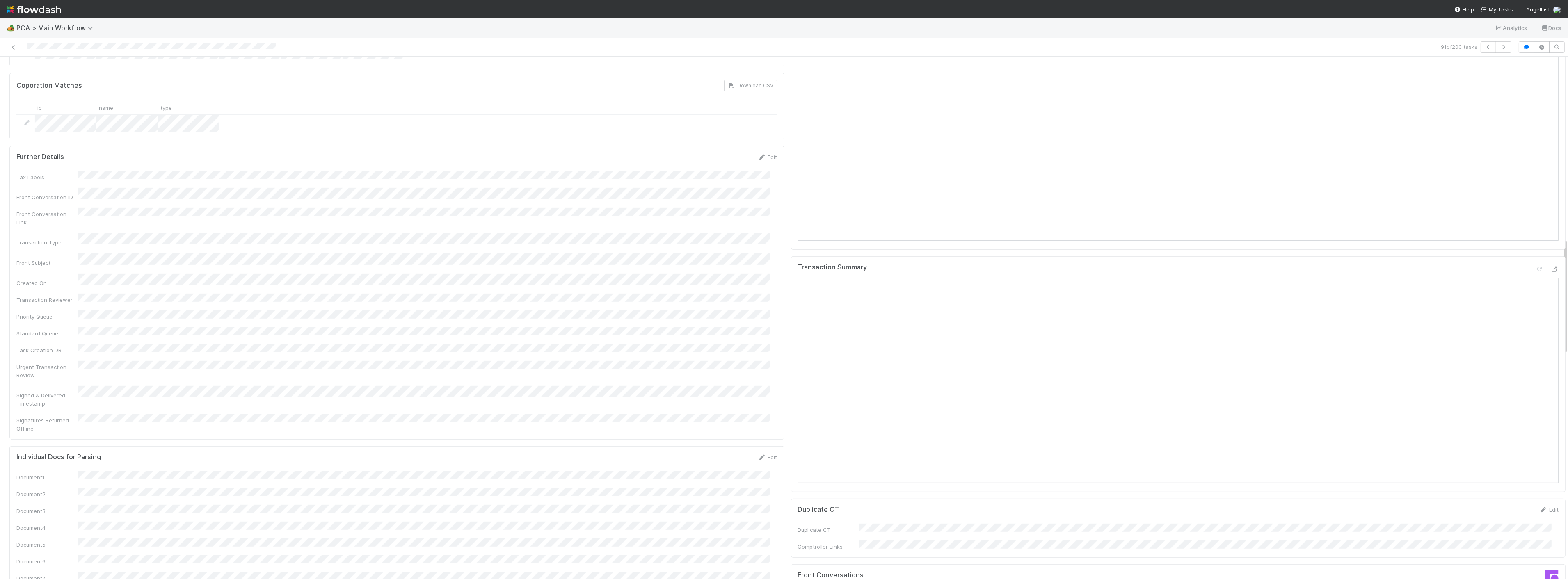
scroll to position [911, 0]
click at [1550, 250] on icon at bounding box center [1554, 253] width 8 height 5
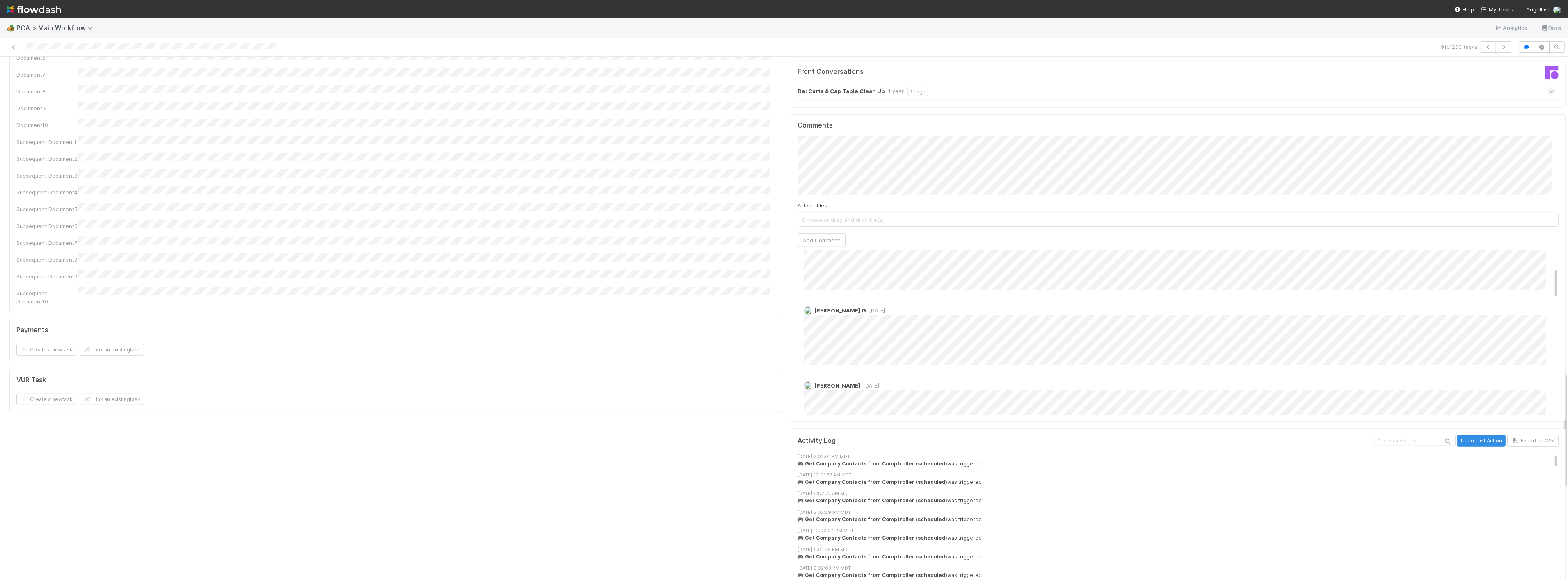
scroll to position [1413, 0]
click at [817, 220] on button "Add Comment" at bounding box center [822, 226] width 47 height 14
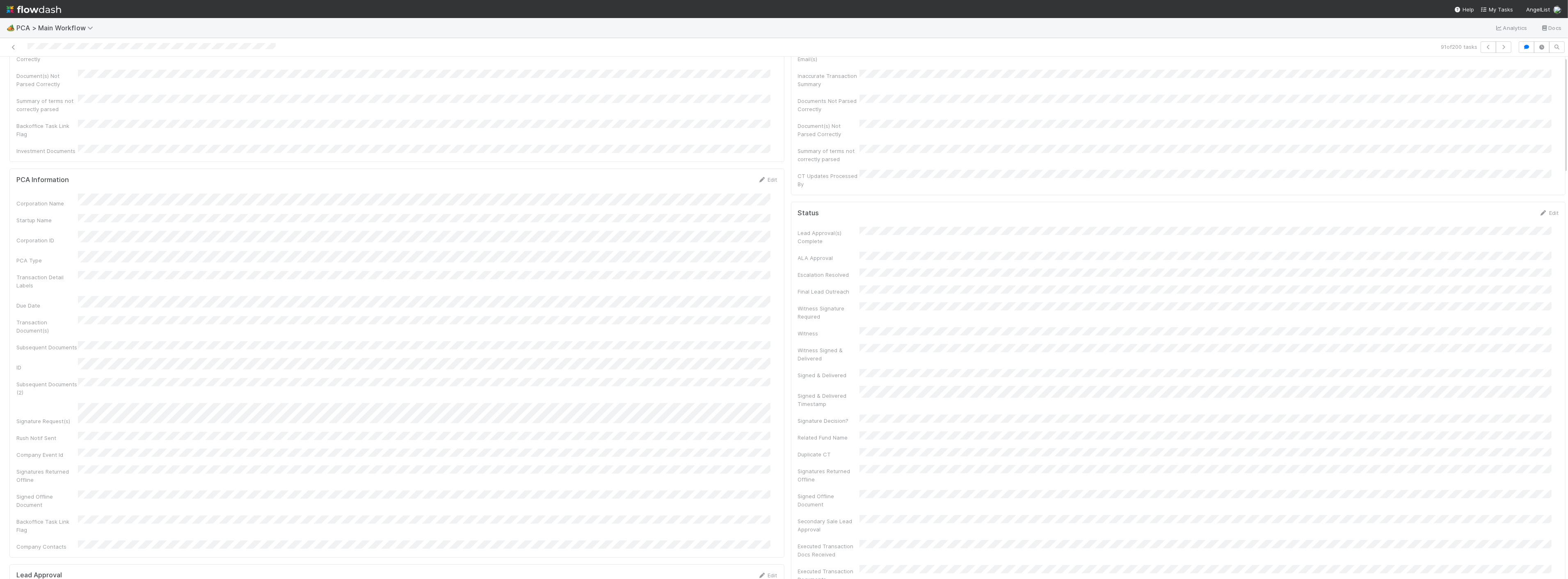
scroll to position [0, 0]
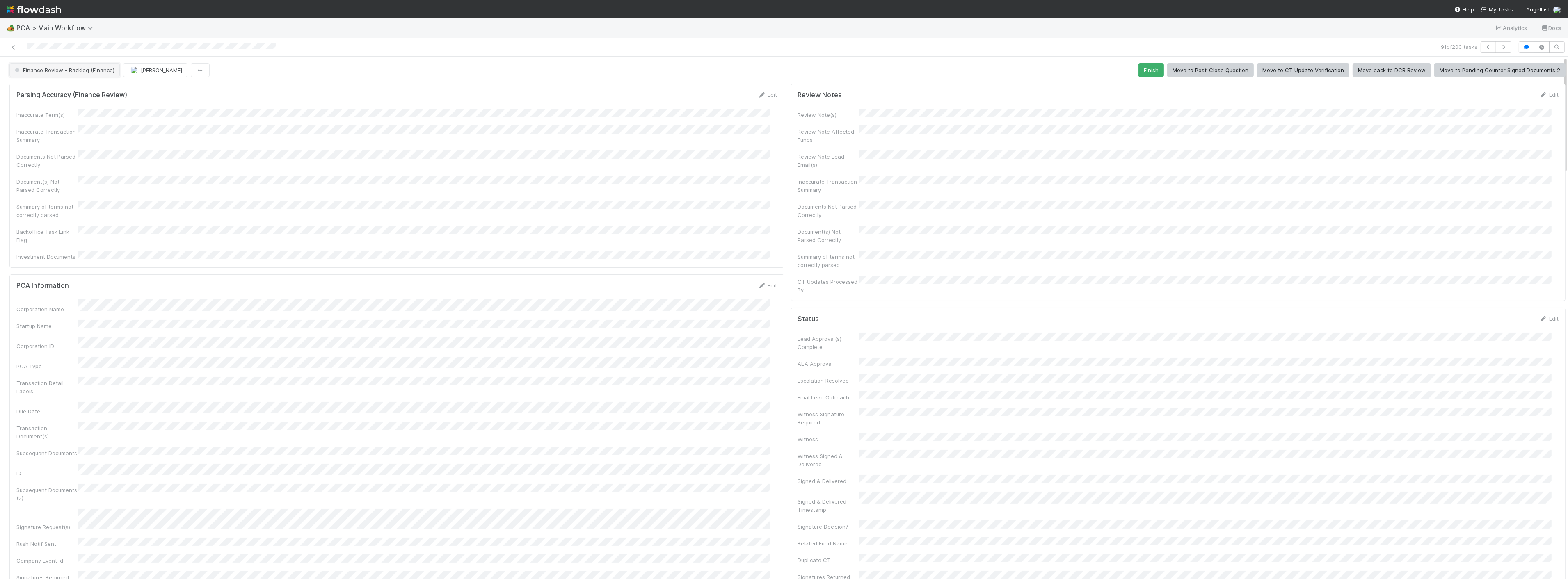
click at [69, 67] on span "Finance Review - Backlog (Finance)" at bounding box center [64, 70] width 102 height 7
click at [69, 124] on div "Completed" at bounding box center [64, 122] width 115 height 15
click at [150, 72] on div "Completed Jacob Weiss Move to Post-Close Question Move to Tax Review [Temp - Lo…" at bounding box center [787, 70] width 1556 height 14
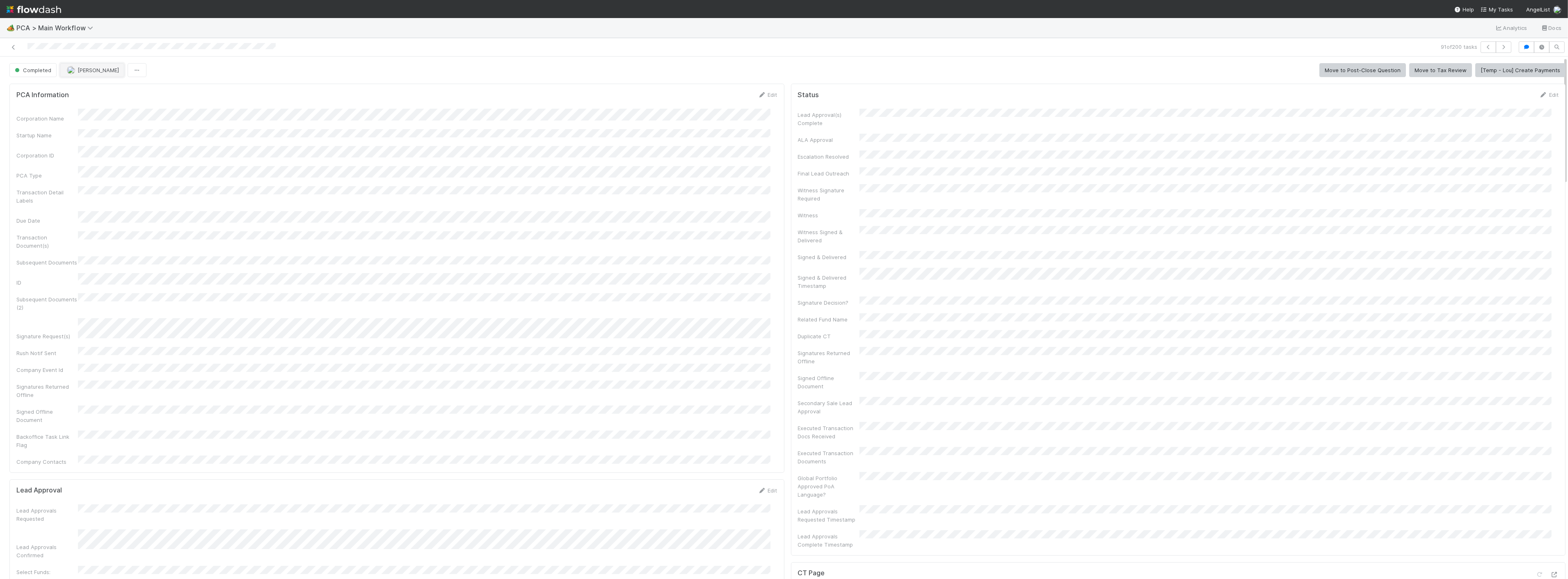
click at [84, 69] on span "[PERSON_NAME]" at bounding box center [98, 70] width 42 height 7
click at [96, 91] on span "[PERSON_NAME] you" at bounding box center [99, 91] width 54 height 7
click at [1504, 49] on button "button" at bounding box center [1503, 47] width 15 height 12
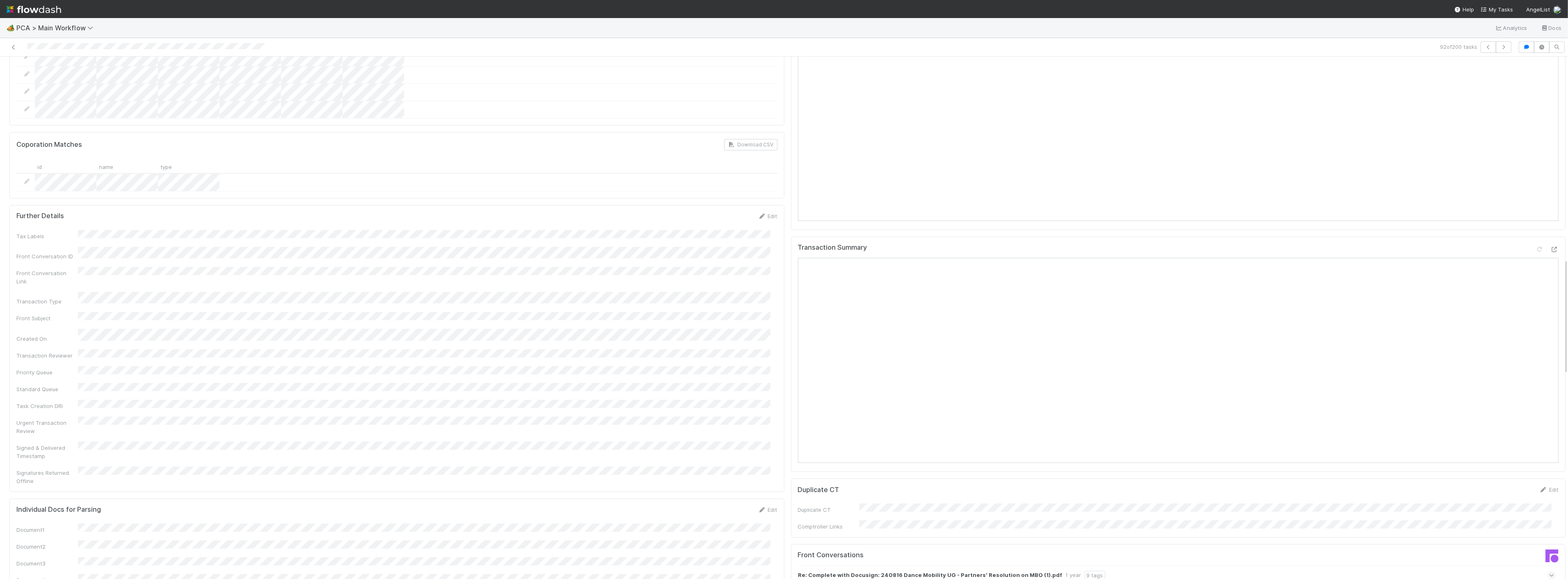
scroll to position [1139, 0]
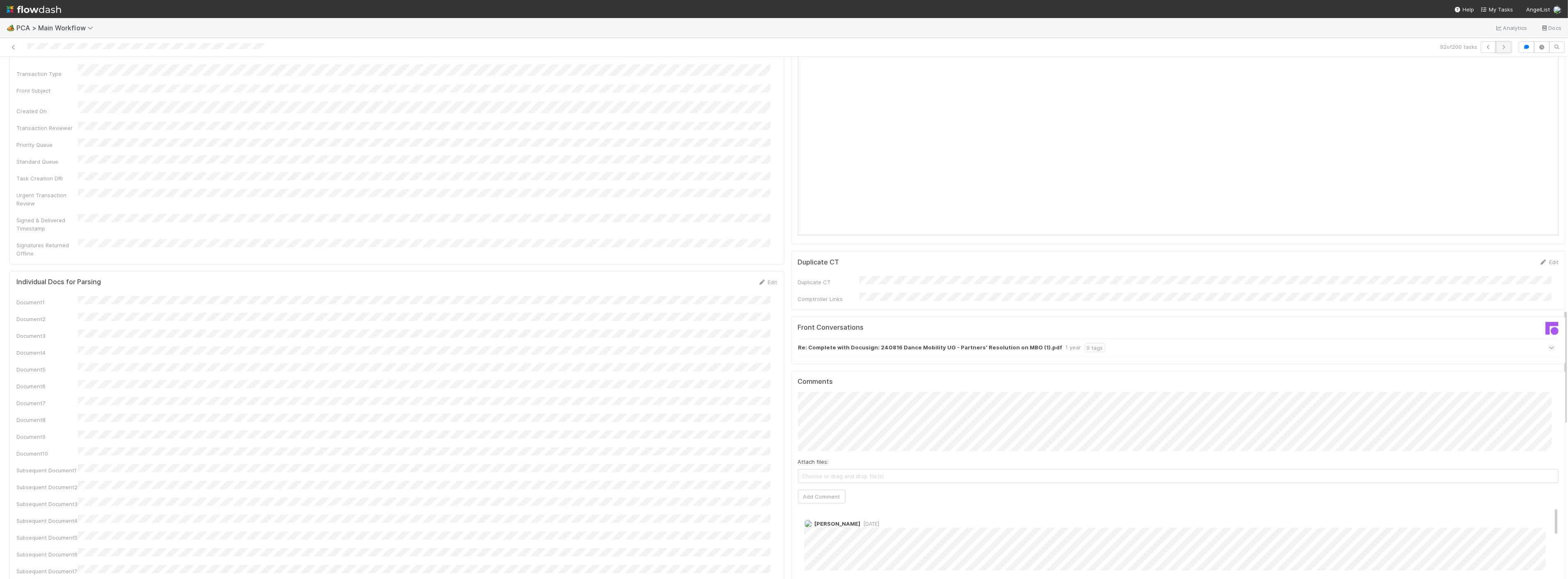
click at [1496, 44] on button "button" at bounding box center [1503, 47] width 15 height 12
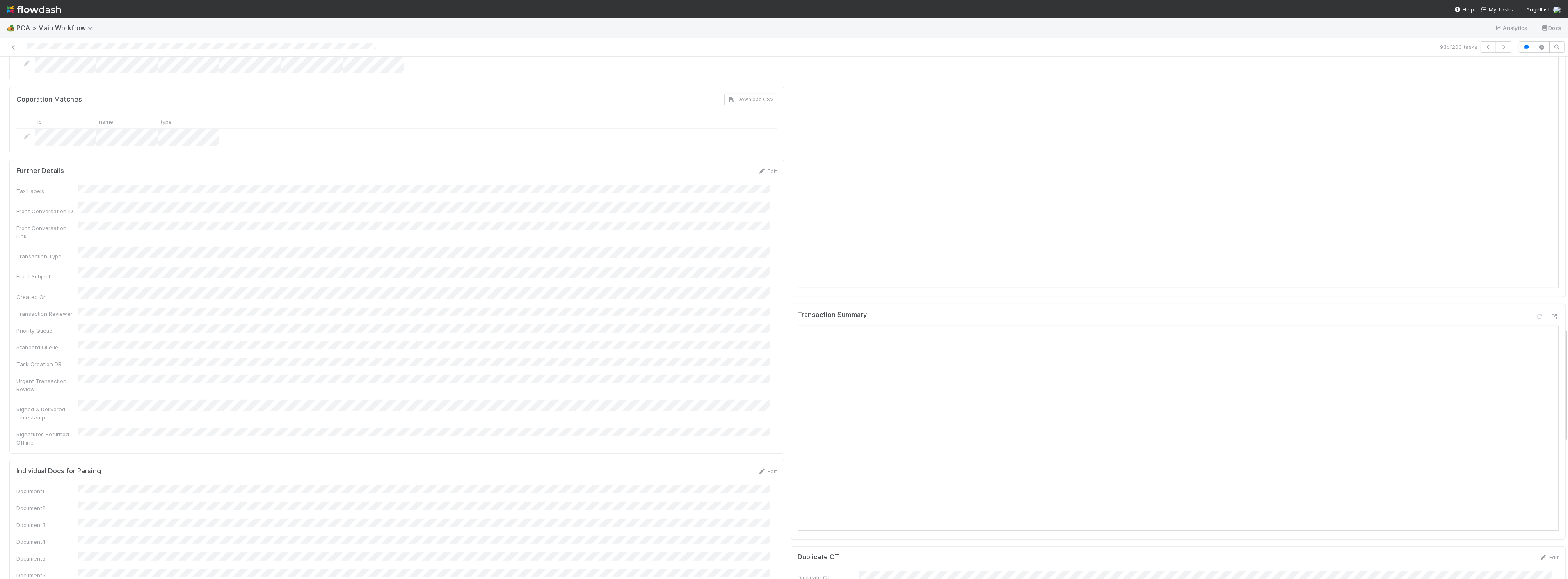
scroll to position [1230, 0]
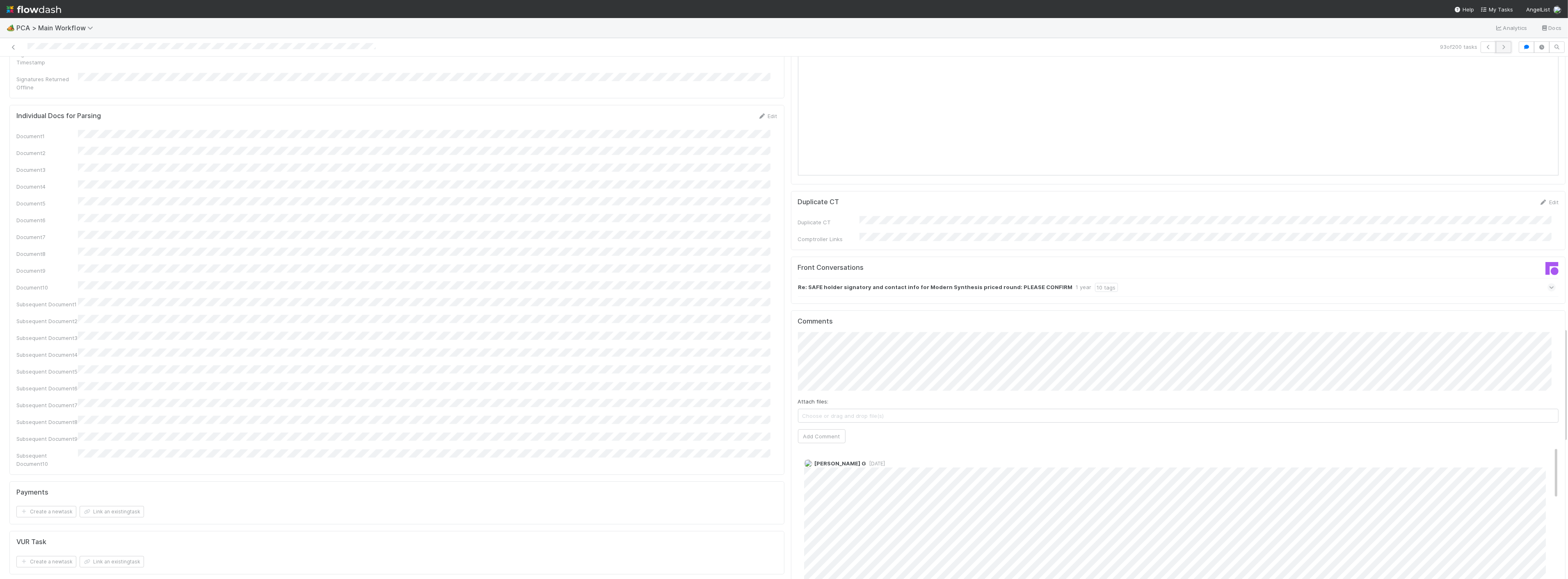
click at [1499, 47] on icon "button" at bounding box center [1503, 47] width 8 height 5
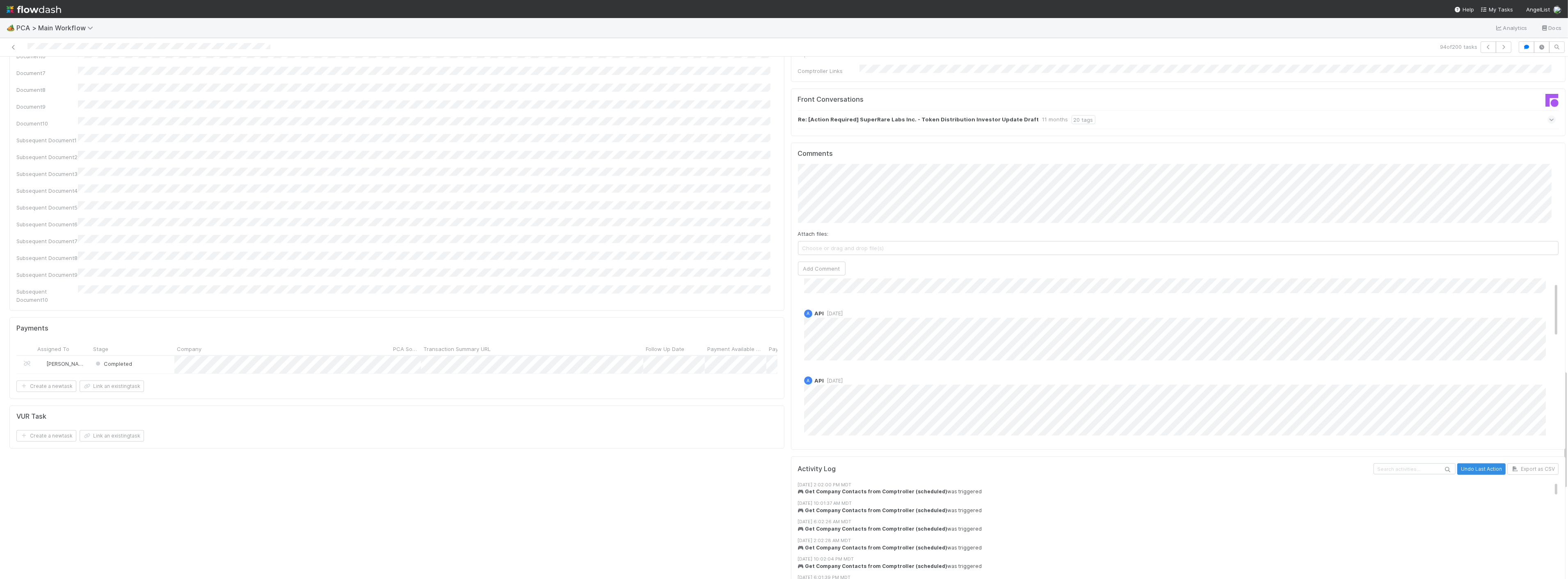
scroll to position [182, 0]
click at [1502, 50] on button "button" at bounding box center [1503, 47] width 15 height 12
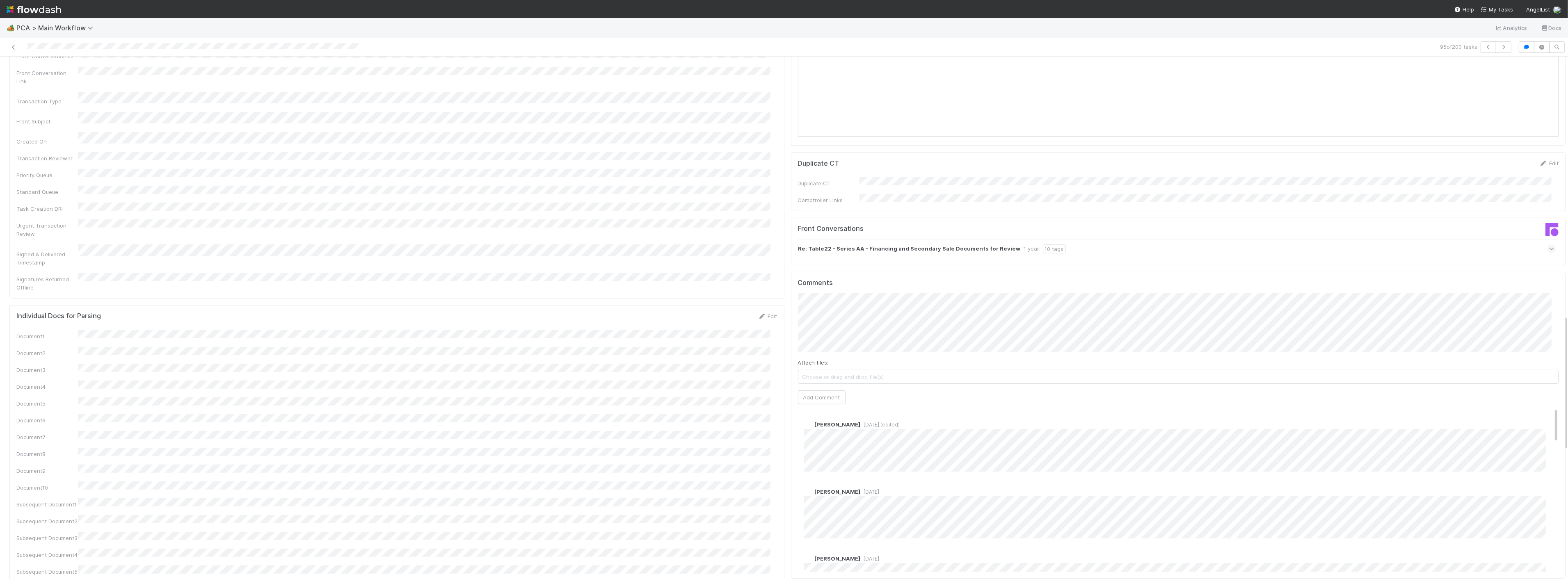
scroll to position [956, 0]
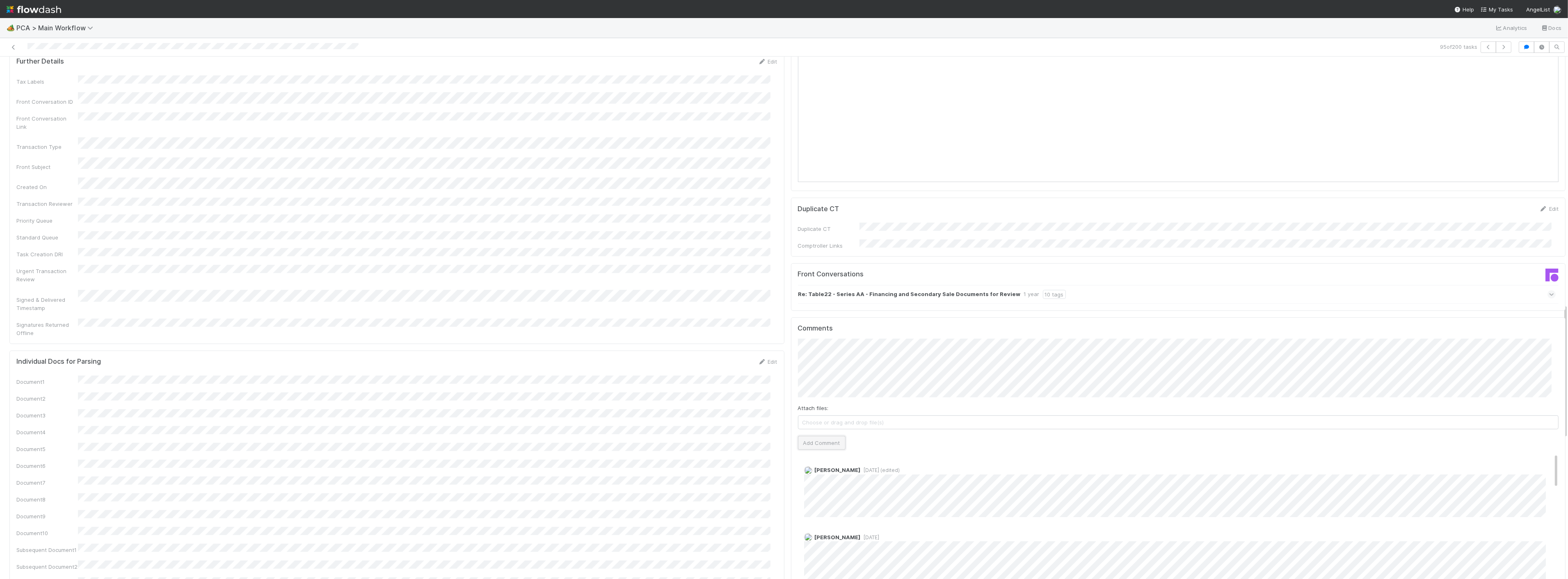
click at [814, 436] on button "Add Comment" at bounding box center [822, 442] width 47 height 14
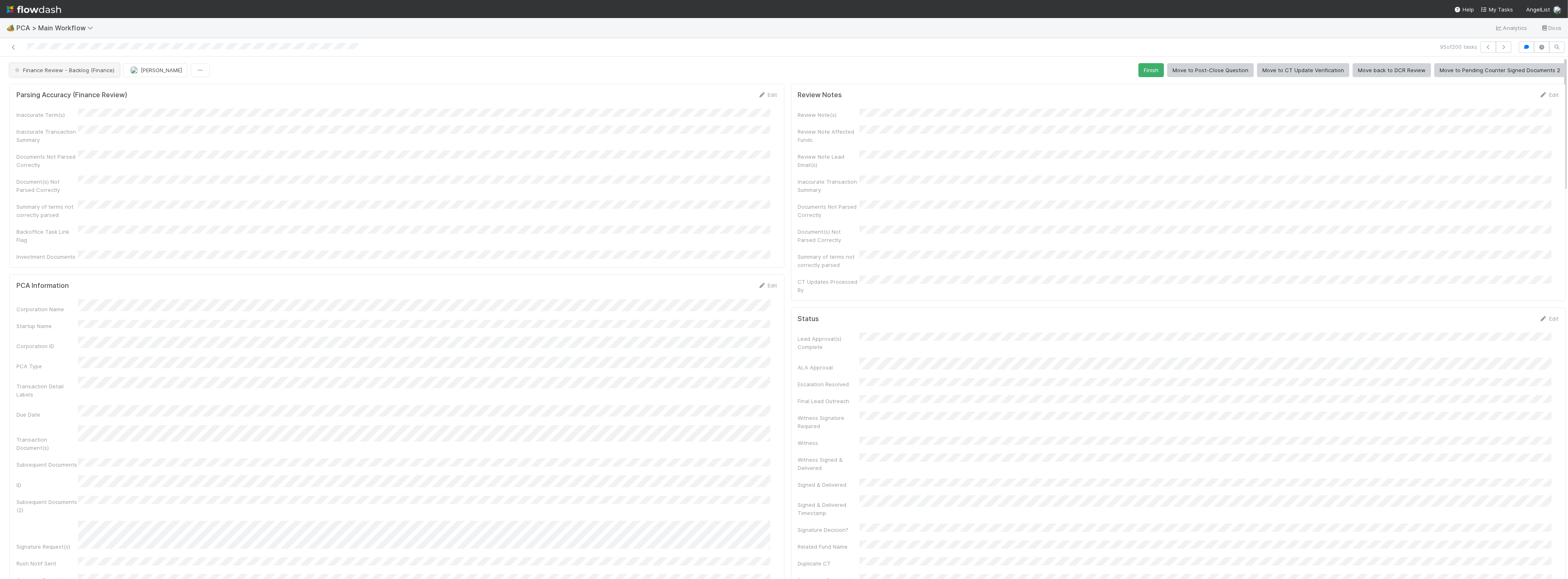
click at [80, 73] on button "Finance Review - Backlog (Finance)" at bounding box center [64, 70] width 110 height 14
click at [55, 125] on div "Completed" at bounding box center [64, 122] width 115 height 15
click at [141, 67] on span "[PERSON_NAME]" at bounding box center [161, 70] width 42 height 7
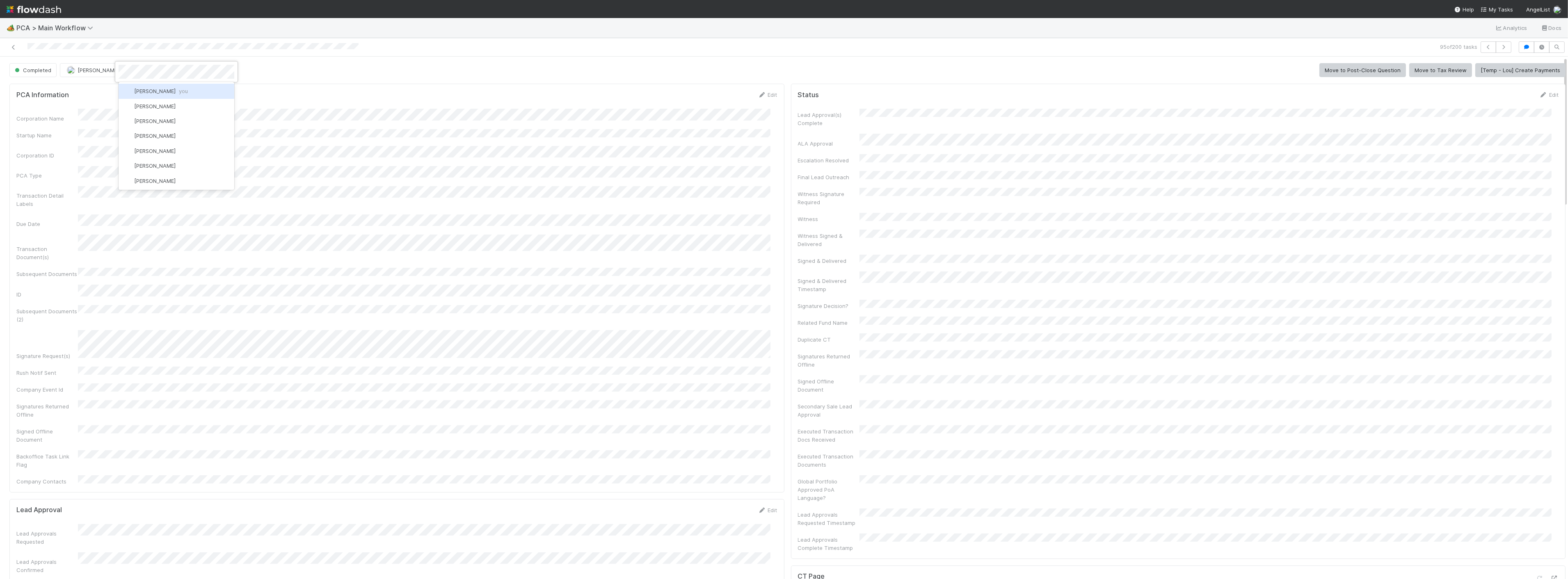
scroll to position [0, 0]
drag, startPoint x: 141, startPoint y: 88, endPoint x: 145, endPoint y: 87, distance: 4.1
click at [142, 88] on div "[PERSON_NAME] you" at bounding box center [176, 91] width 115 height 15
click at [11, 46] on icon at bounding box center [13, 47] width 8 height 5
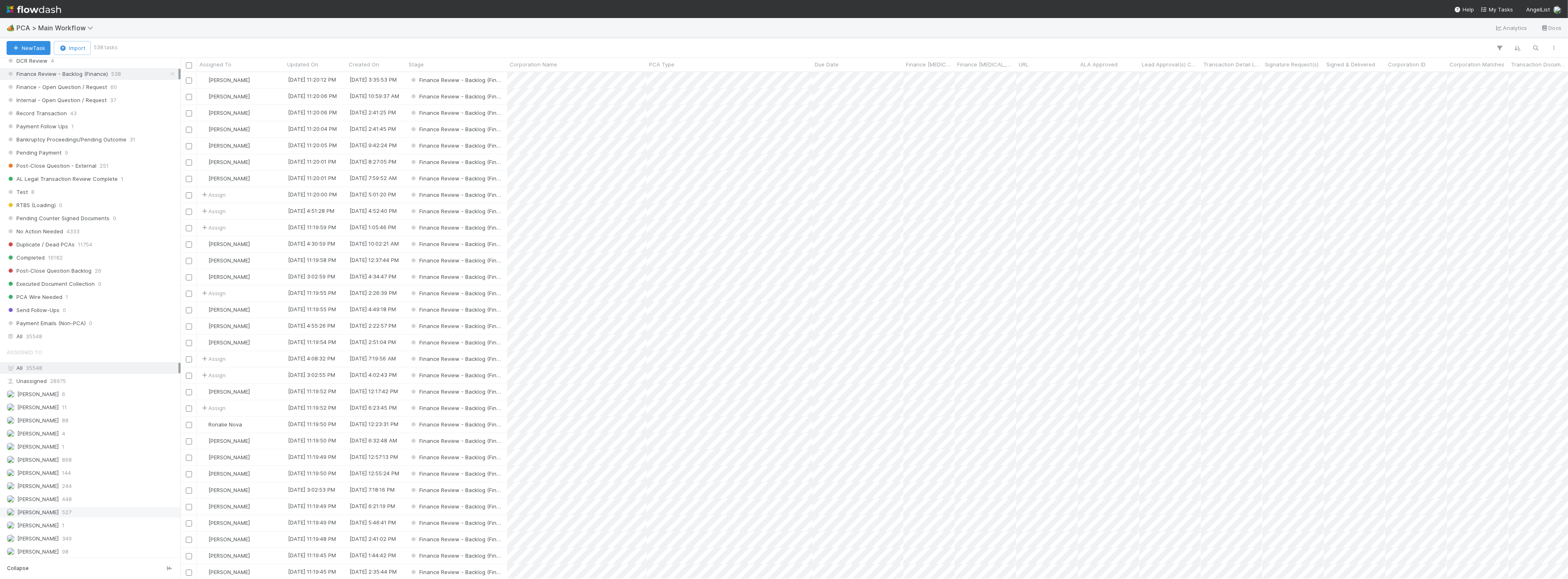
scroll to position [729, 0]
click at [62, 537] on span "28" at bounding box center [65, 534] width 7 height 10
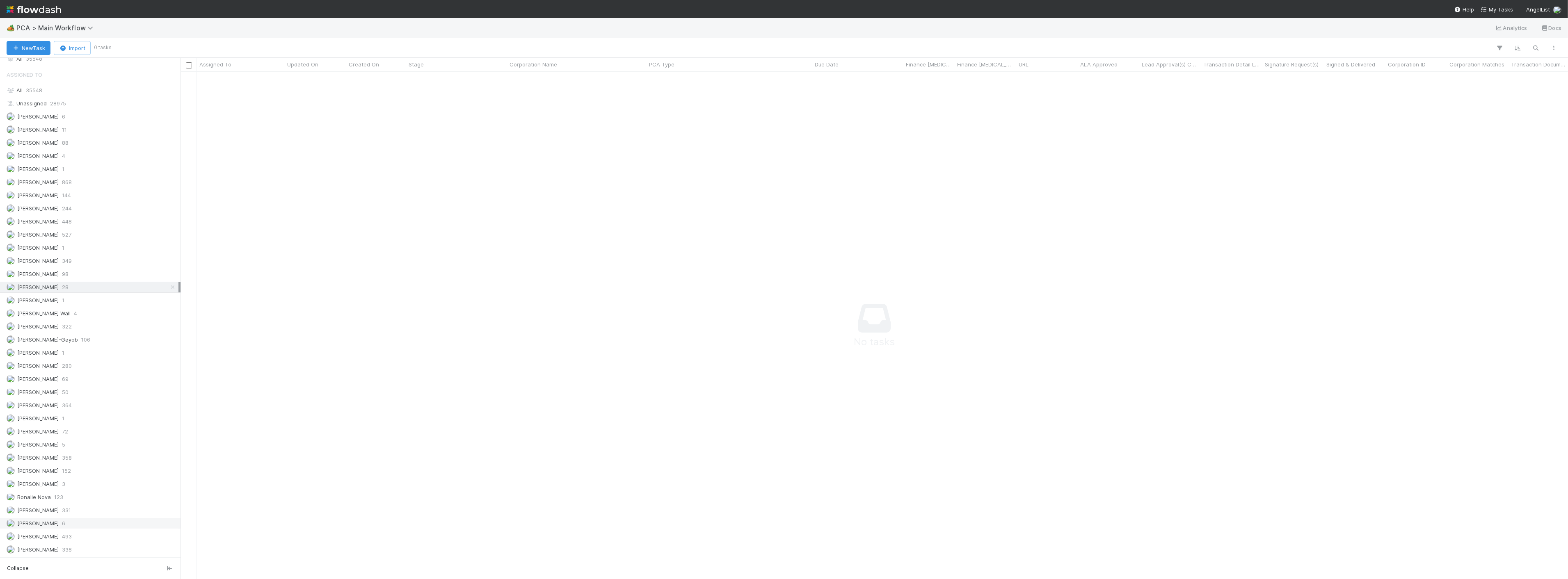
scroll to position [493, 1374]
click at [62, 534] on span "493" at bounding box center [66, 537] width 9 height 10
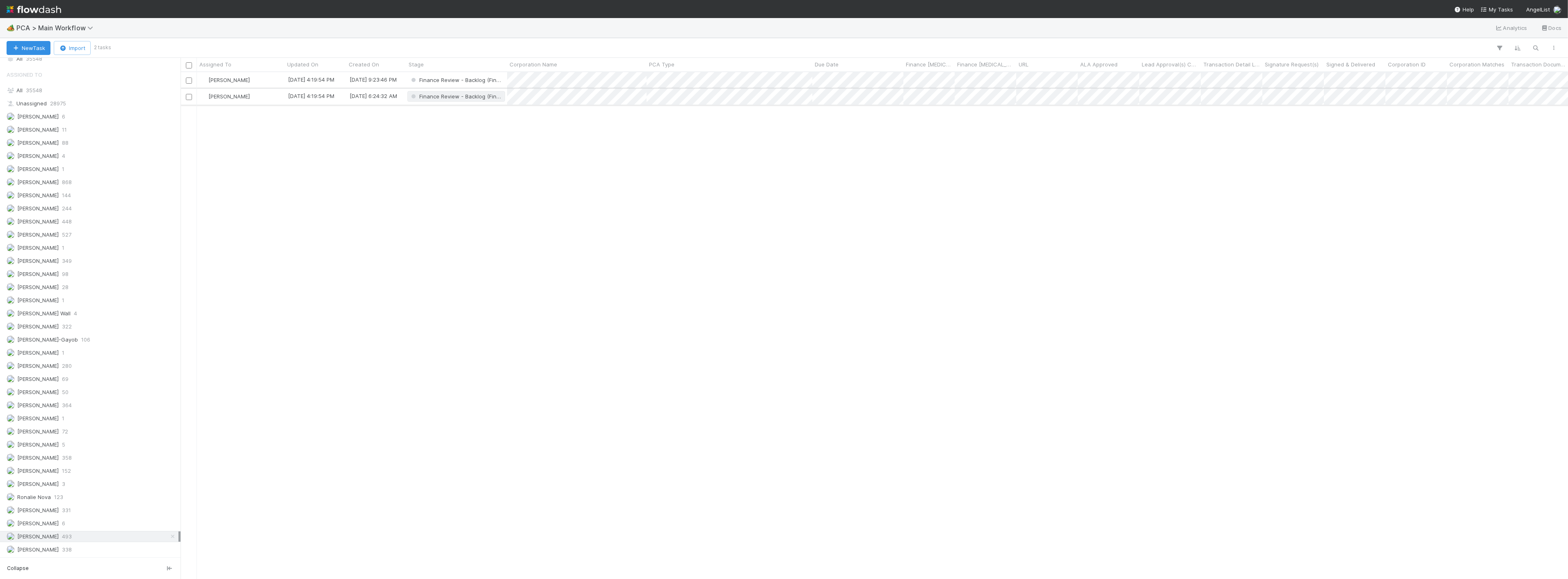
scroll to position [499, 1380]
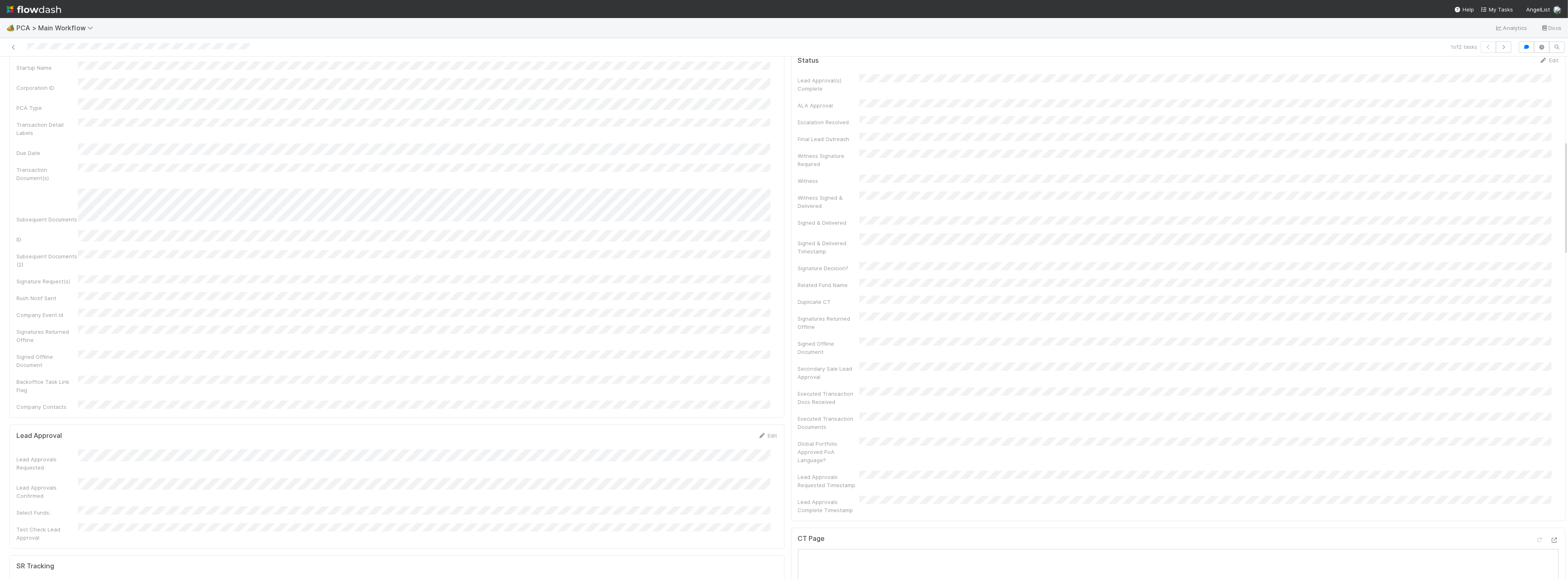
scroll to position [182, 0]
click at [1502, 45] on button "button" at bounding box center [1503, 47] width 15 height 12
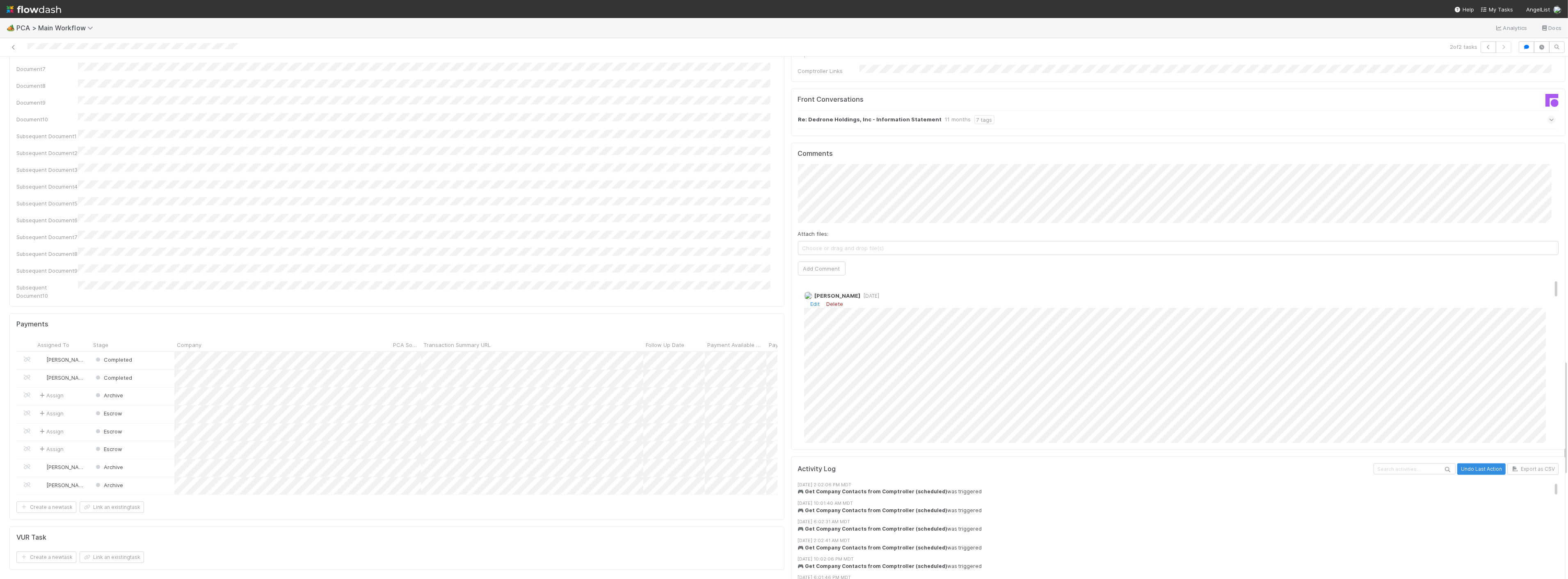
click at [829, 301] on link "Delete" at bounding box center [835, 304] width 17 height 7
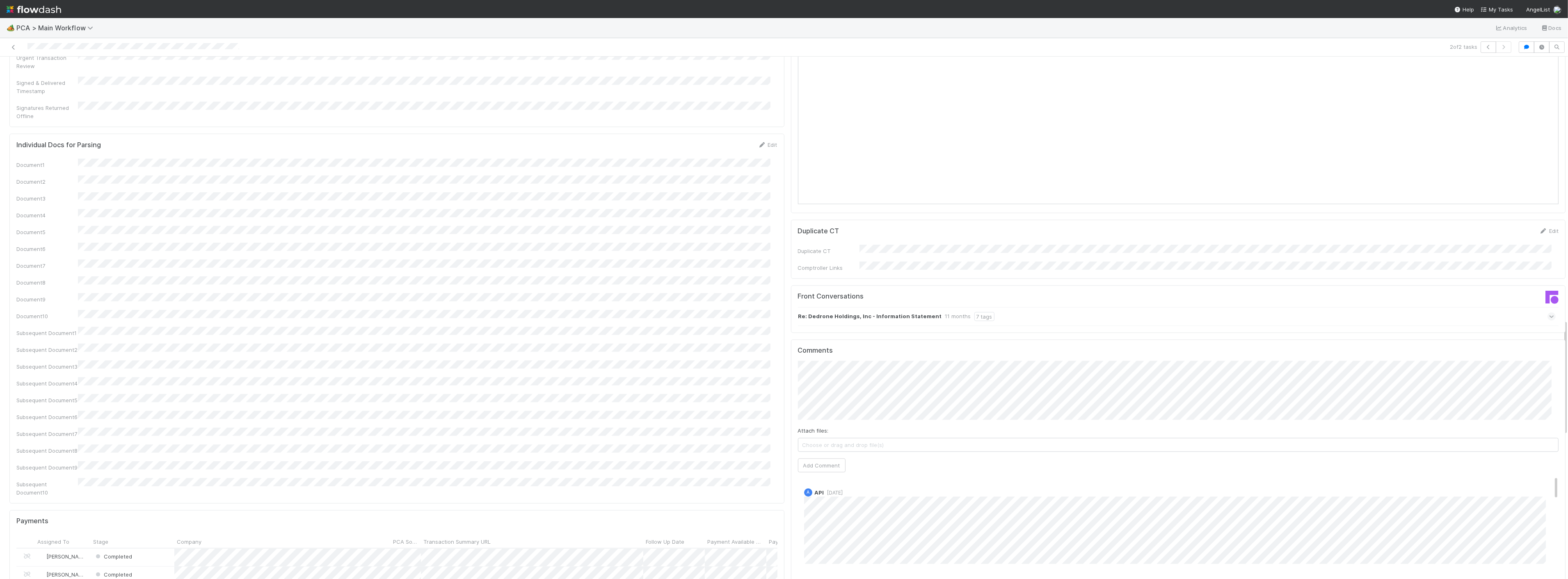
scroll to position [1184, 0]
click at [819, 398] on div "Comments Attach files: Choose or drag and drop file(s) Add Comment A API 3 mont…" at bounding box center [1179, 479] width 761 height 294
click at [814, 424] on span "Choose or drag and drop file(s)" at bounding box center [1178, 431] width 760 height 13
click at [810, 444] on button "Add Comment" at bounding box center [822, 450] width 47 height 14
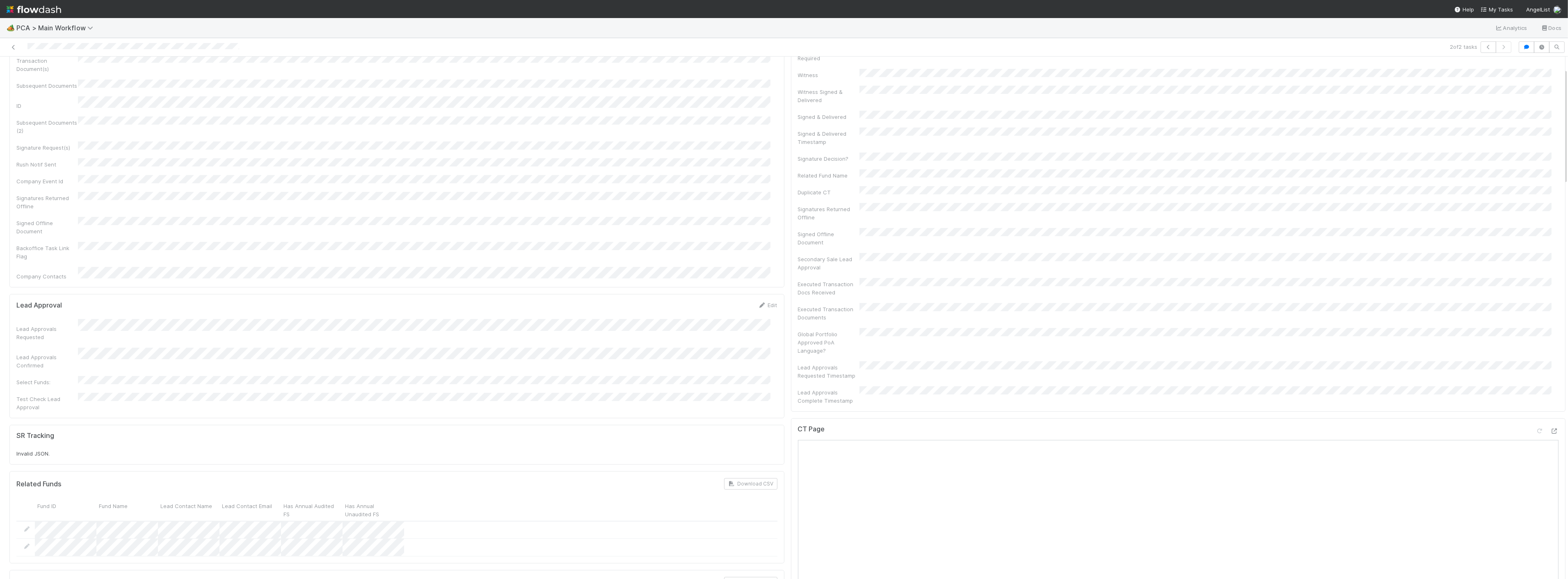
scroll to position [0, 0]
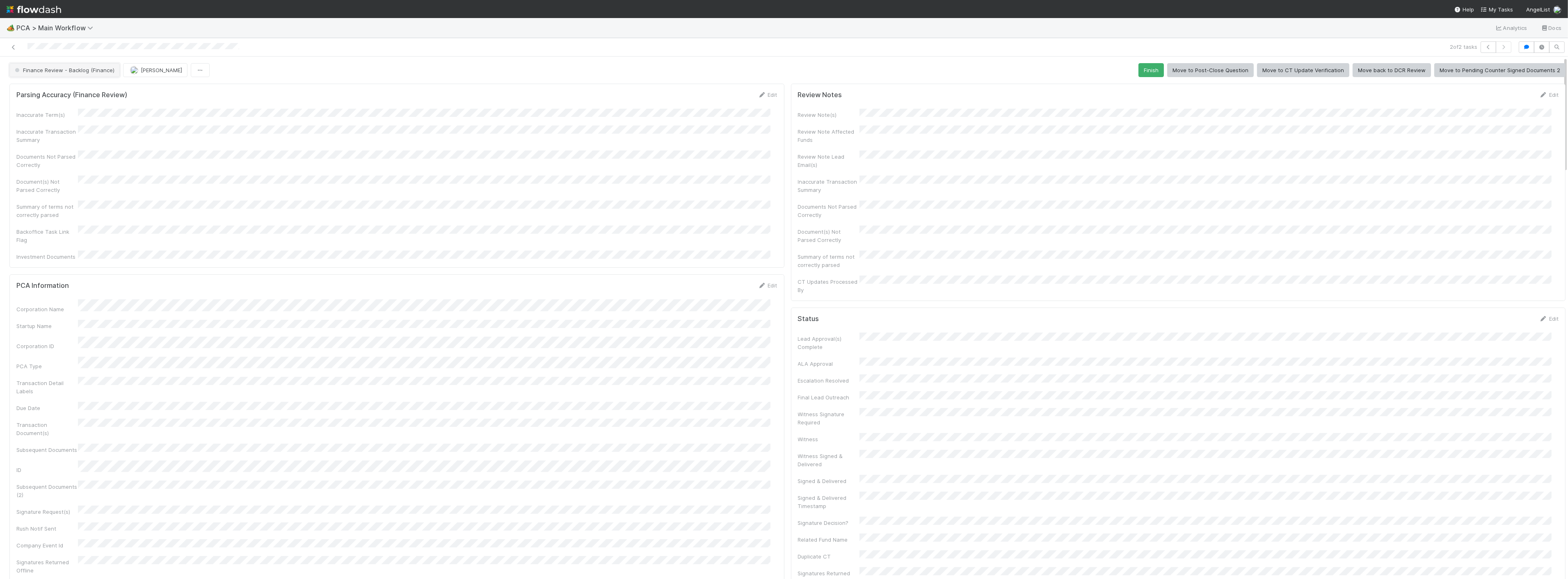
click at [52, 77] on button "Finance Review - Backlog (Finance)" at bounding box center [64, 70] width 110 height 14
click at [52, 126] on div "Completed" at bounding box center [64, 122] width 115 height 15
click at [15, 46] on icon at bounding box center [13, 47] width 8 height 5
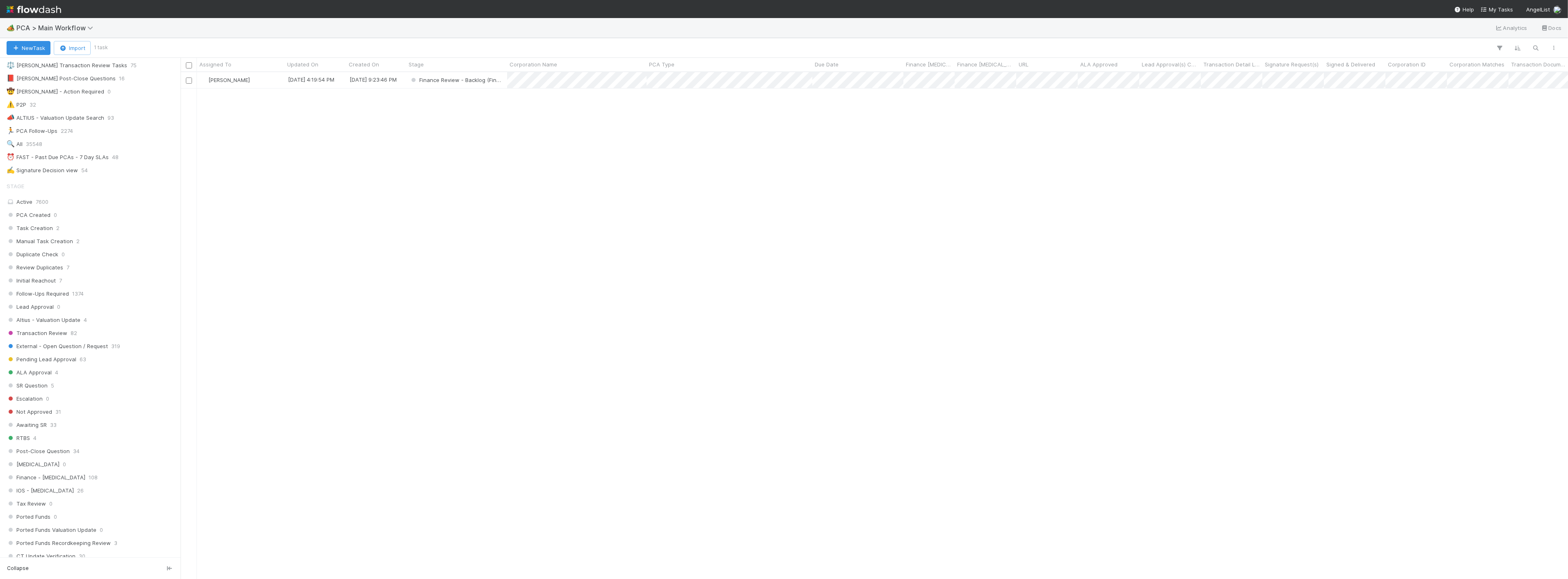
scroll to position [273, 0]
click at [97, 472] on span "Finance Review - Current (Finance)" at bounding box center [57, 472] width 101 height 10
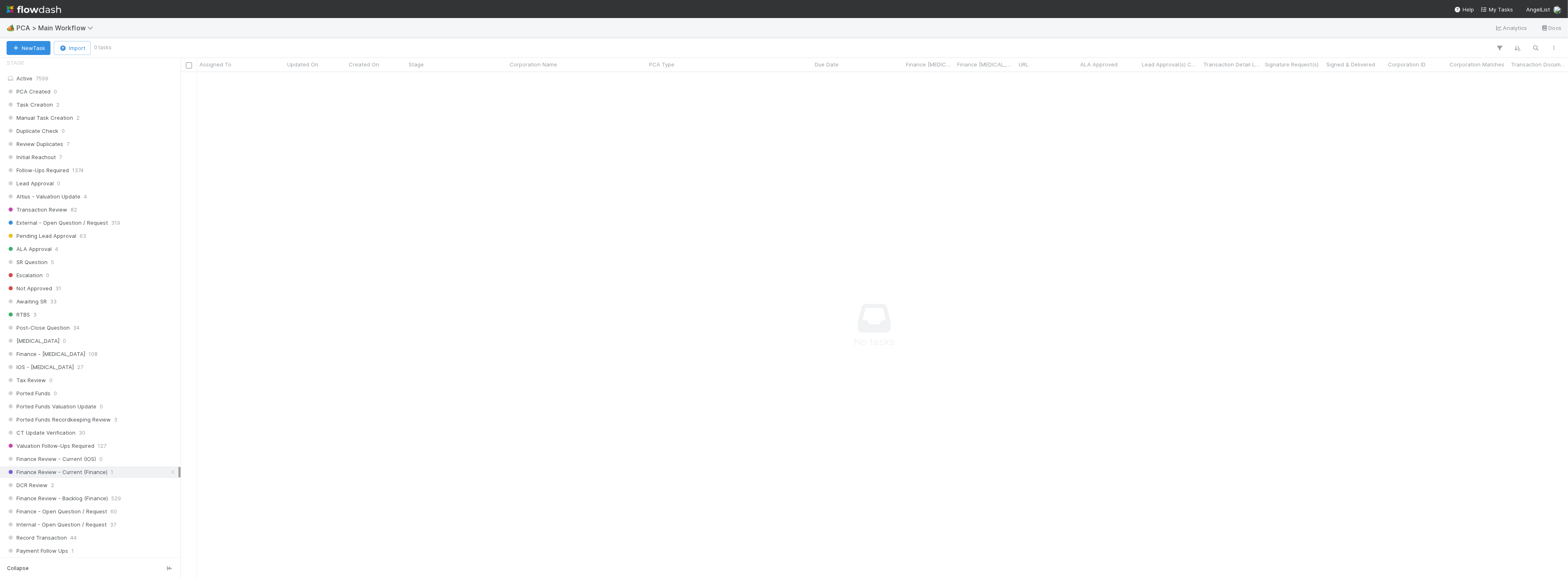
scroll to position [493, 1374]
